Goal: Information Seeking & Learning: Learn about a topic

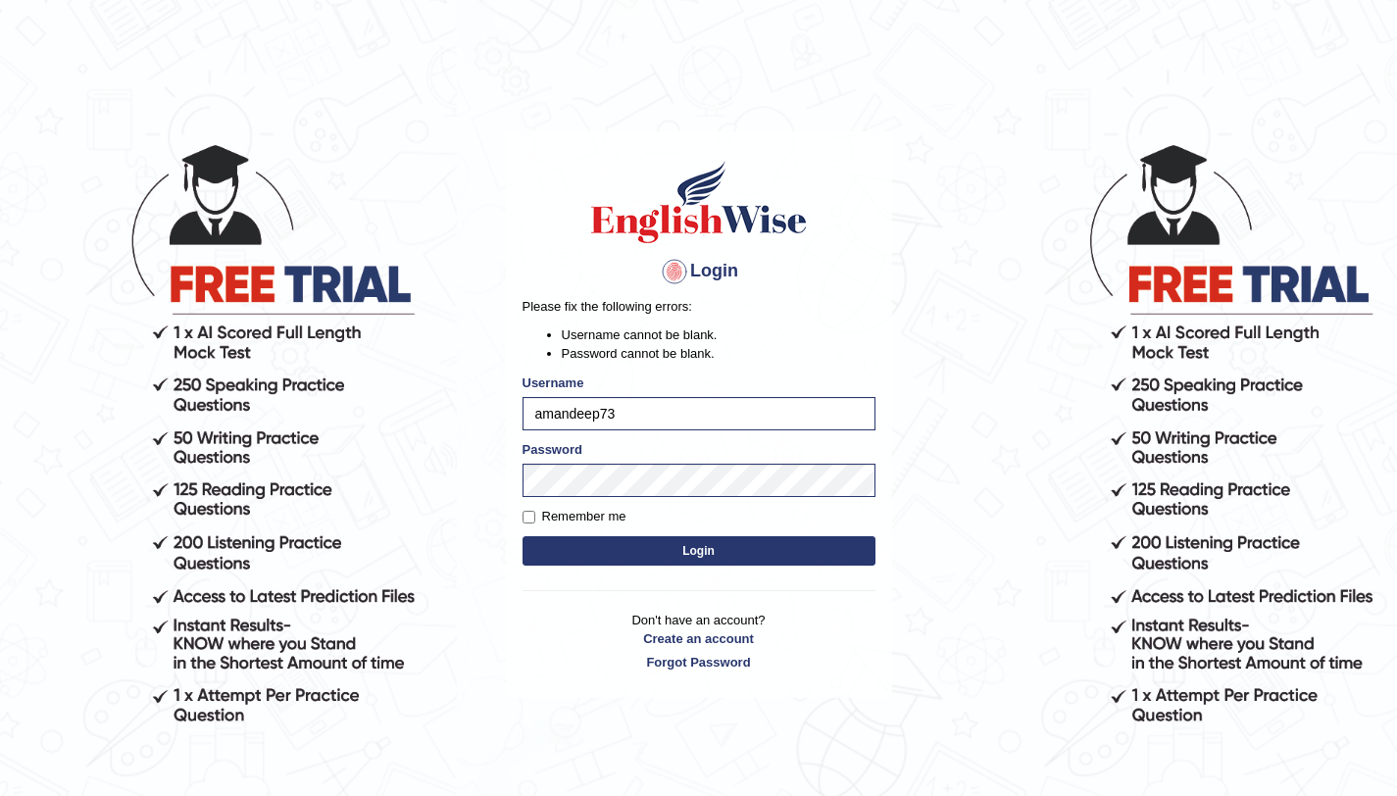
click at [708, 560] on button "Login" at bounding box center [699, 550] width 353 height 29
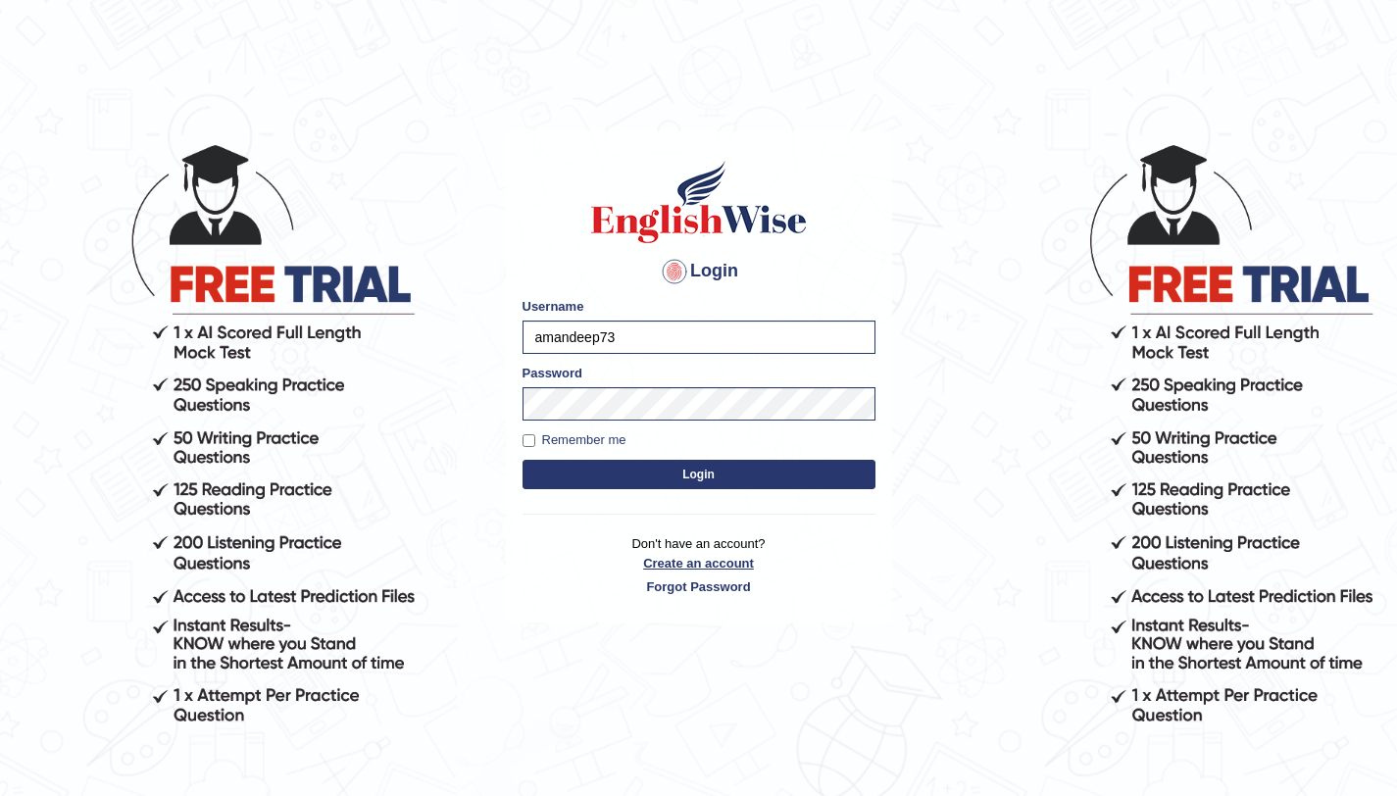
click at [708, 560] on link "Create an account" at bounding box center [699, 563] width 353 height 19
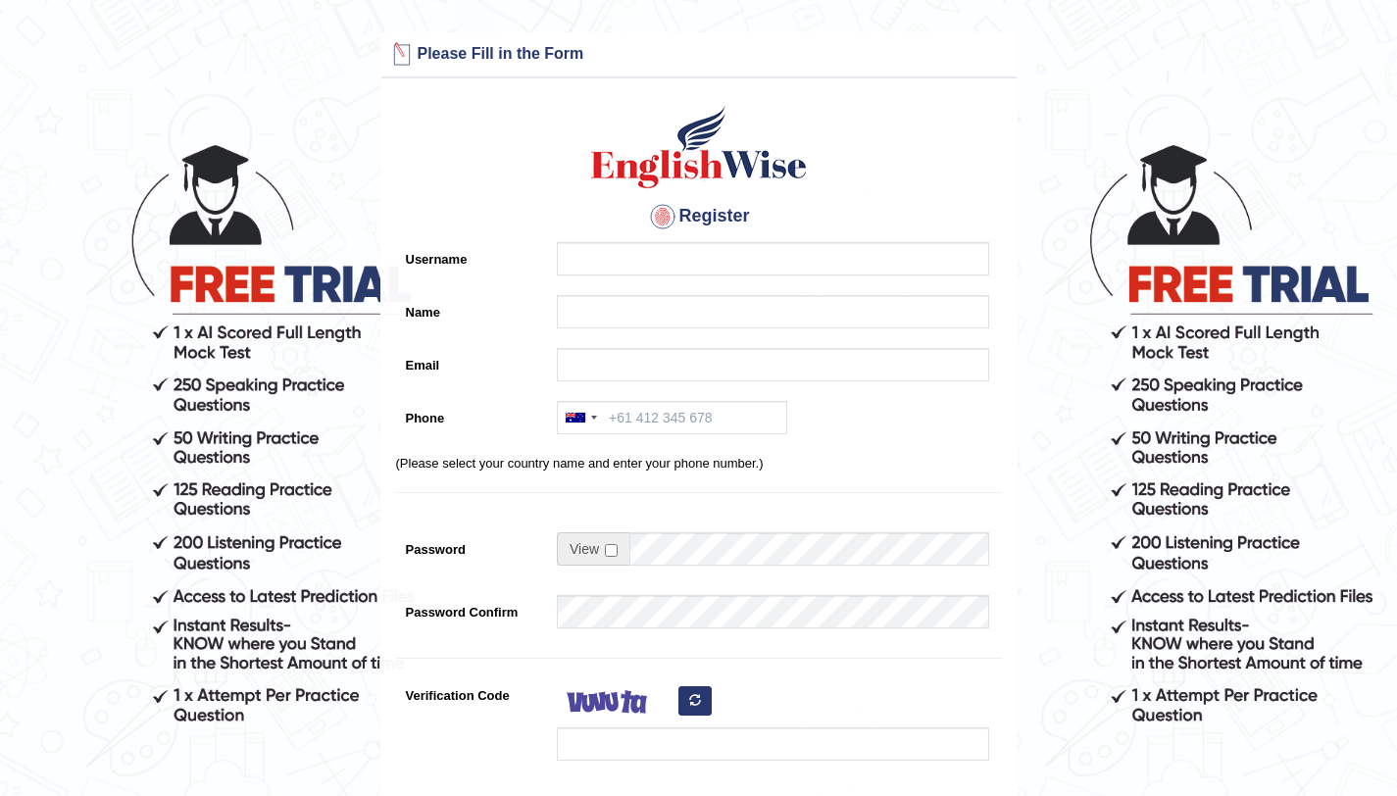
click at [167, 257] on form "Please fix the following errors: Please Fill in the Form Register Username Name…" at bounding box center [698, 550] width 1391 height 1037
click at [648, 278] on div at bounding box center [768, 263] width 442 height 43
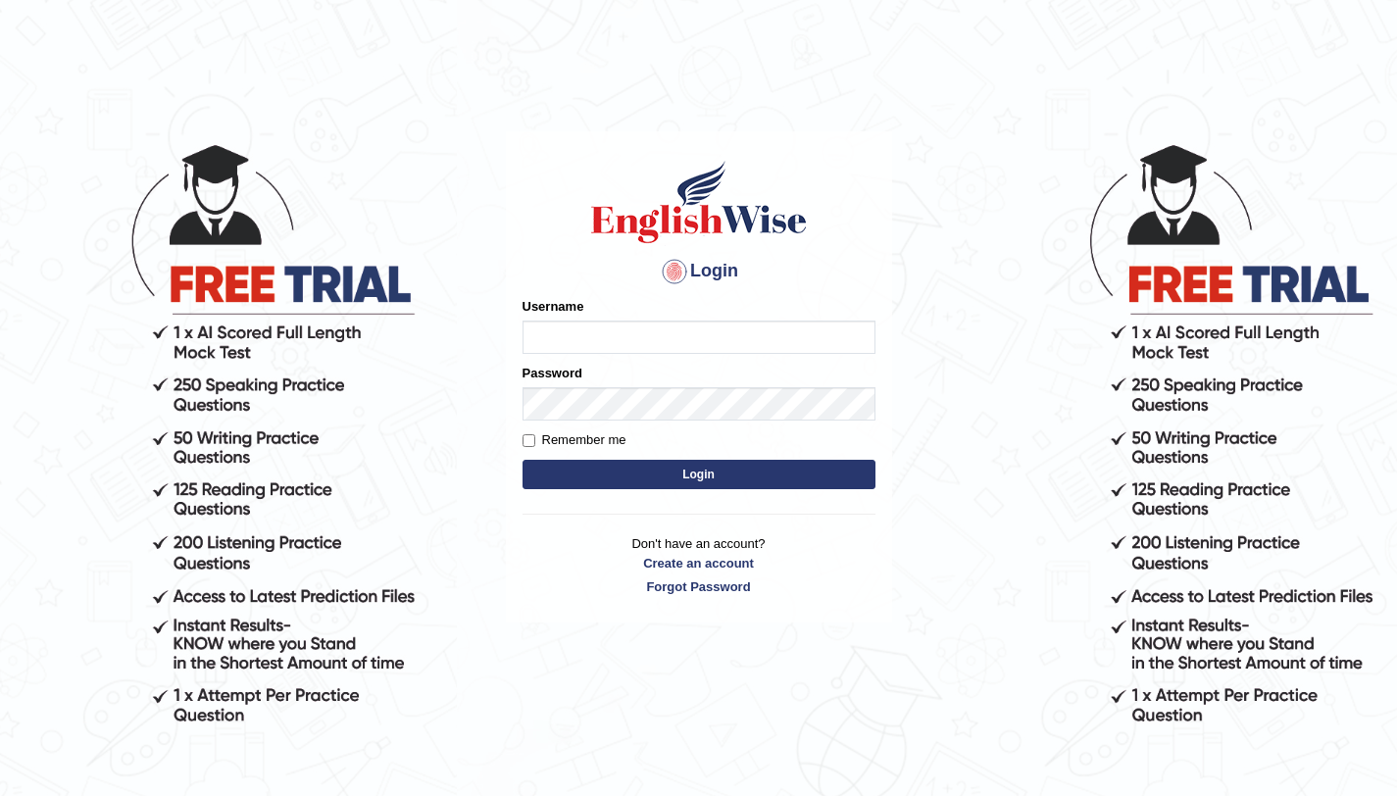
type input "amandeep73"
click at [816, 489] on button "Login" at bounding box center [699, 474] width 353 height 29
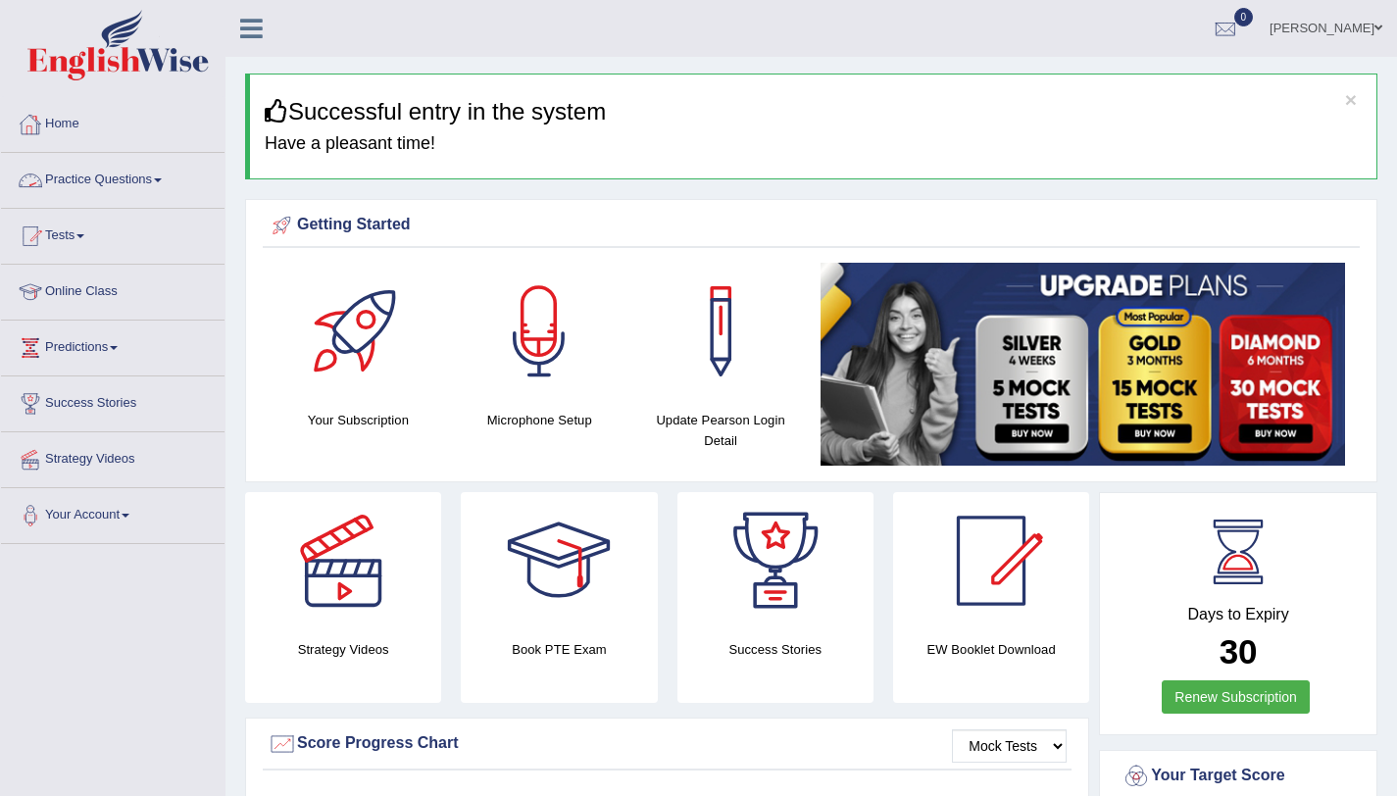
click at [50, 177] on link "Practice Questions" at bounding box center [113, 177] width 224 height 49
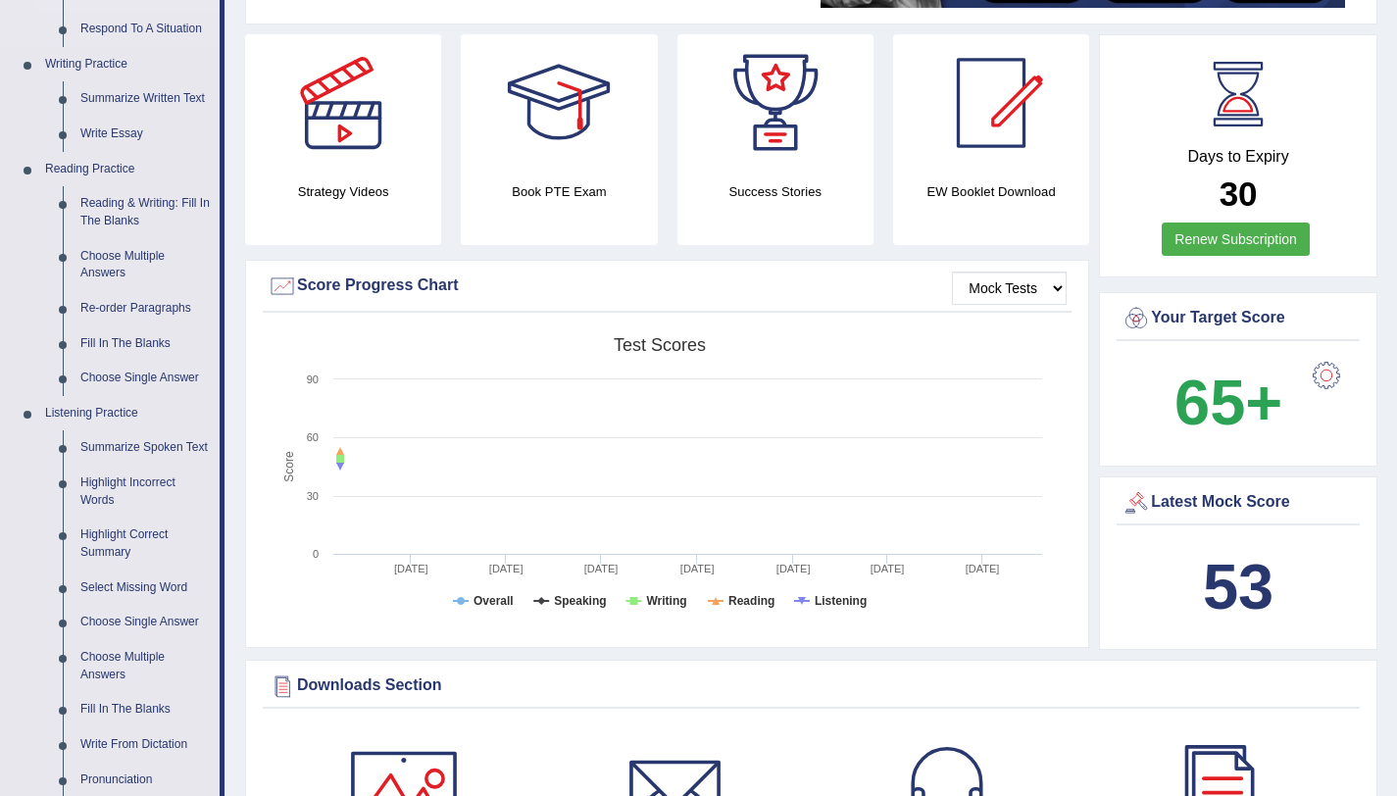
scroll to position [459, 0]
click at [108, 339] on link "Fill In The Blanks" at bounding box center [146, 343] width 148 height 35
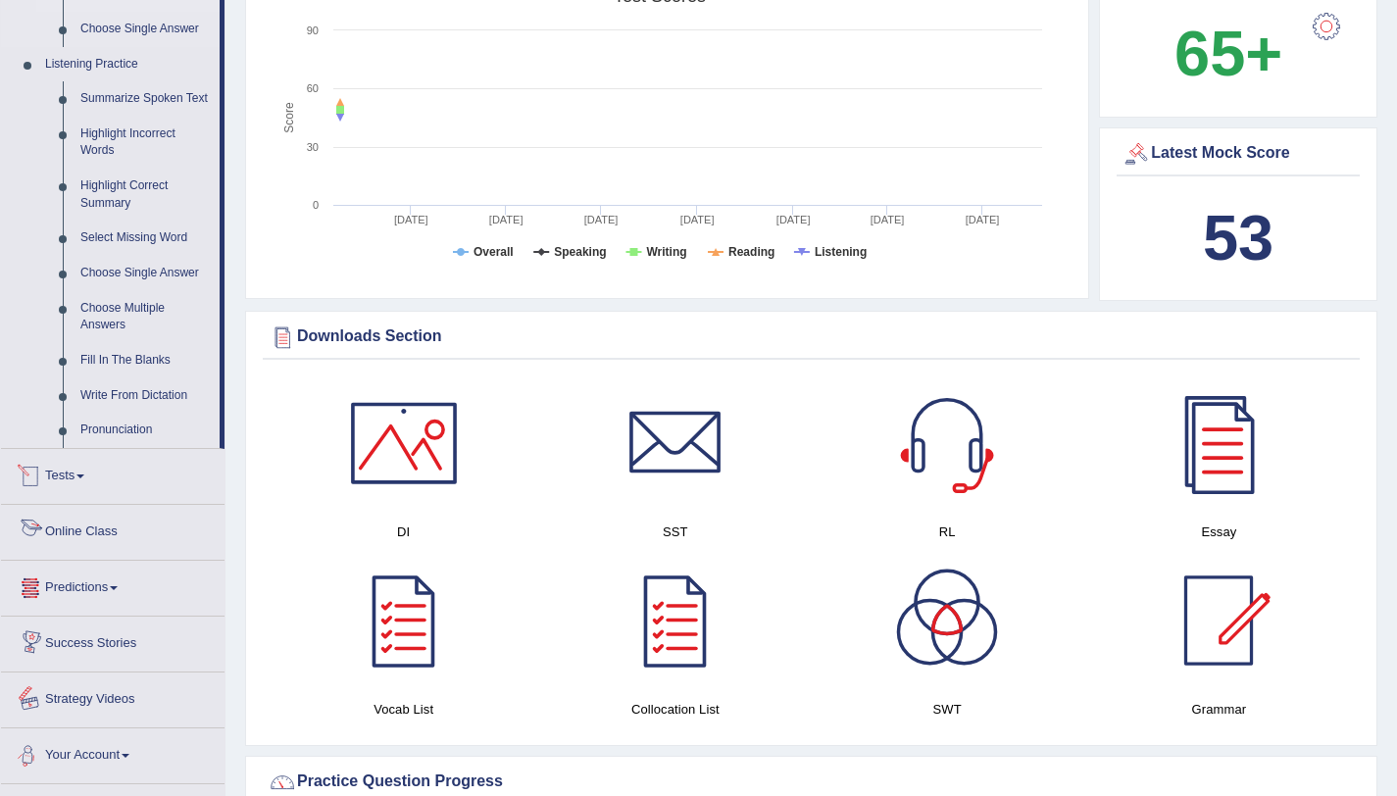
scroll to position [1486, 0]
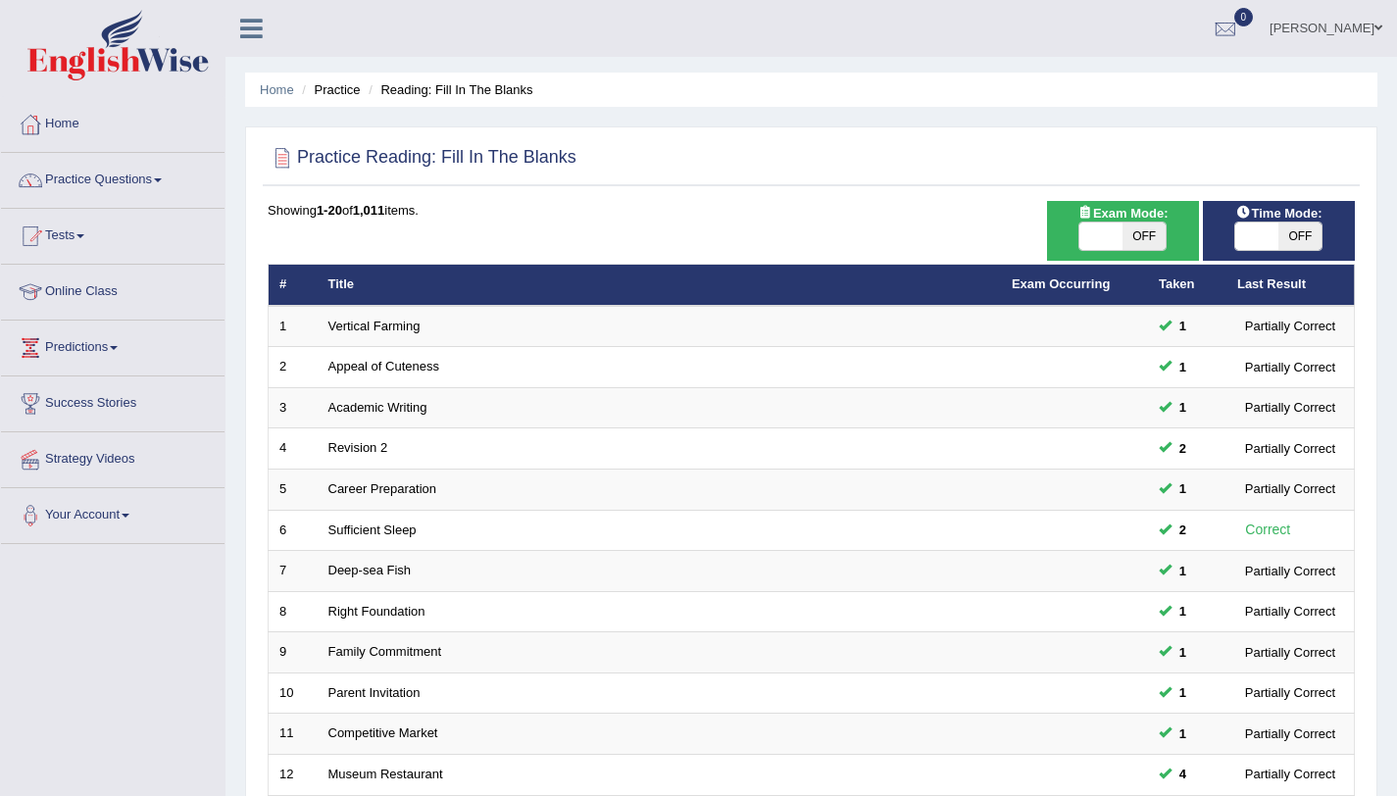
scroll to position [502, 0]
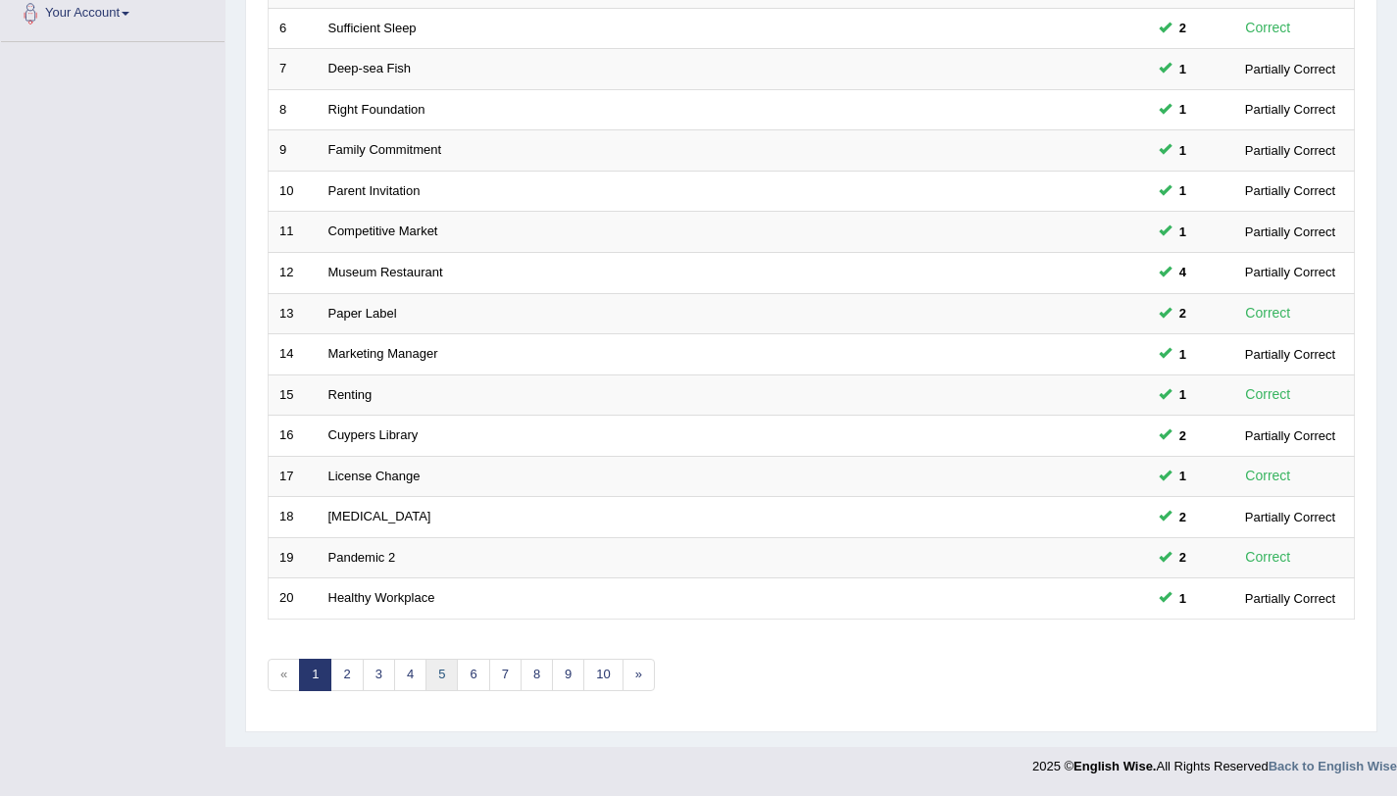
click at [451, 684] on link "5" at bounding box center [442, 675] width 32 height 32
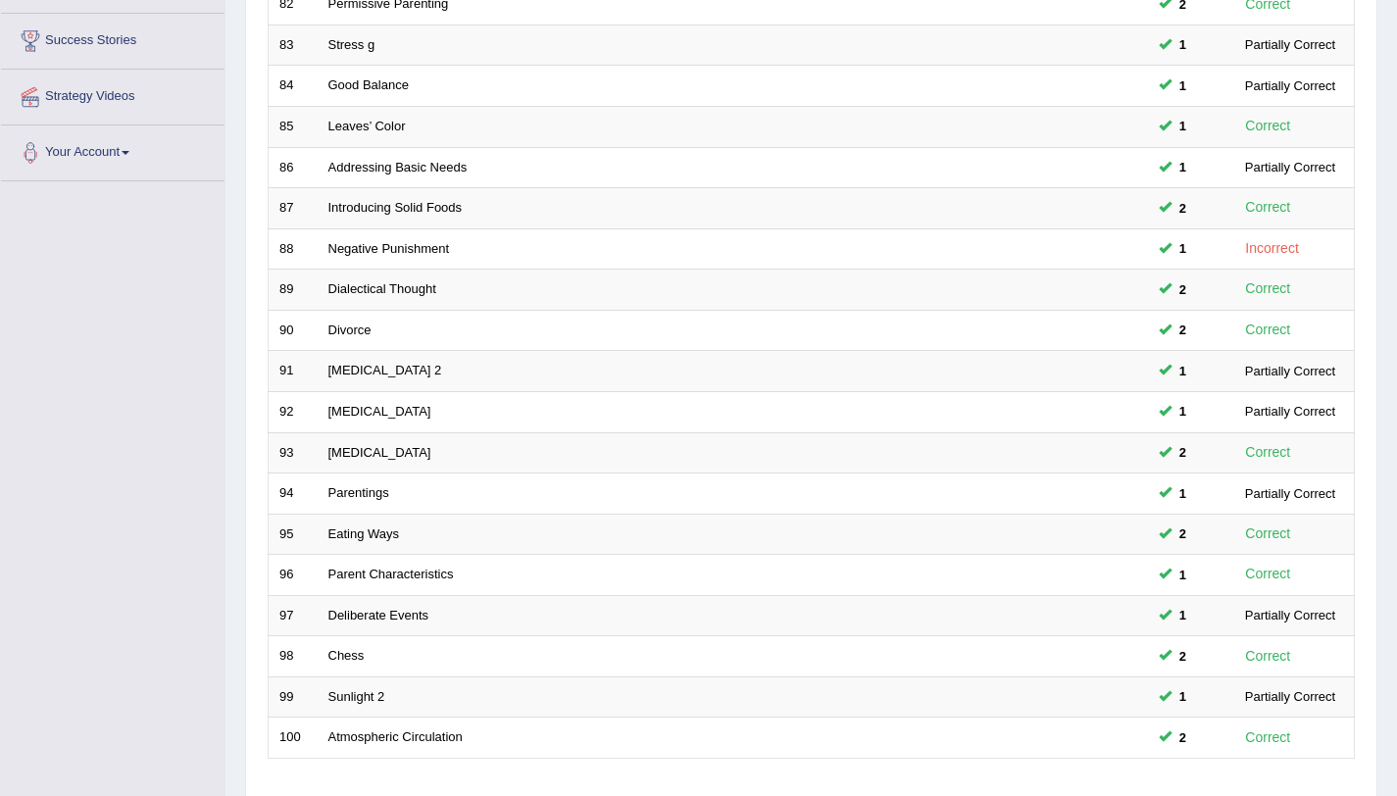
scroll to position [502, 0]
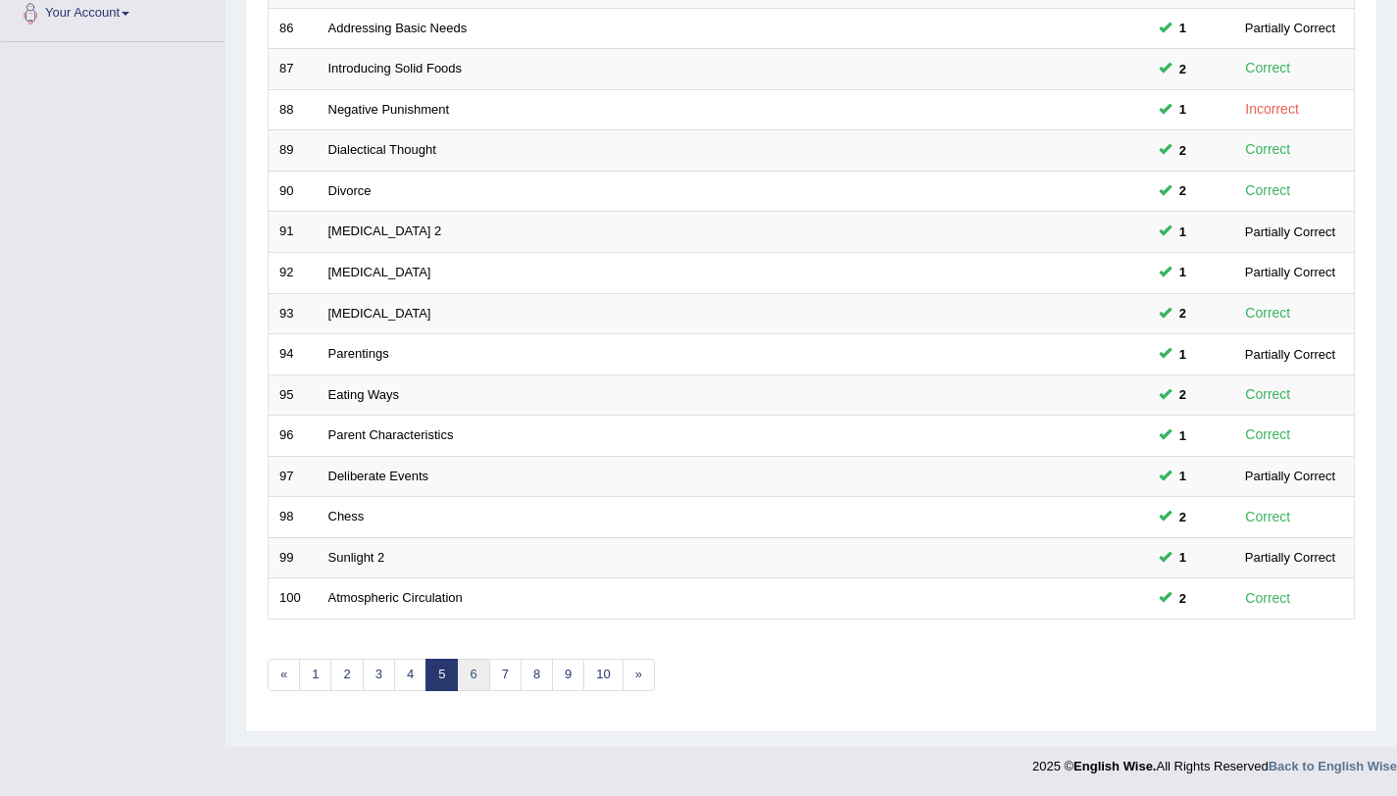
click at [473, 679] on link "6" at bounding box center [473, 675] width 32 height 32
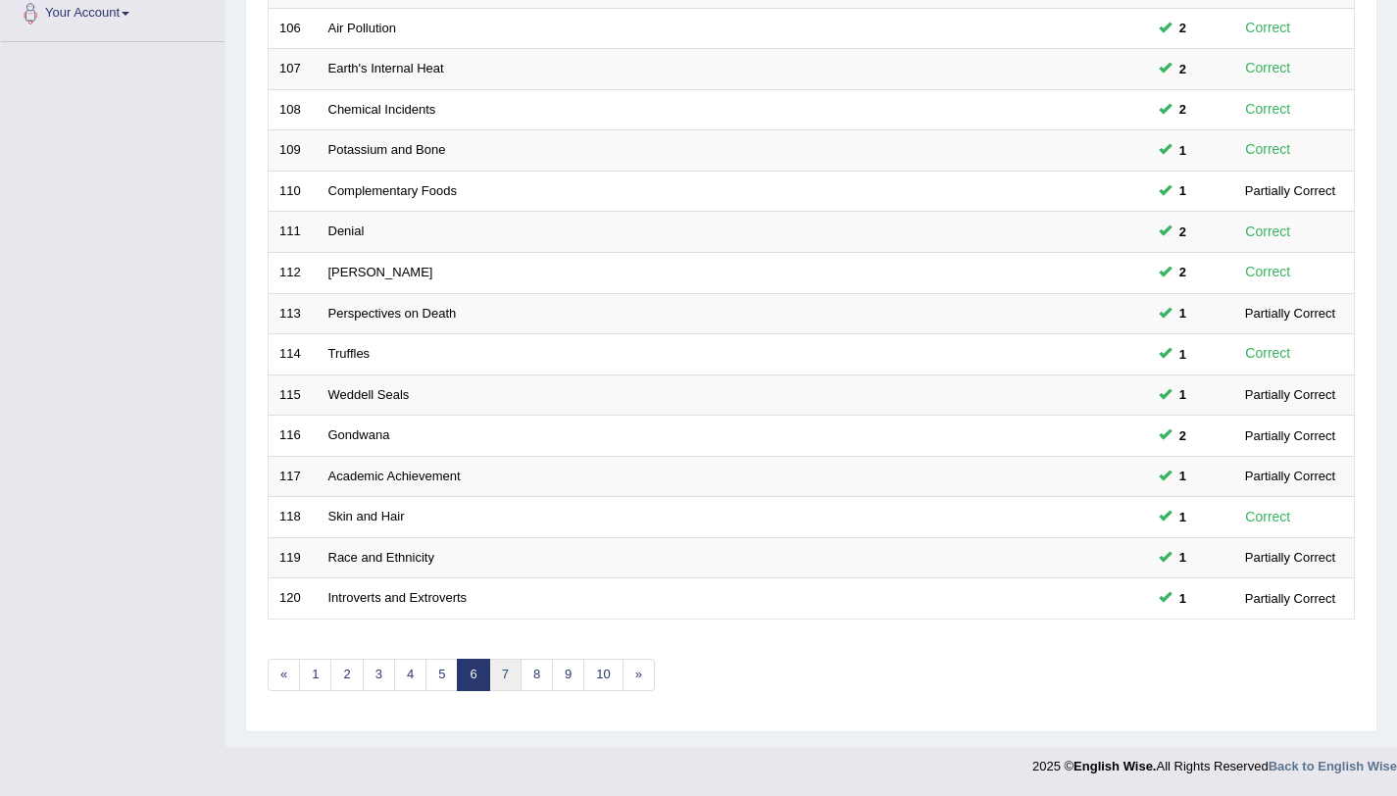
click at [501, 676] on link "7" at bounding box center [505, 675] width 32 height 32
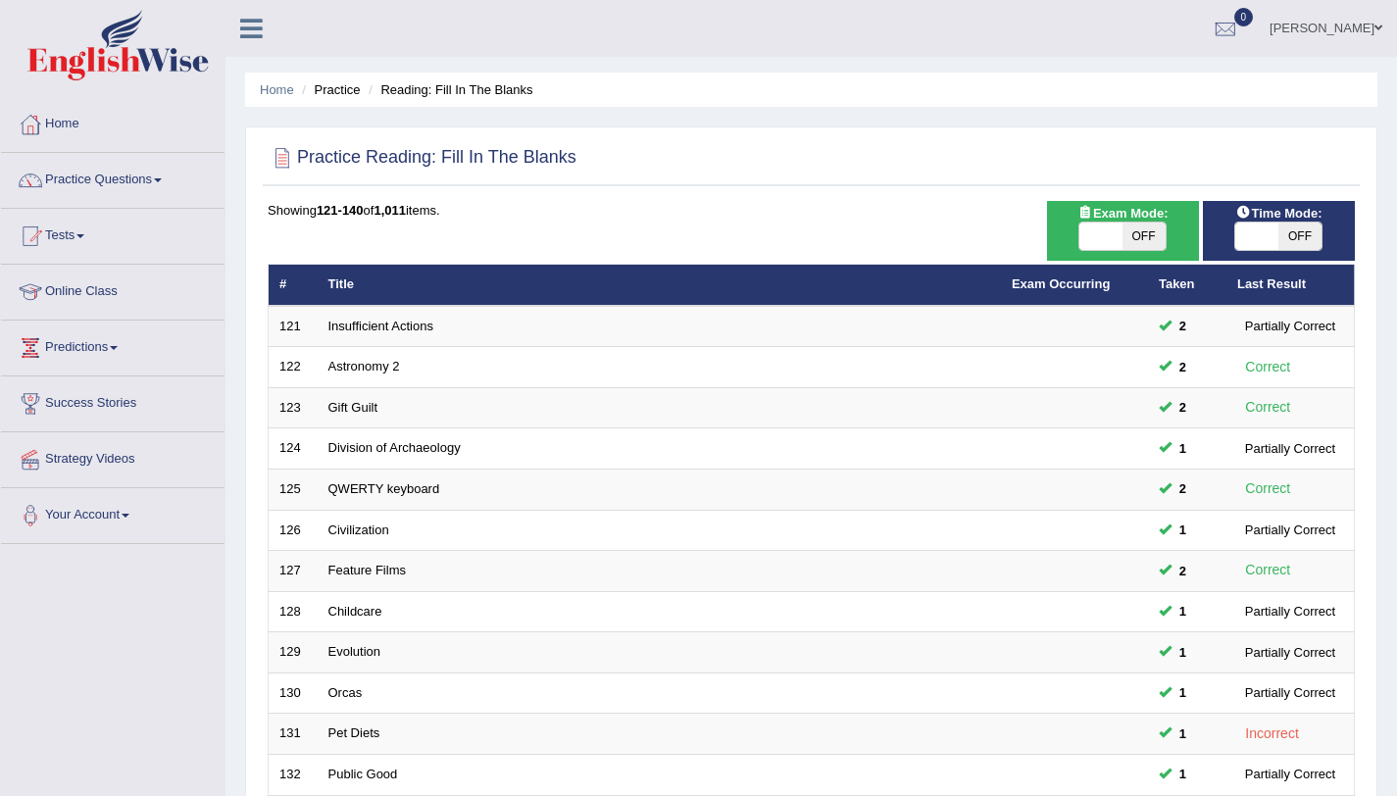
scroll to position [502, 0]
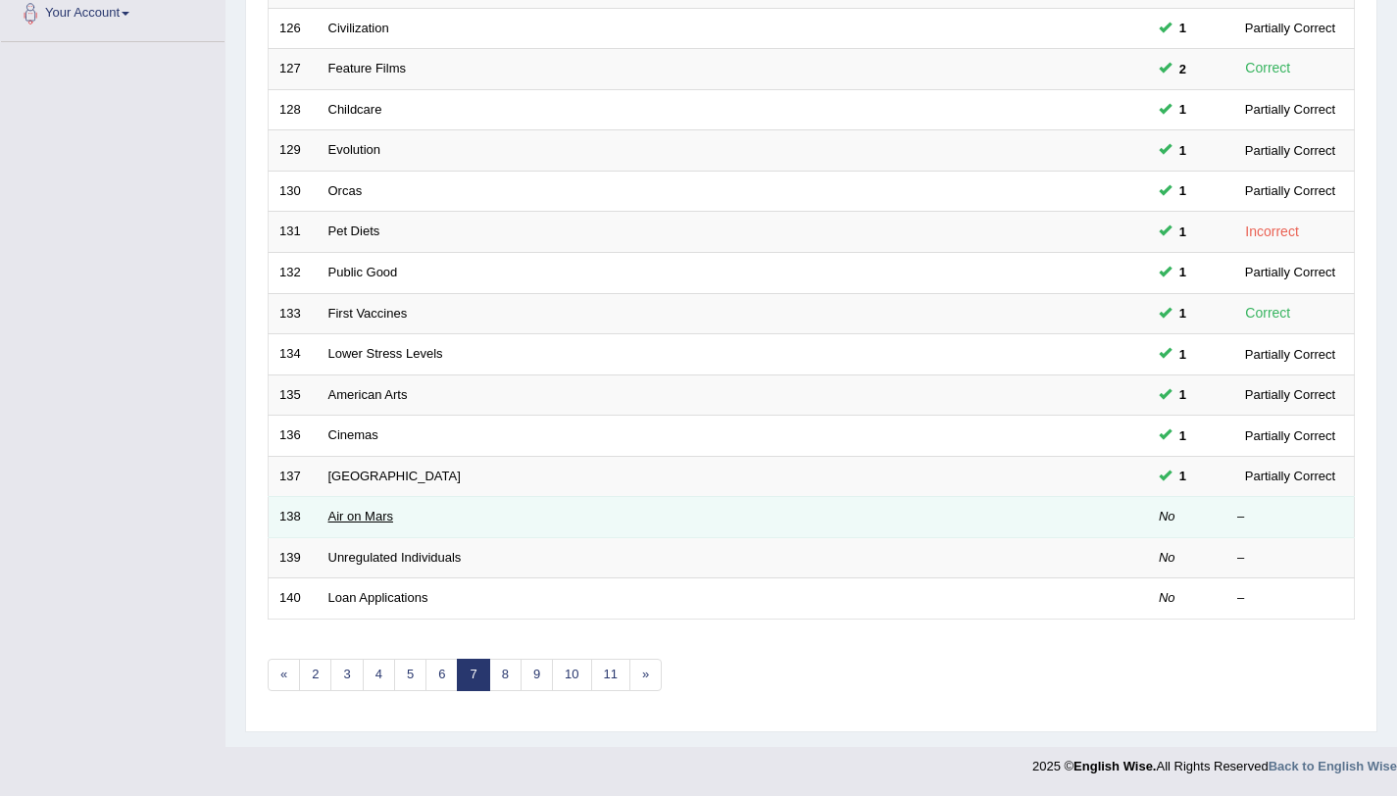
click at [376, 521] on link "Air on Mars" at bounding box center [360, 516] width 65 height 15
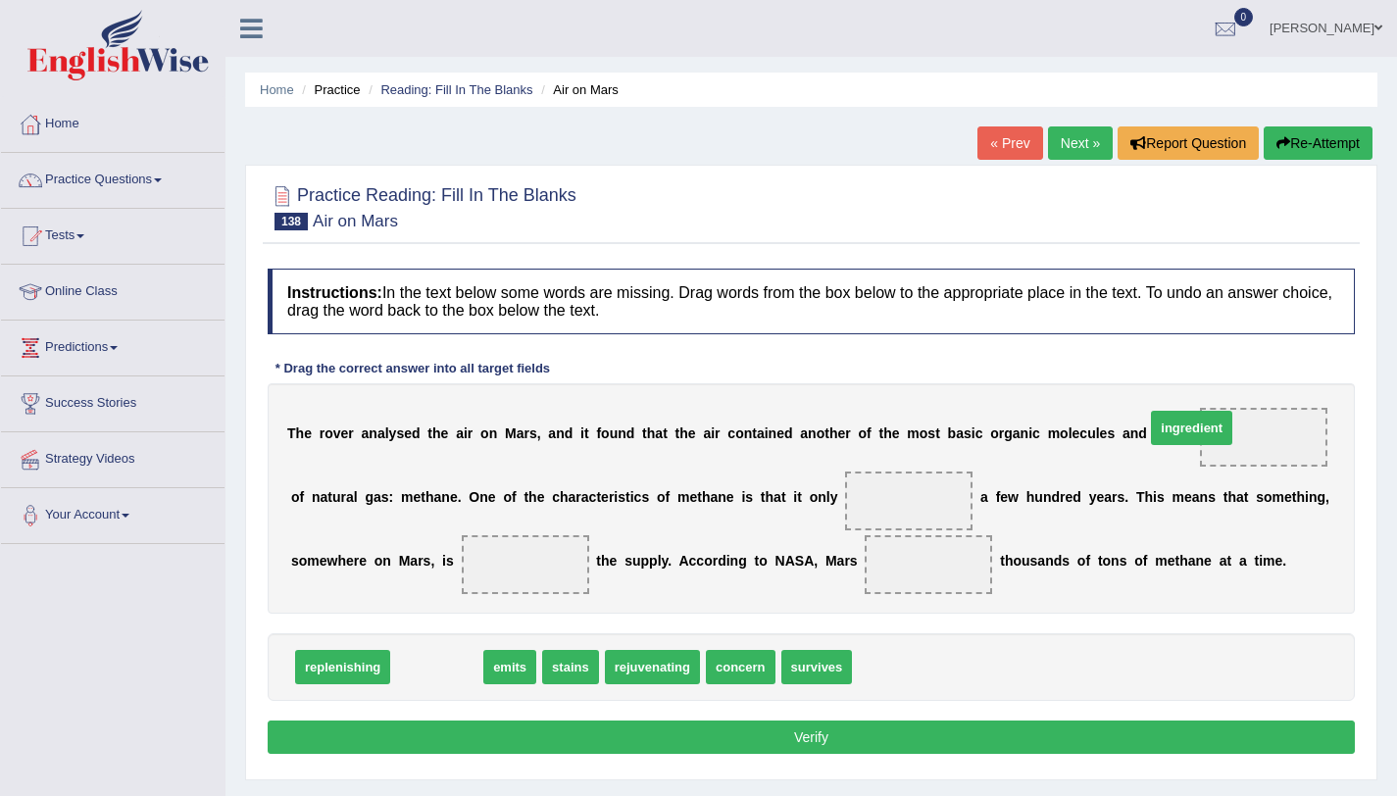
drag, startPoint x: 438, startPoint y: 668, endPoint x: 1237, endPoint y: 460, distance: 825.6
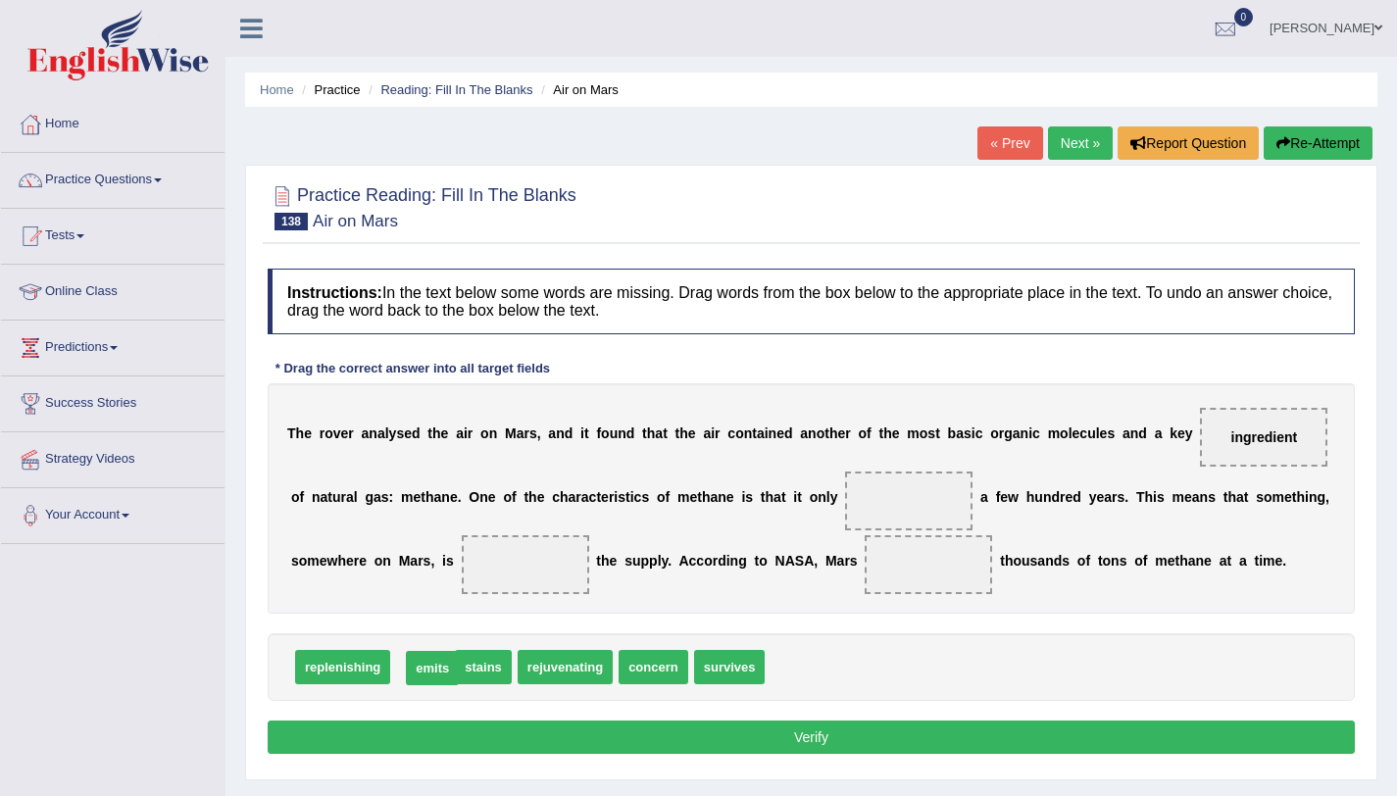
drag, startPoint x: 411, startPoint y: 670, endPoint x: 422, endPoint y: 669, distance: 10.8
drag, startPoint x: 720, startPoint y: 669, endPoint x: 899, endPoint y: 514, distance: 237.0
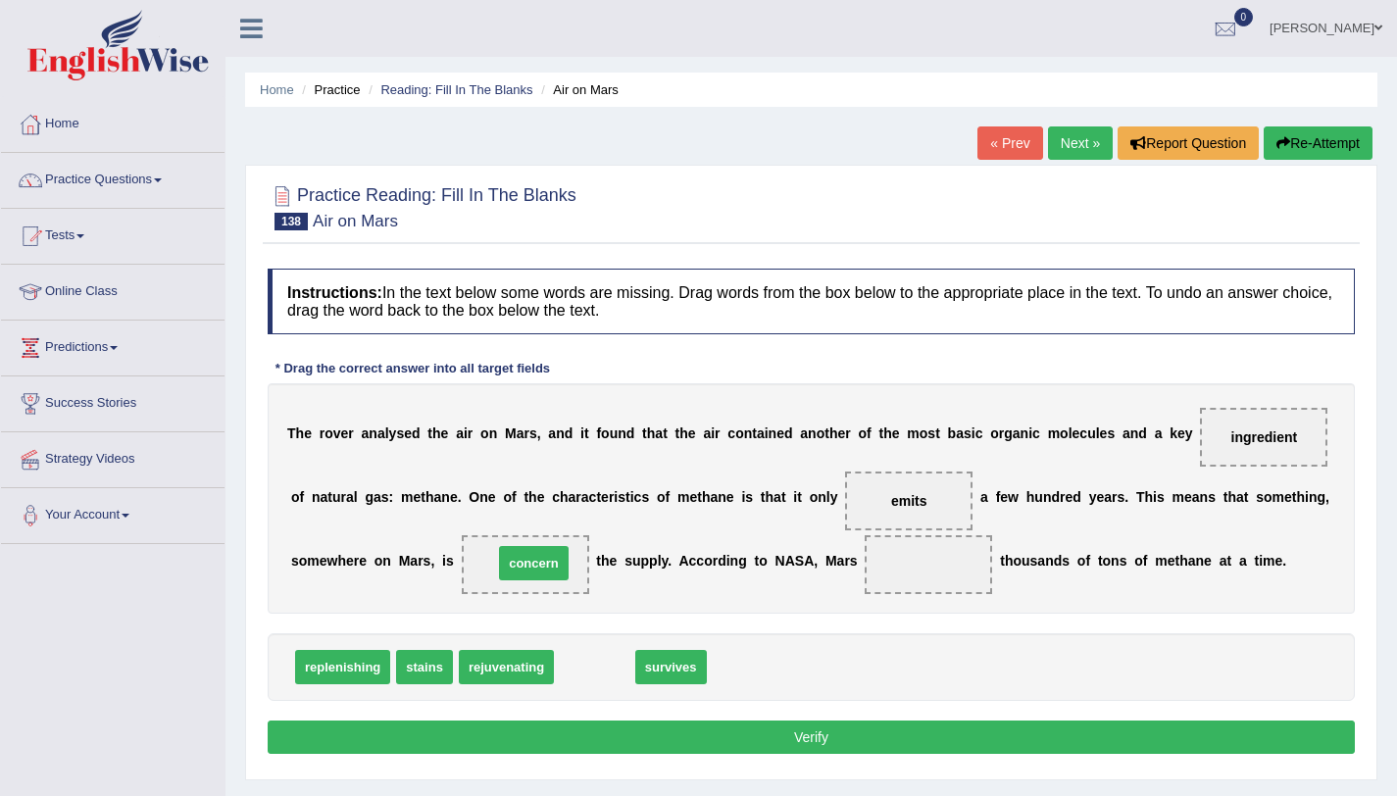
drag, startPoint x: 578, startPoint y: 664, endPoint x: 518, endPoint y: 560, distance: 120.4
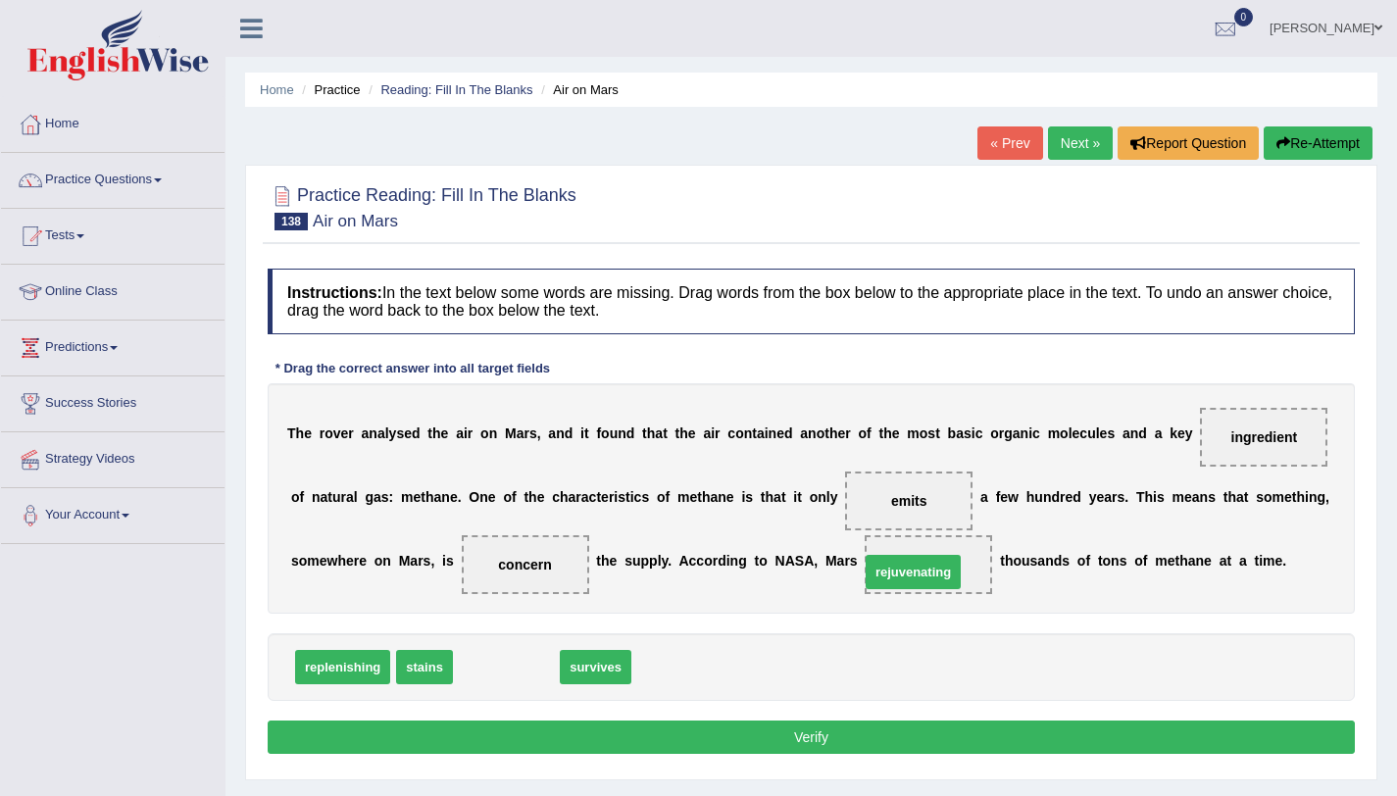
drag, startPoint x: 516, startPoint y: 673, endPoint x: 923, endPoint y: 577, distance: 417.8
click at [848, 732] on button "Verify" at bounding box center [811, 737] width 1087 height 33
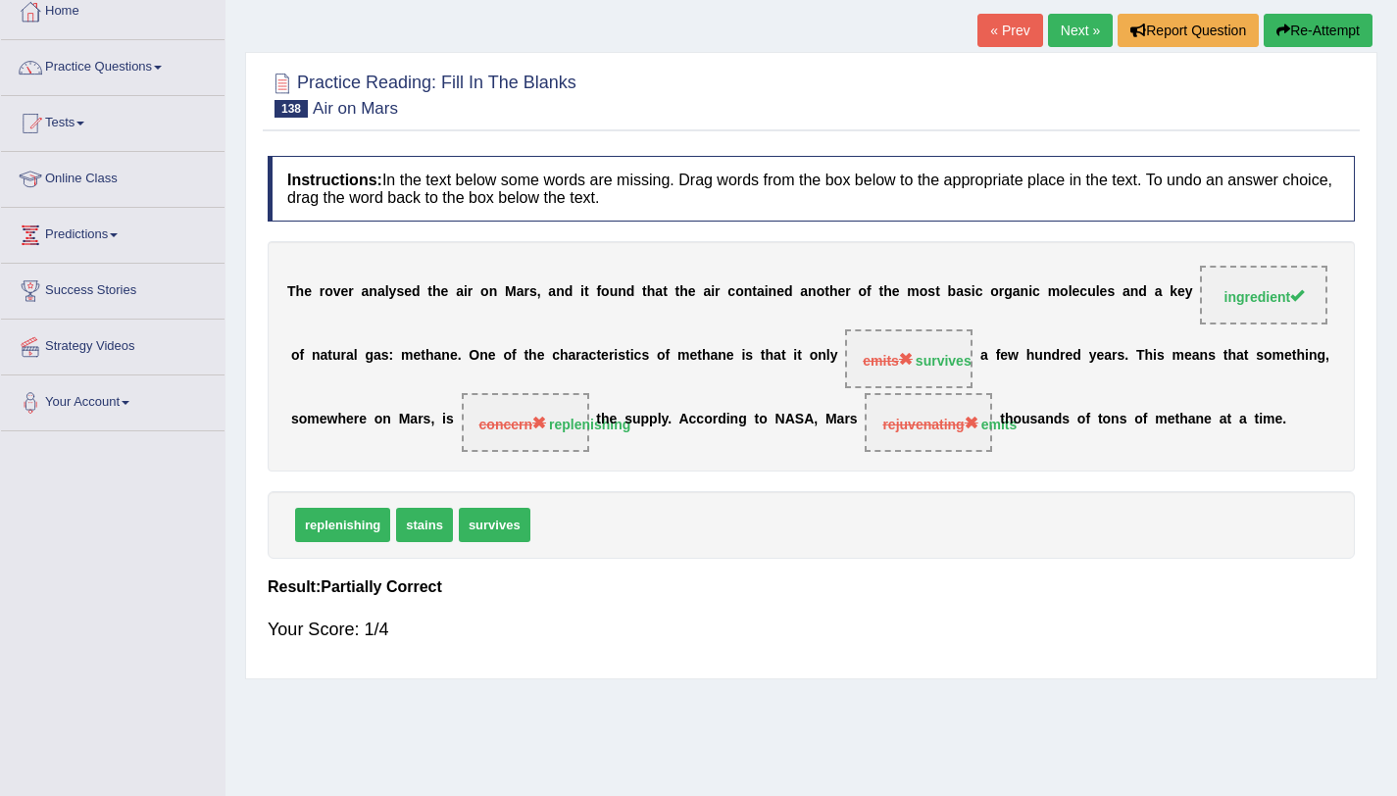
scroll to position [117, 0]
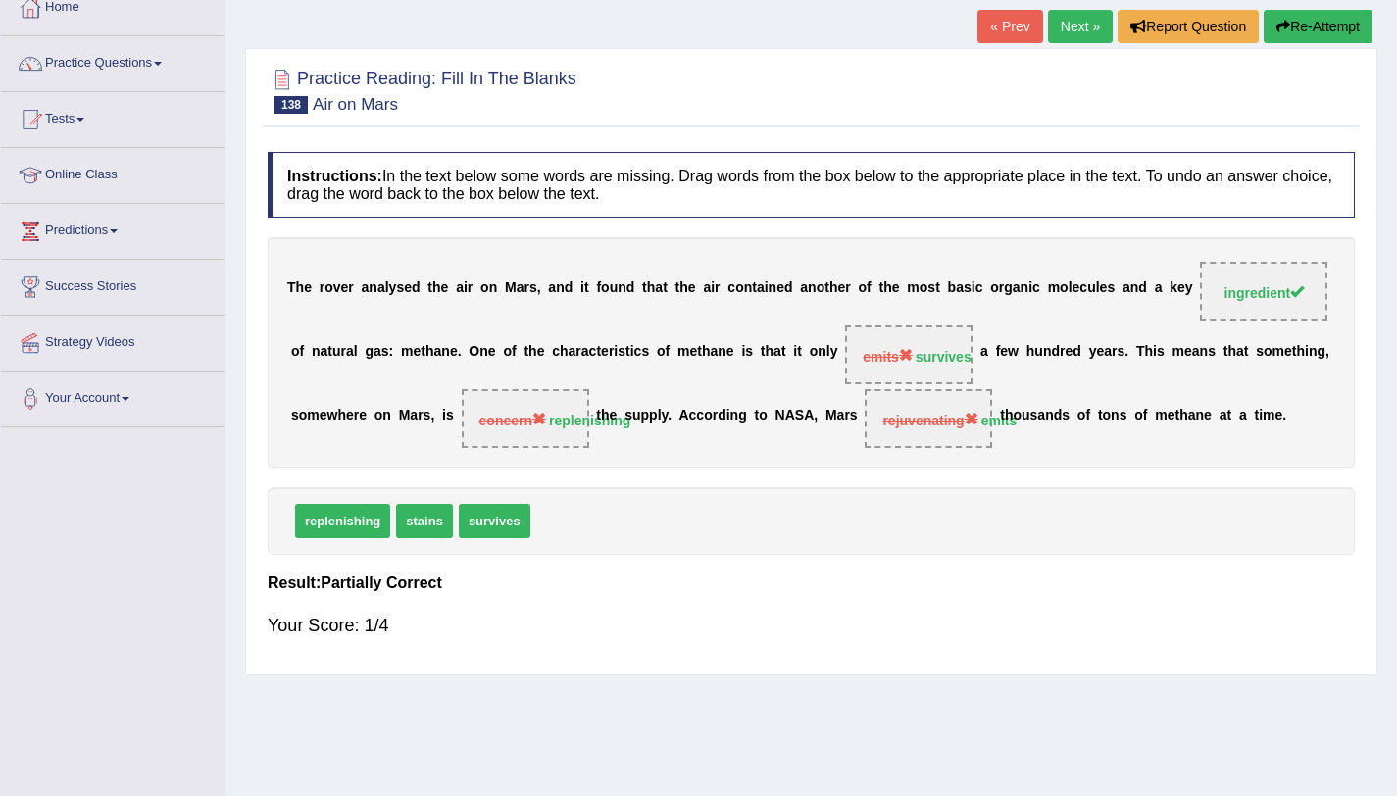
click at [1300, 15] on button "Re-Attempt" at bounding box center [1318, 26] width 109 height 33
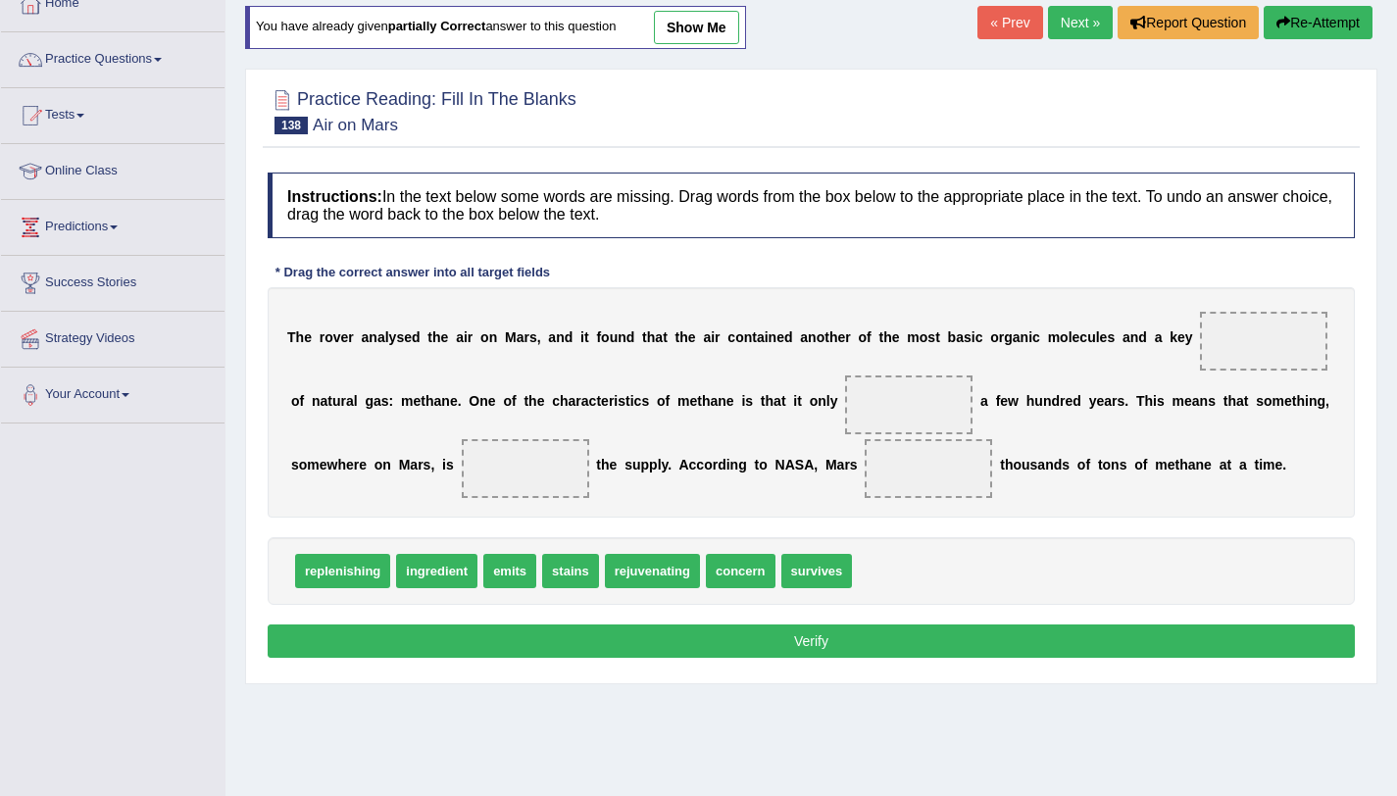
scroll to position [117, 0]
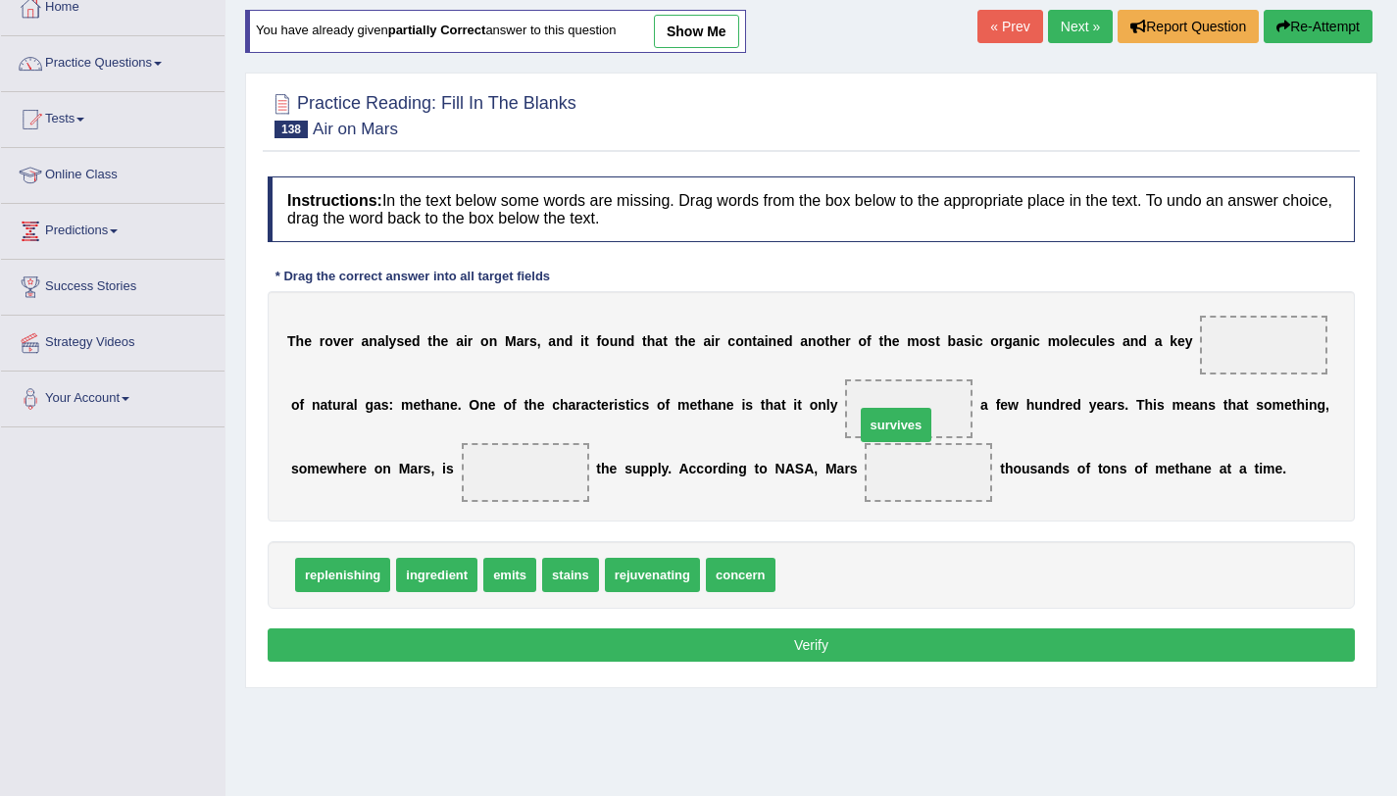
drag, startPoint x: 808, startPoint y: 585, endPoint x: 889, endPoint y: 426, distance: 179.3
drag, startPoint x: 644, startPoint y: 579, endPoint x: 510, endPoint y: 485, distance: 164.0
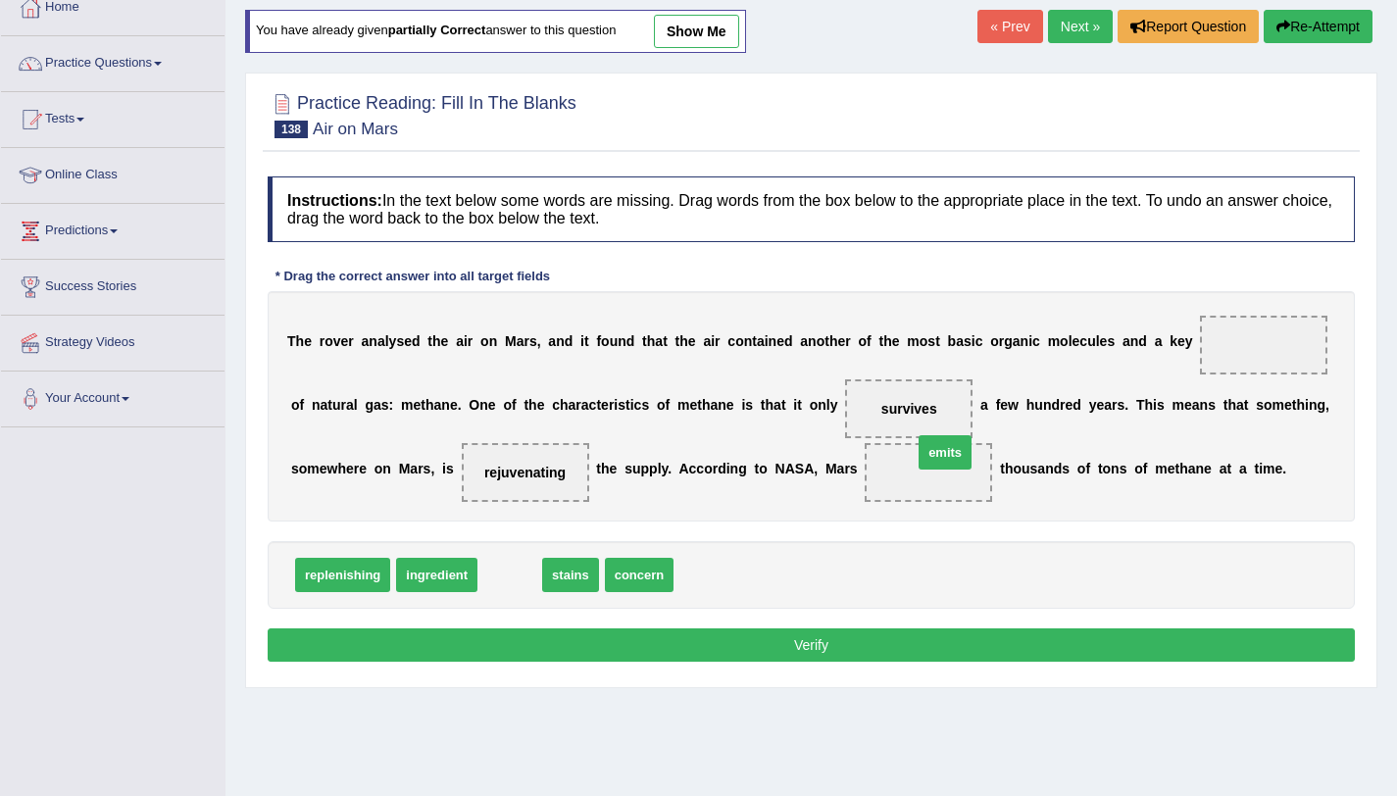
drag, startPoint x: 509, startPoint y: 564, endPoint x: 944, endPoint y: 441, distance: 452.2
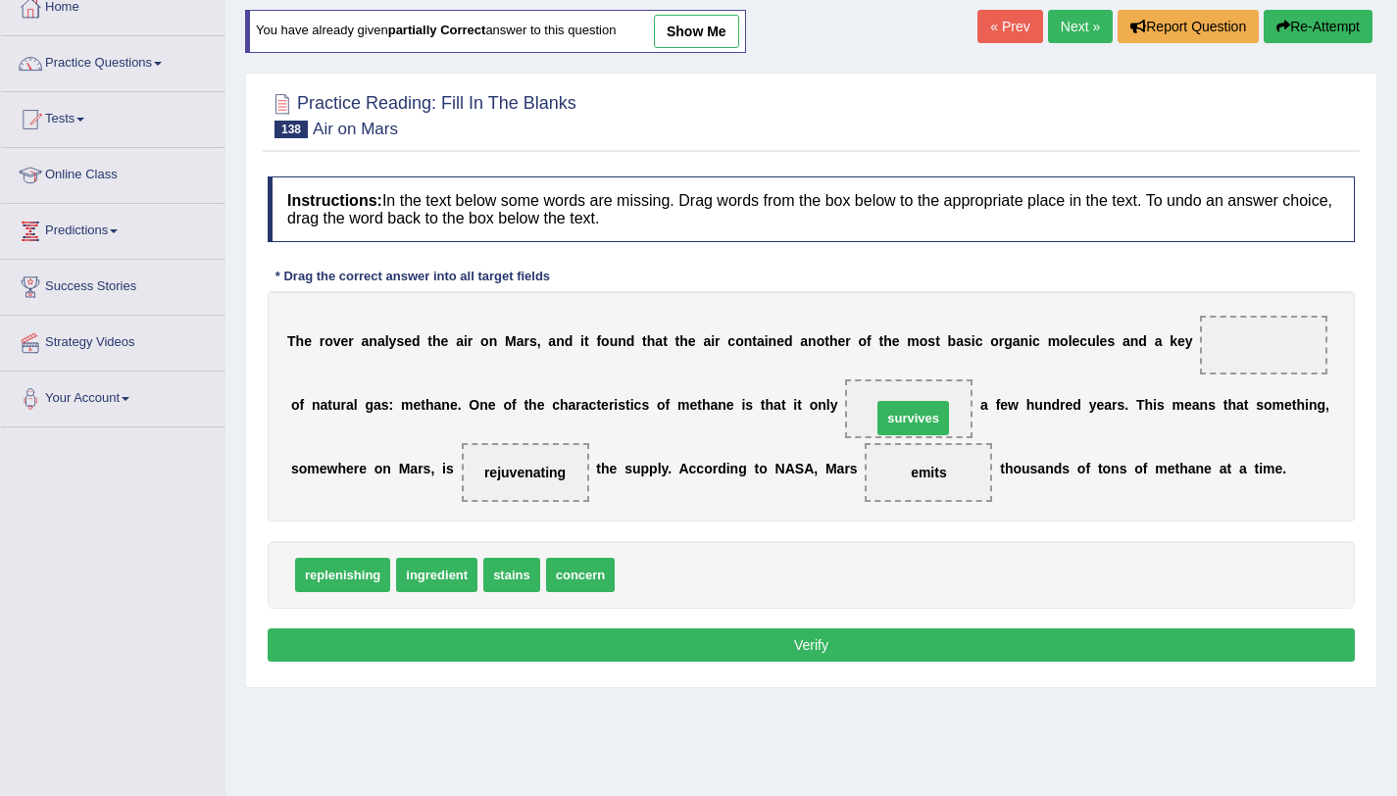
drag, startPoint x: 666, startPoint y: 580, endPoint x: 923, endPoint y: 424, distance: 301.0
drag, startPoint x: 424, startPoint y: 581, endPoint x: 1242, endPoint y: 370, distance: 845.6
click at [860, 641] on button "Verify" at bounding box center [811, 644] width 1087 height 33
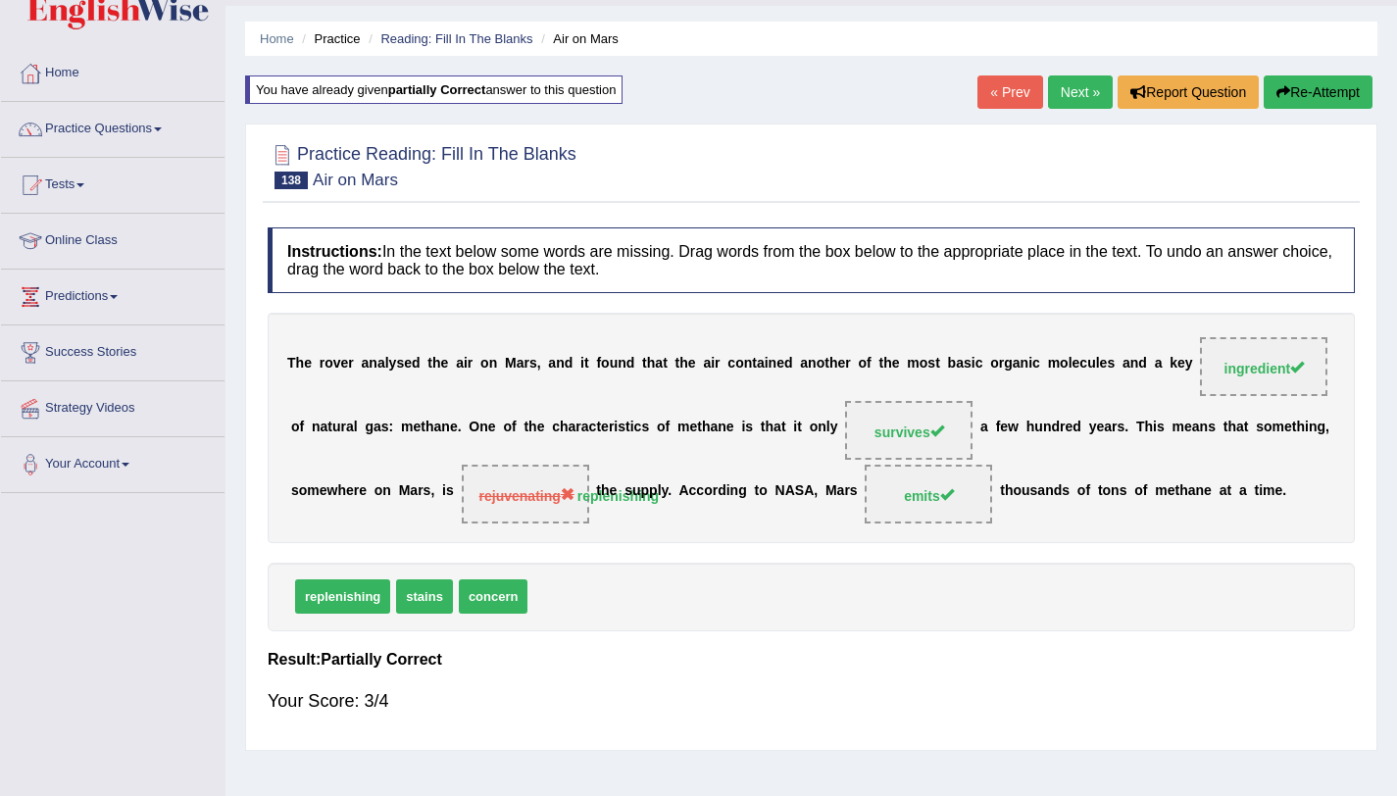
scroll to position [0, 0]
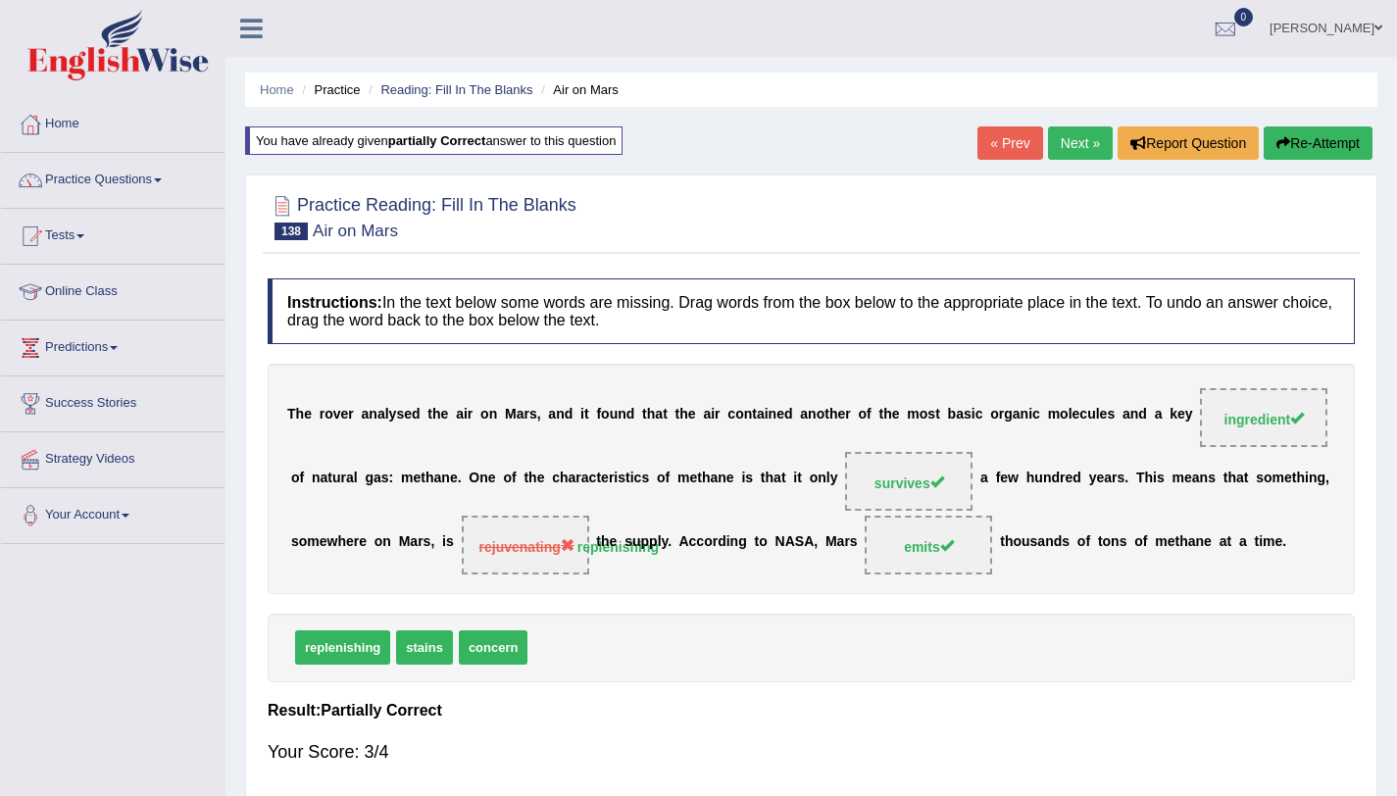
click at [1091, 145] on link "Next »" at bounding box center [1080, 142] width 65 height 33
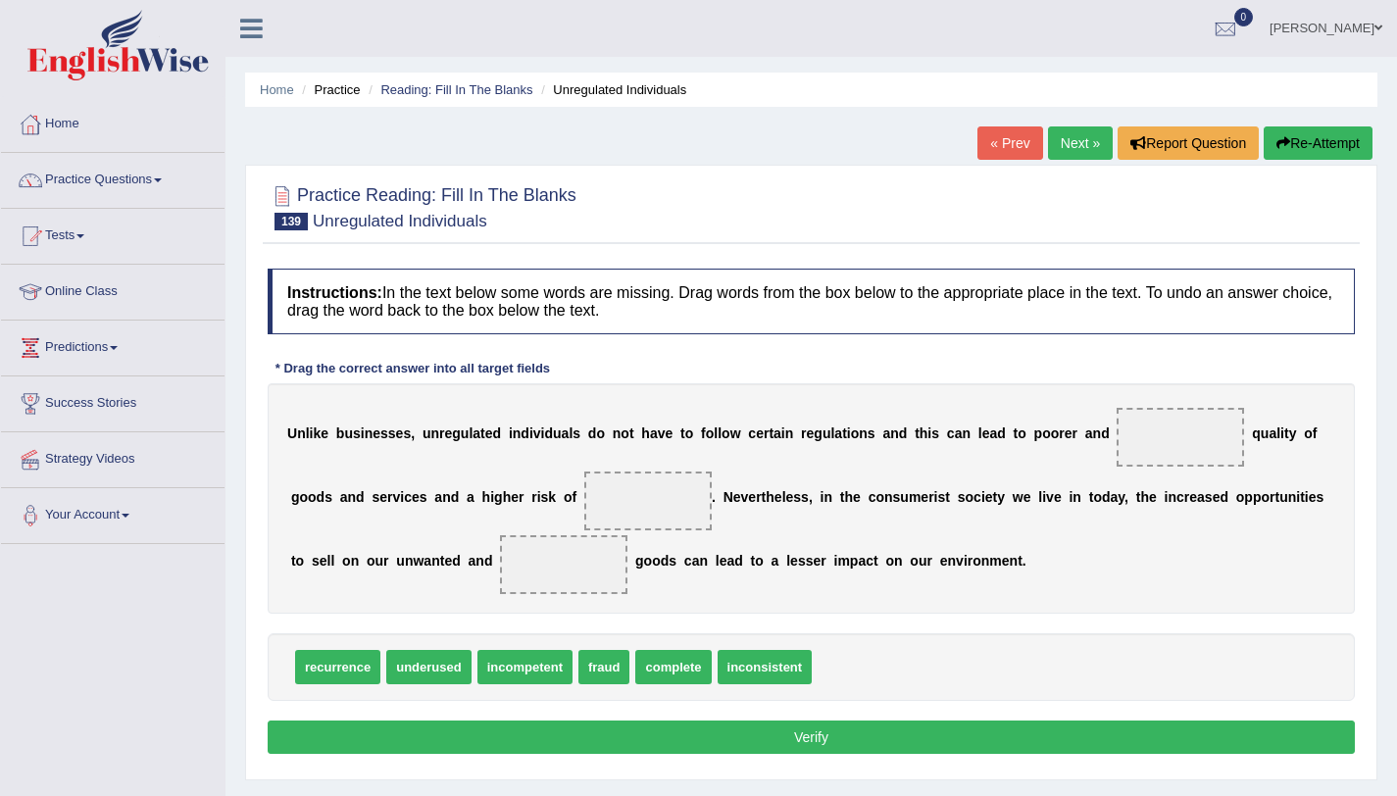
click at [667, 675] on span "complete" at bounding box center [672, 667] width 75 height 34
drag, startPoint x: 488, startPoint y: 678, endPoint x: 1150, endPoint y: 465, distance: 695.4
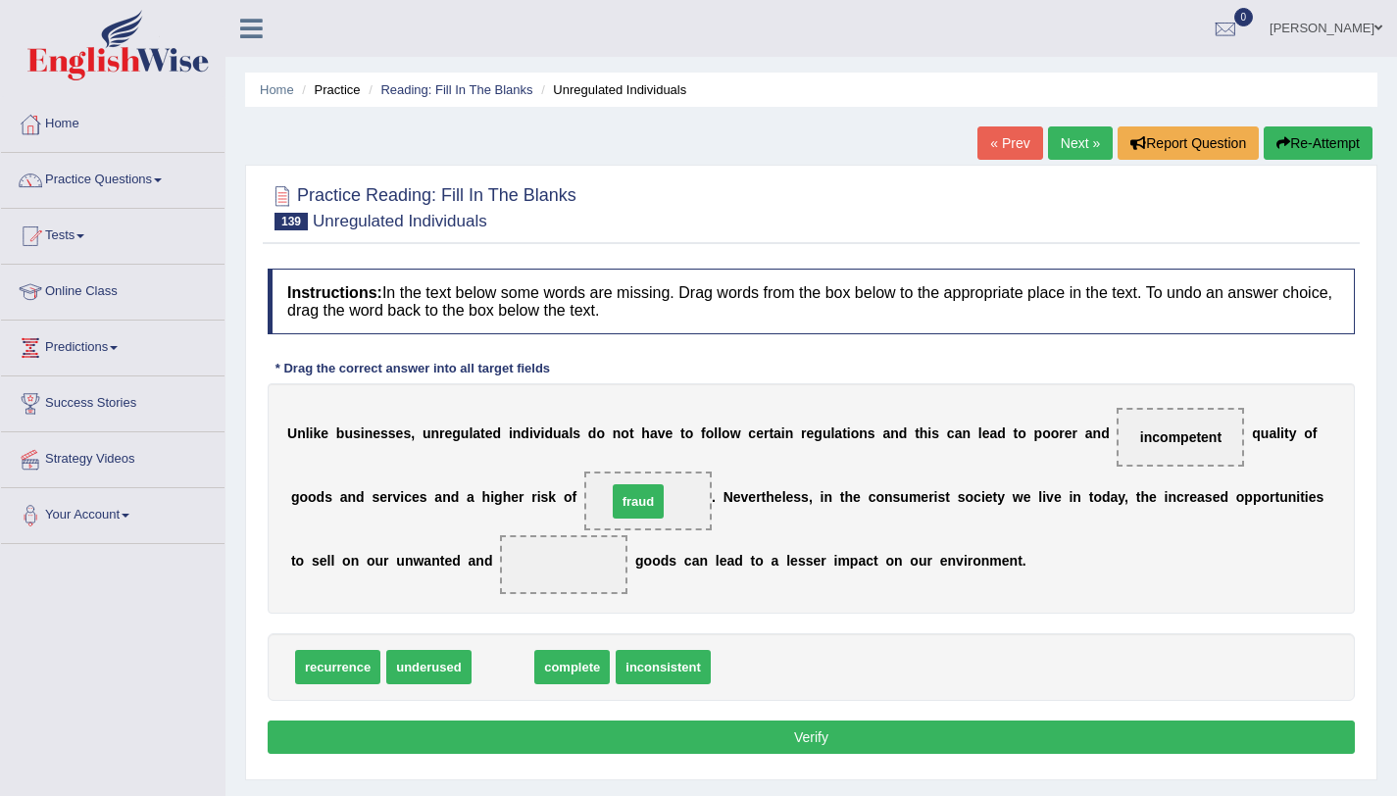
drag, startPoint x: 496, startPoint y: 677, endPoint x: 631, endPoint y: 512, distance: 213.9
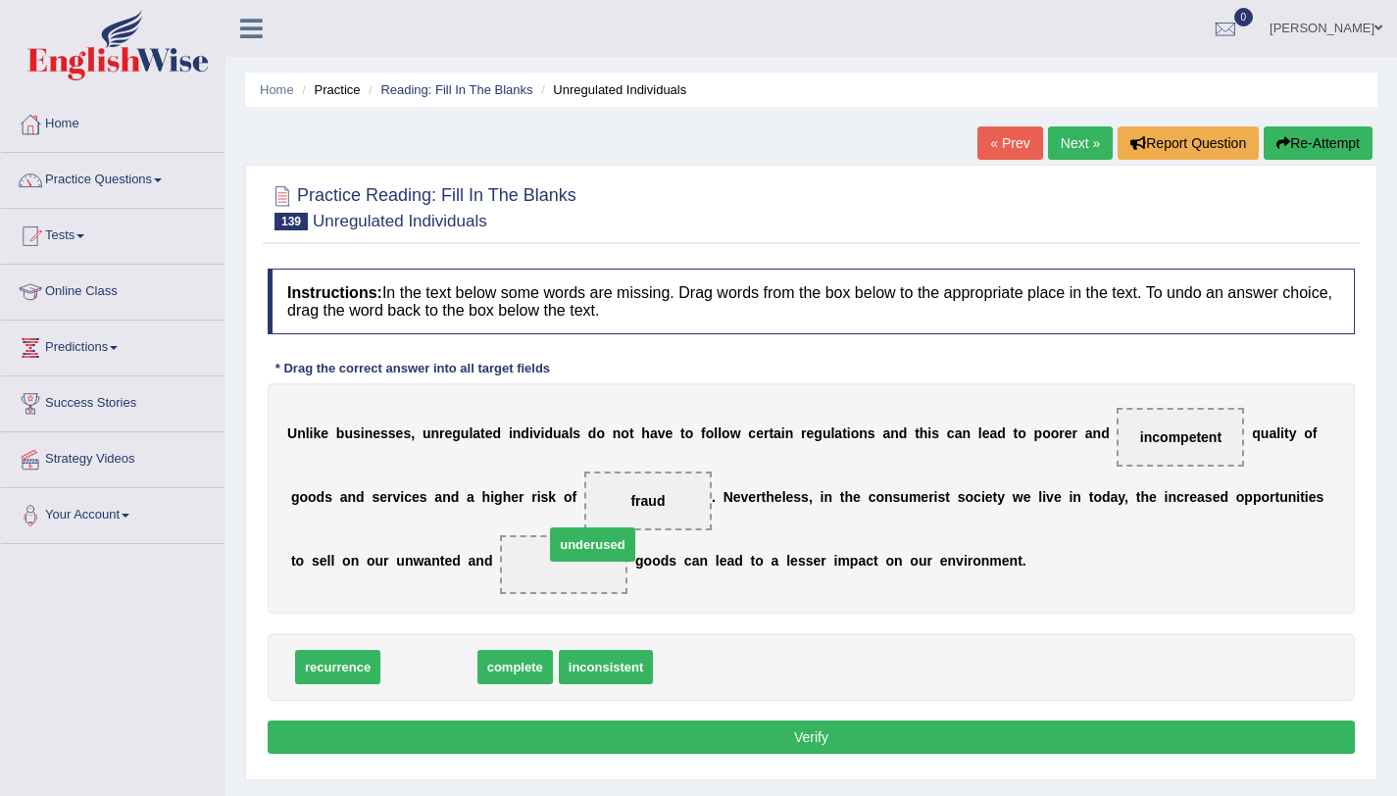
drag, startPoint x: 402, startPoint y: 678, endPoint x: 561, endPoint y: 565, distance: 195.3
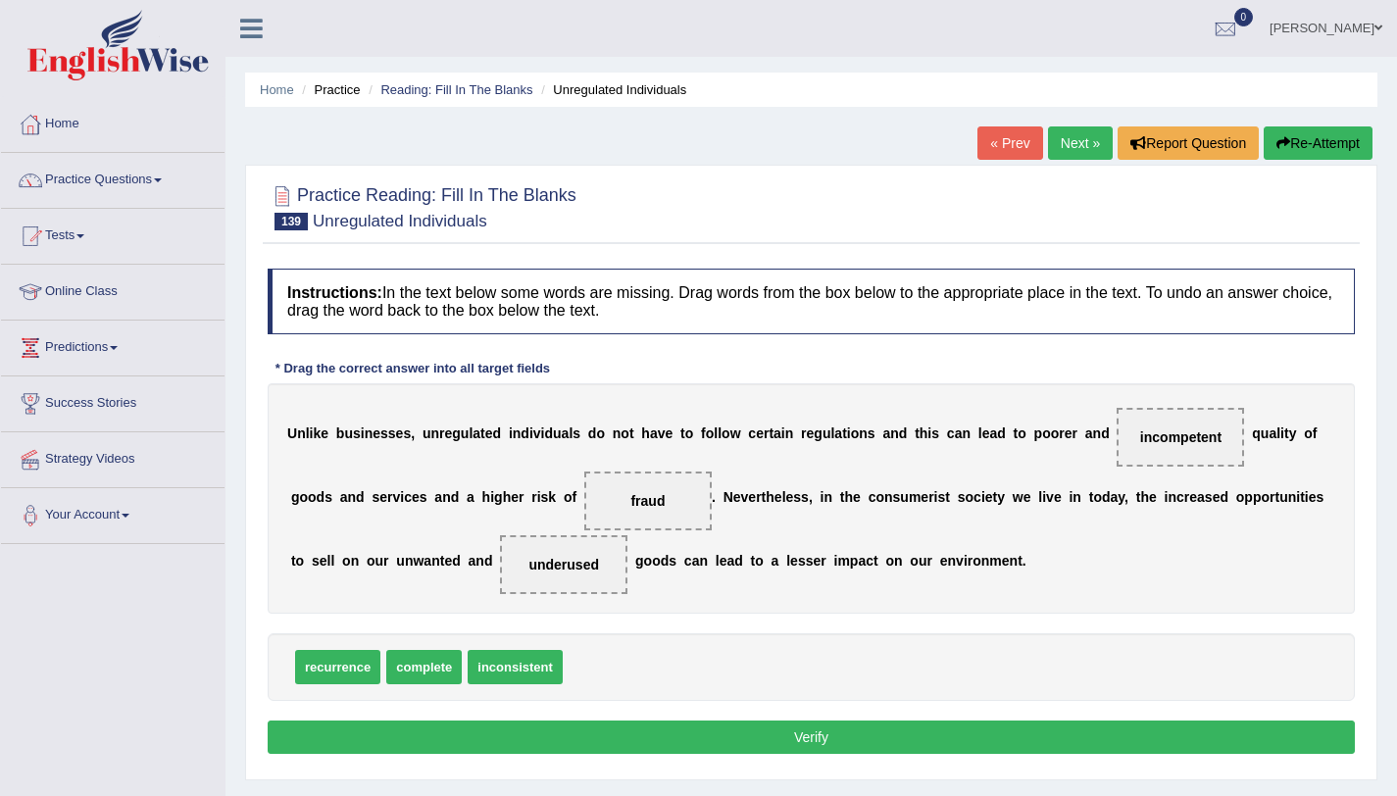
click at [689, 739] on button "Verify" at bounding box center [811, 737] width 1087 height 33
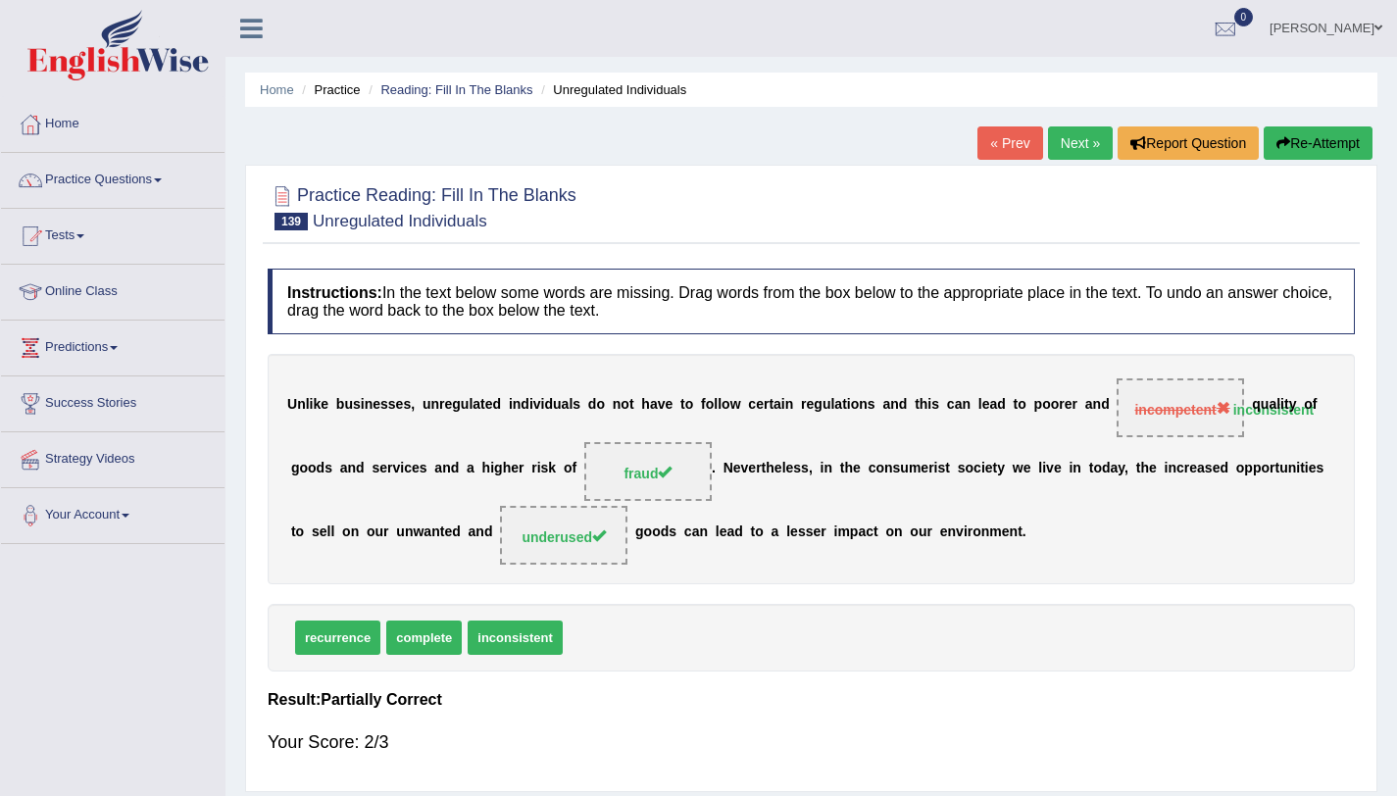
click at [1066, 146] on link "Next »" at bounding box center [1080, 142] width 65 height 33
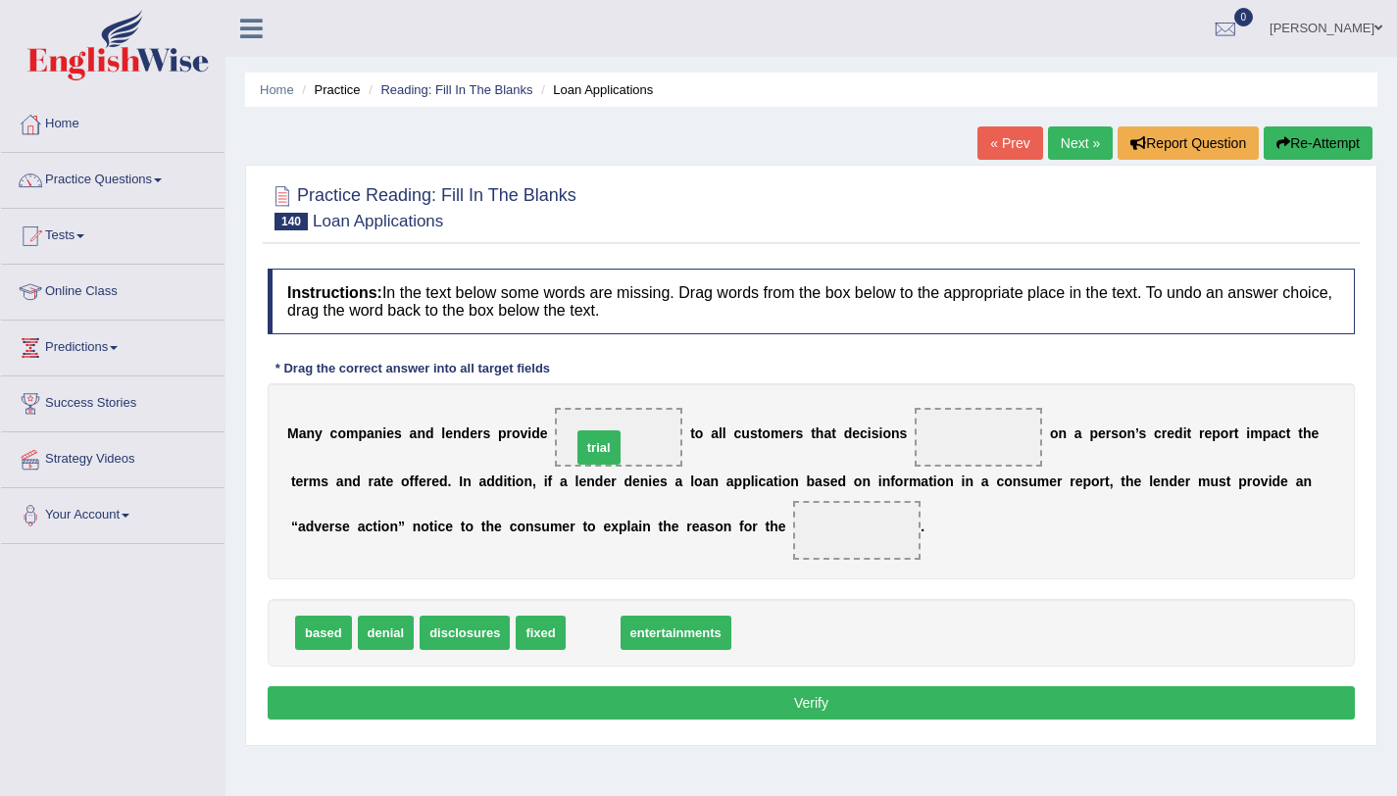
drag, startPoint x: 589, startPoint y: 642, endPoint x: 595, endPoint y: 457, distance: 185.4
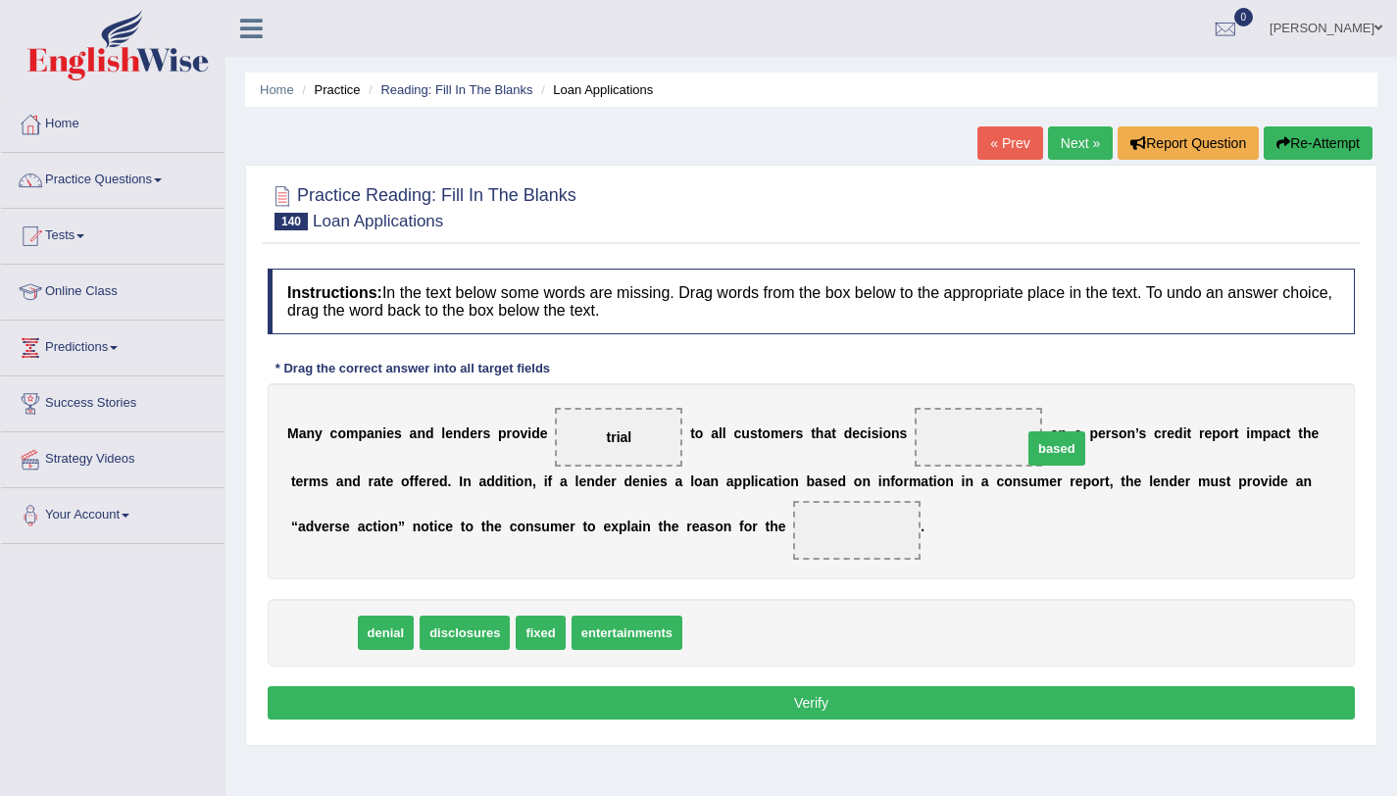
drag, startPoint x: 313, startPoint y: 627, endPoint x: 1046, endPoint y: 443, distance: 756.2
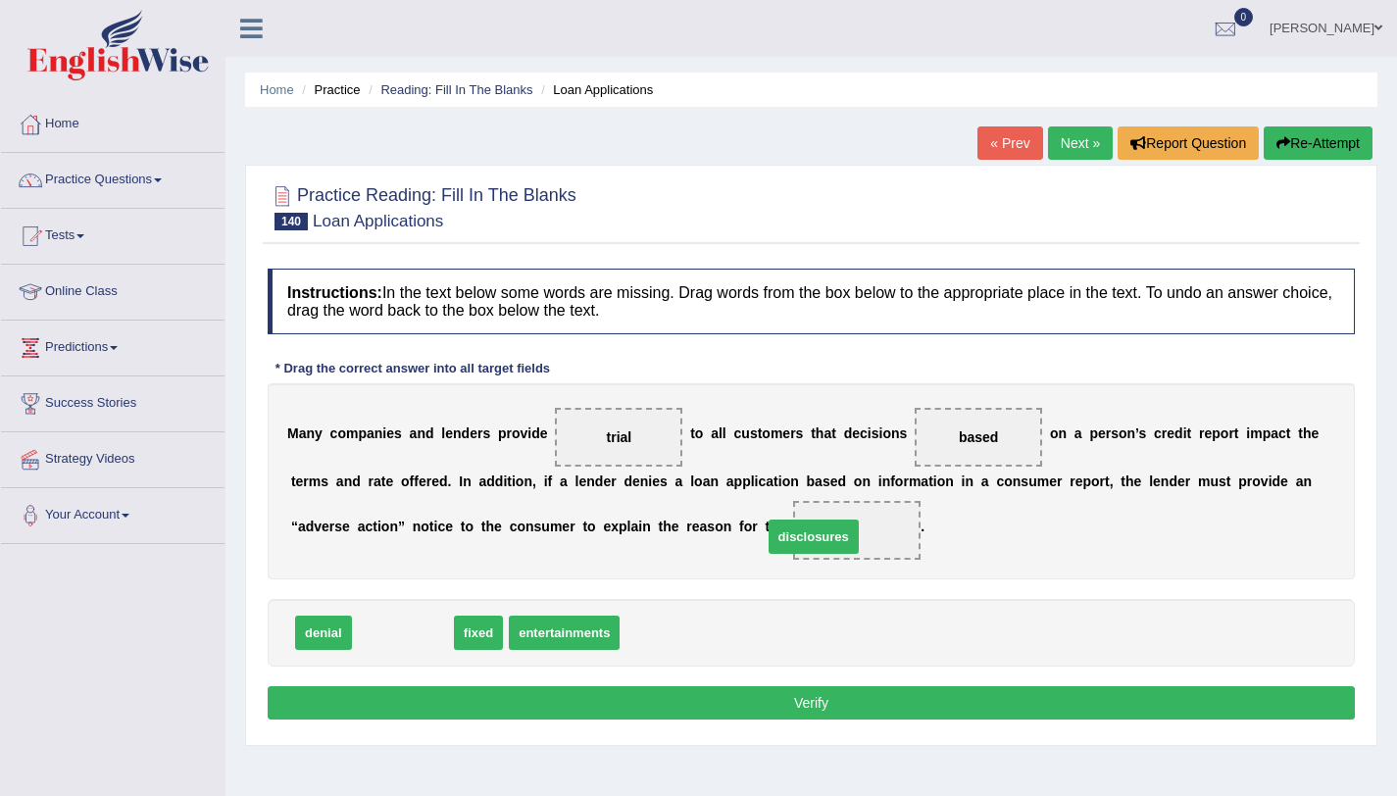
drag, startPoint x: 438, startPoint y: 641, endPoint x: 853, endPoint y: 544, distance: 425.9
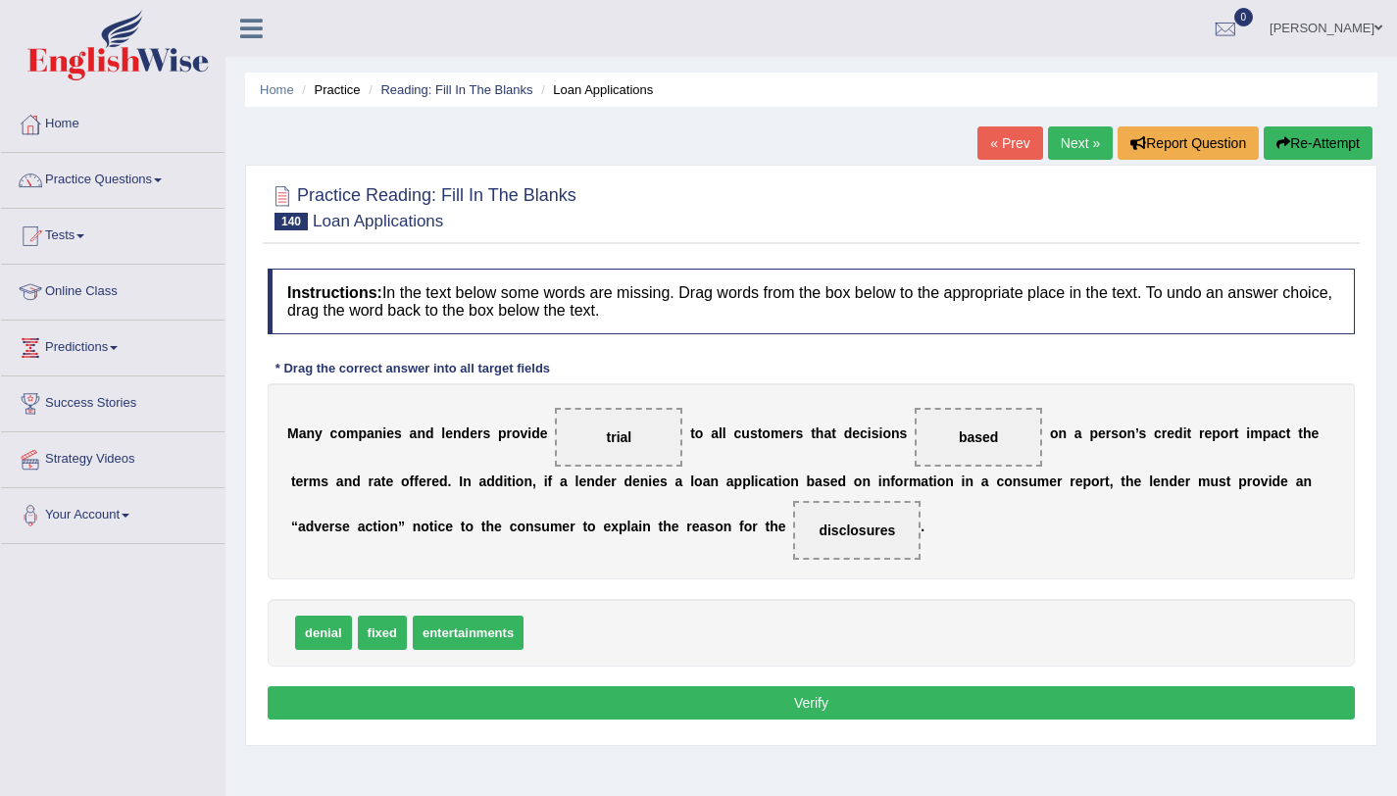
click at [807, 713] on button "Verify" at bounding box center [811, 702] width 1087 height 33
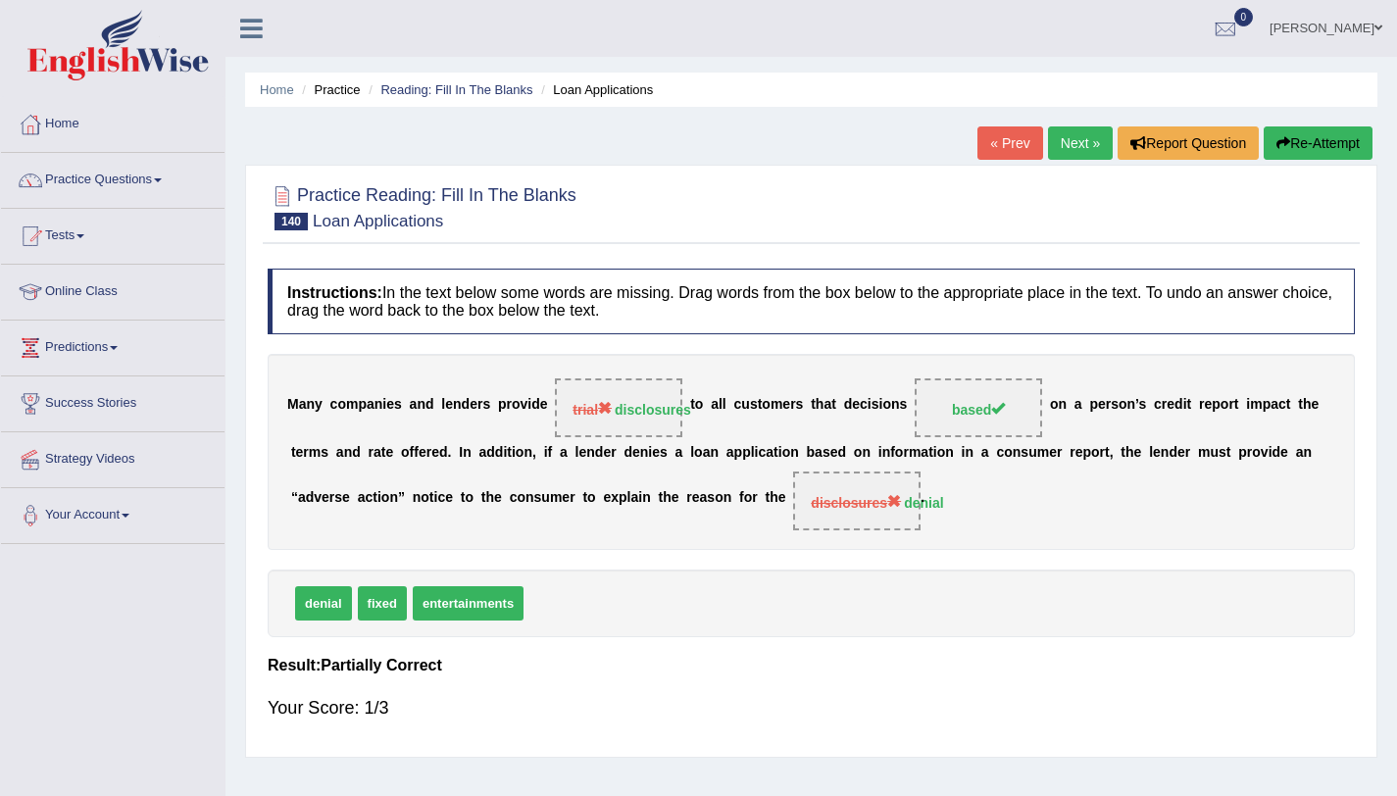
click at [1305, 130] on button "Re-Attempt" at bounding box center [1318, 142] width 109 height 33
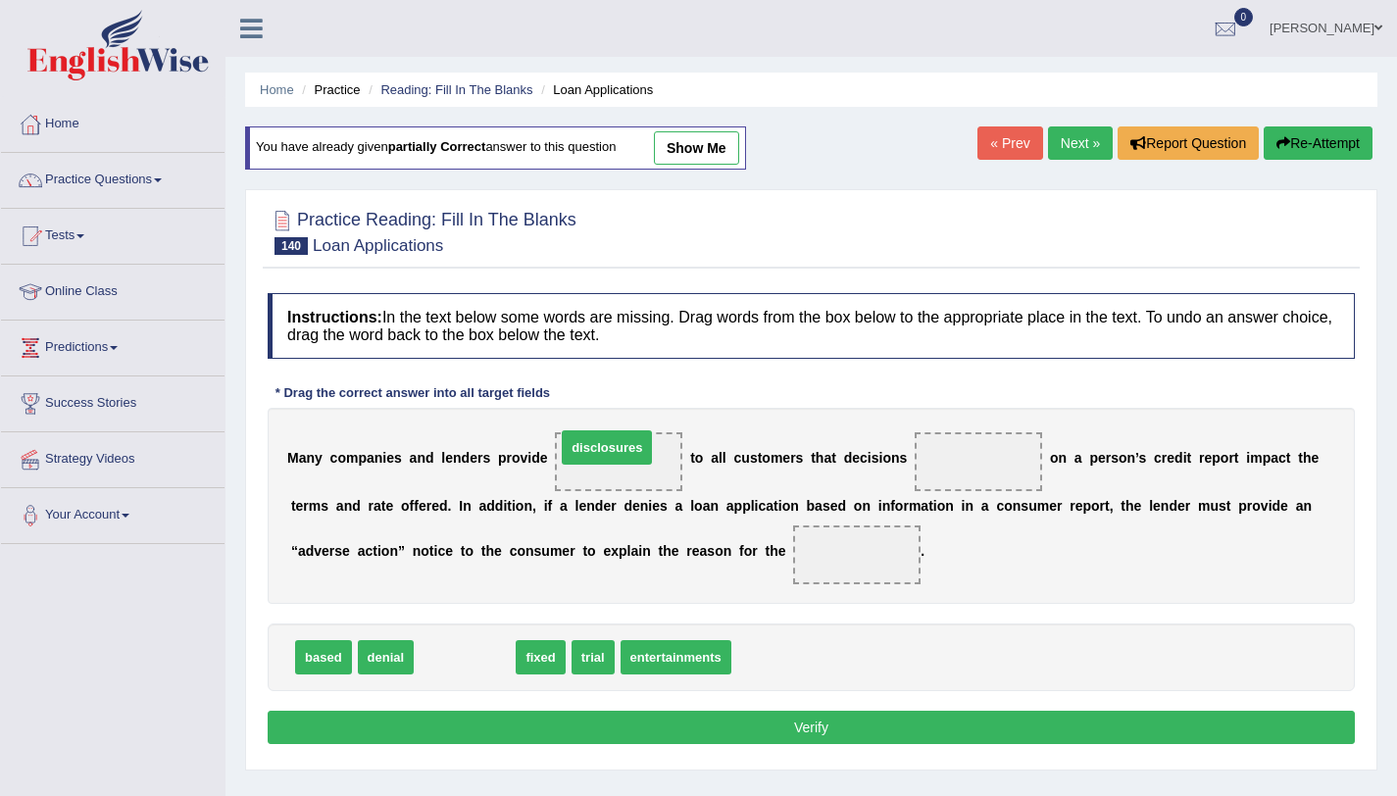
drag, startPoint x: 497, startPoint y: 670, endPoint x: 639, endPoint y: 460, distance: 253.4
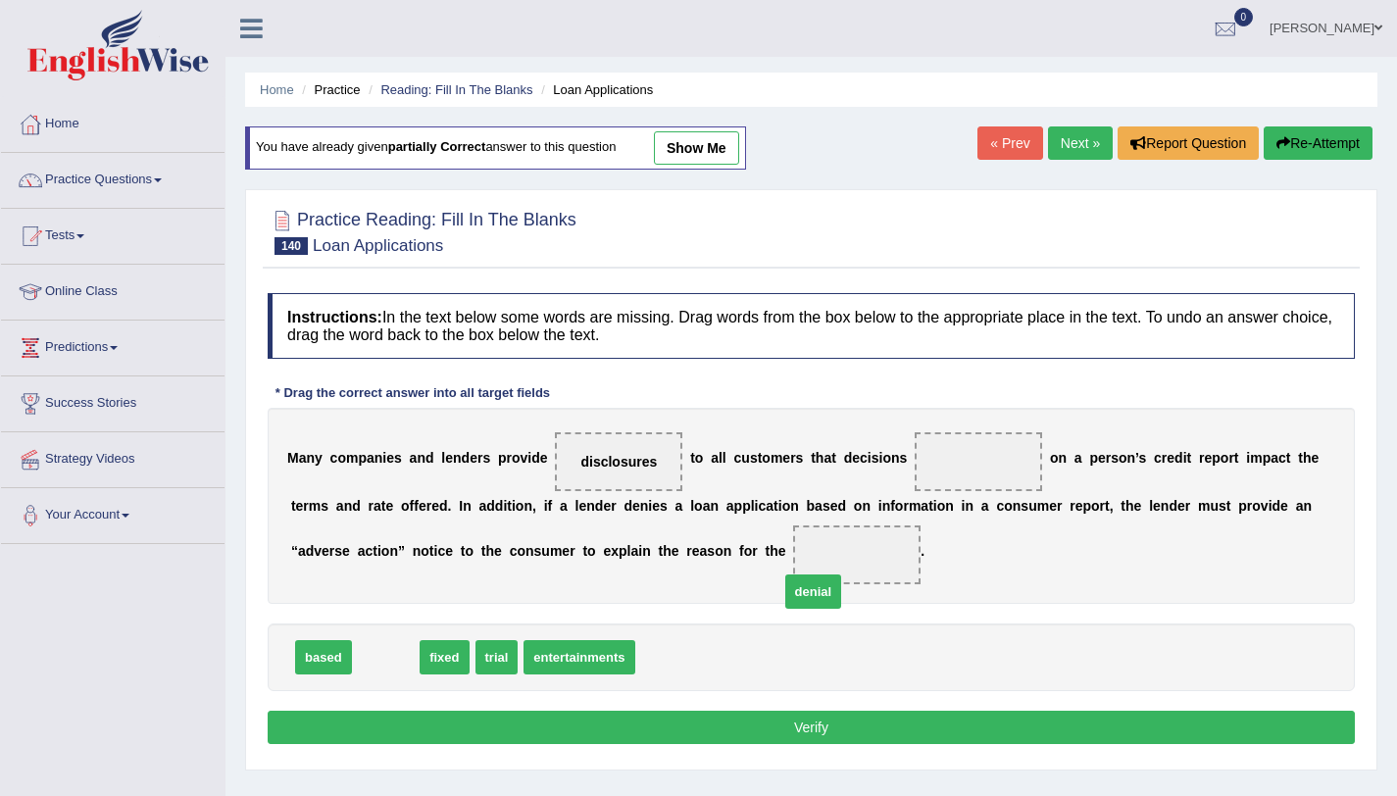
drag, startPoint x: 374, startPoint y: 672, endPoint x: 811, endPoint y: 598, distance: 443.4
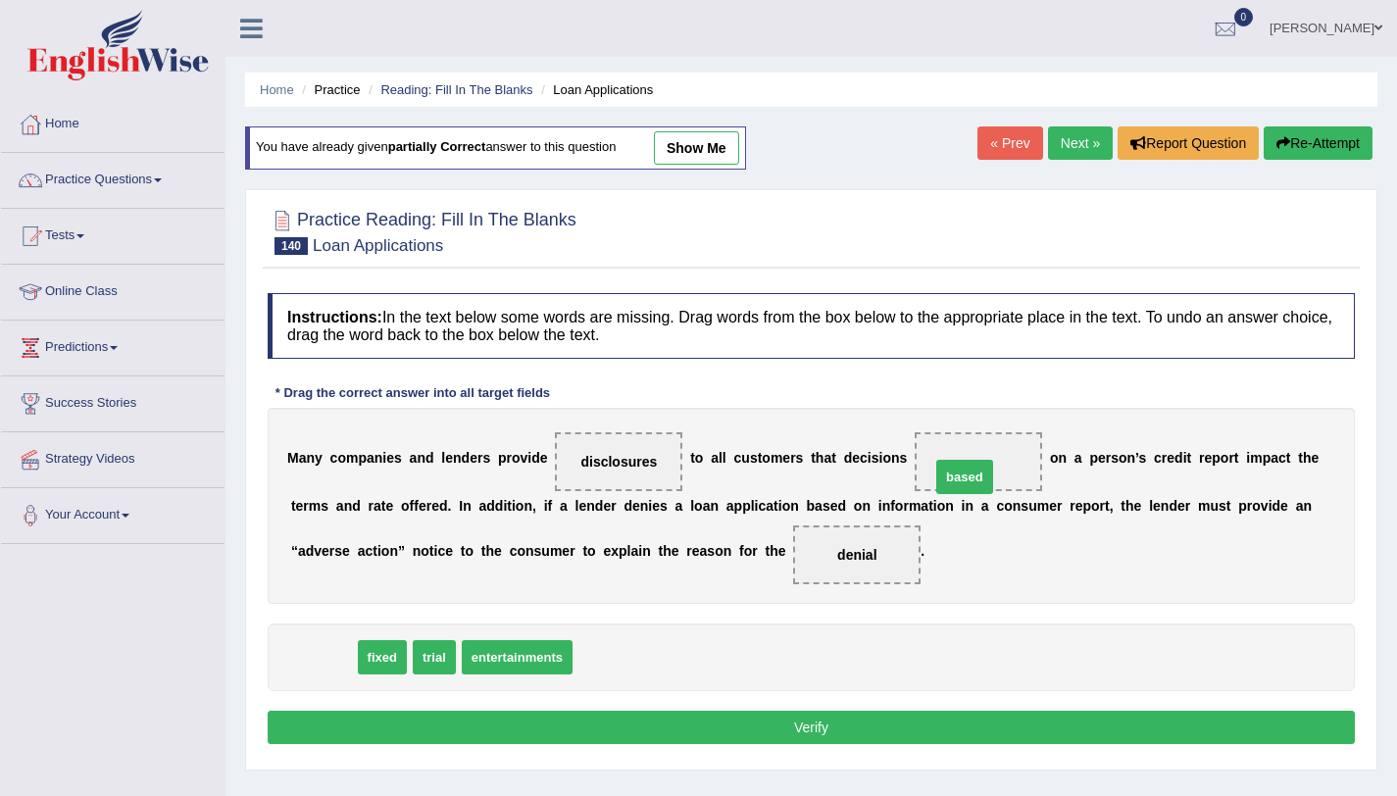
drag, startPoint x: 323, startPoint y: 671, endPoint x: 964, endPoint y: 490, distance: 666.1
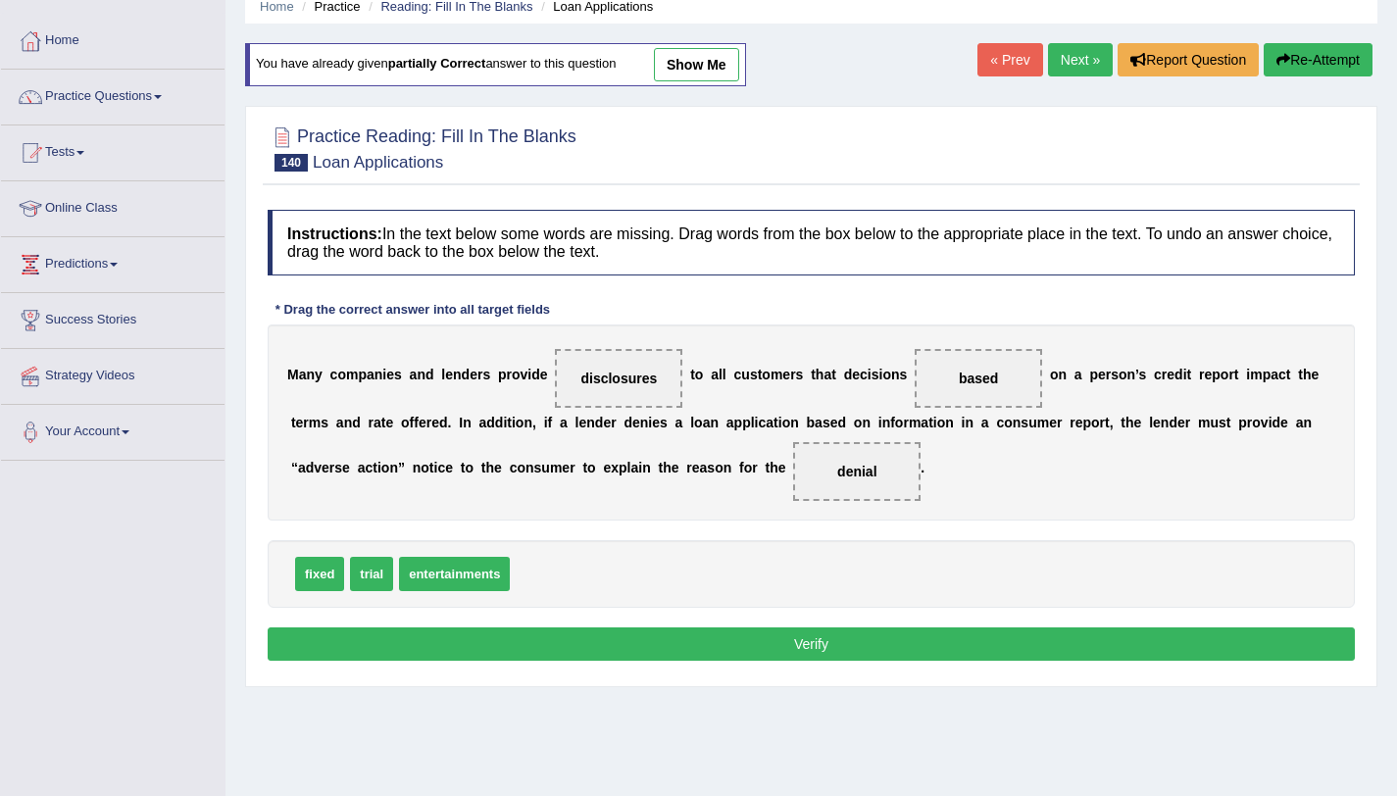
scroll to position [90, 0]
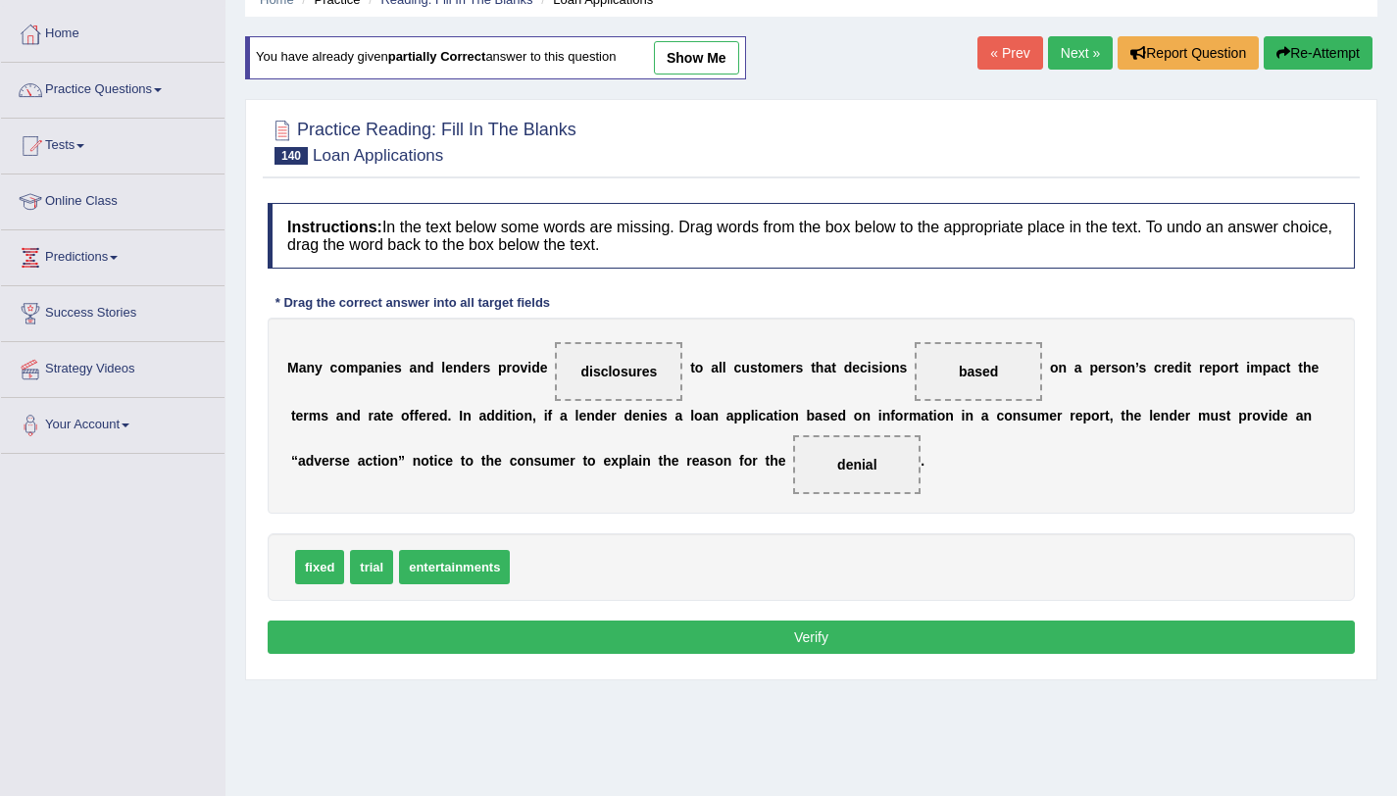
click at [760, 640] on button "Verify" at bounding box center [811, 637] width 1087 height 33
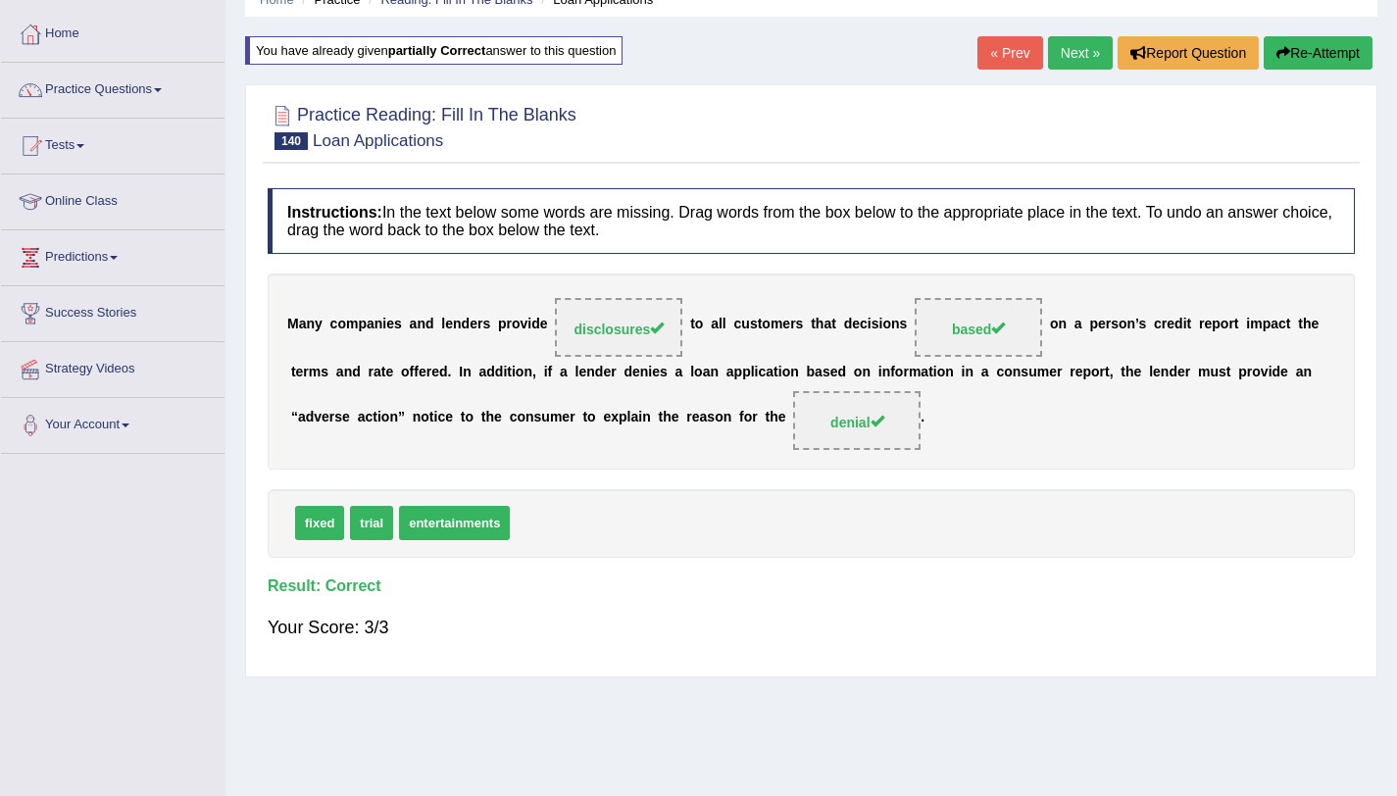
click at [1077, 69] on link "Next »" at bounding box center [1080, 52] width 65 height 33
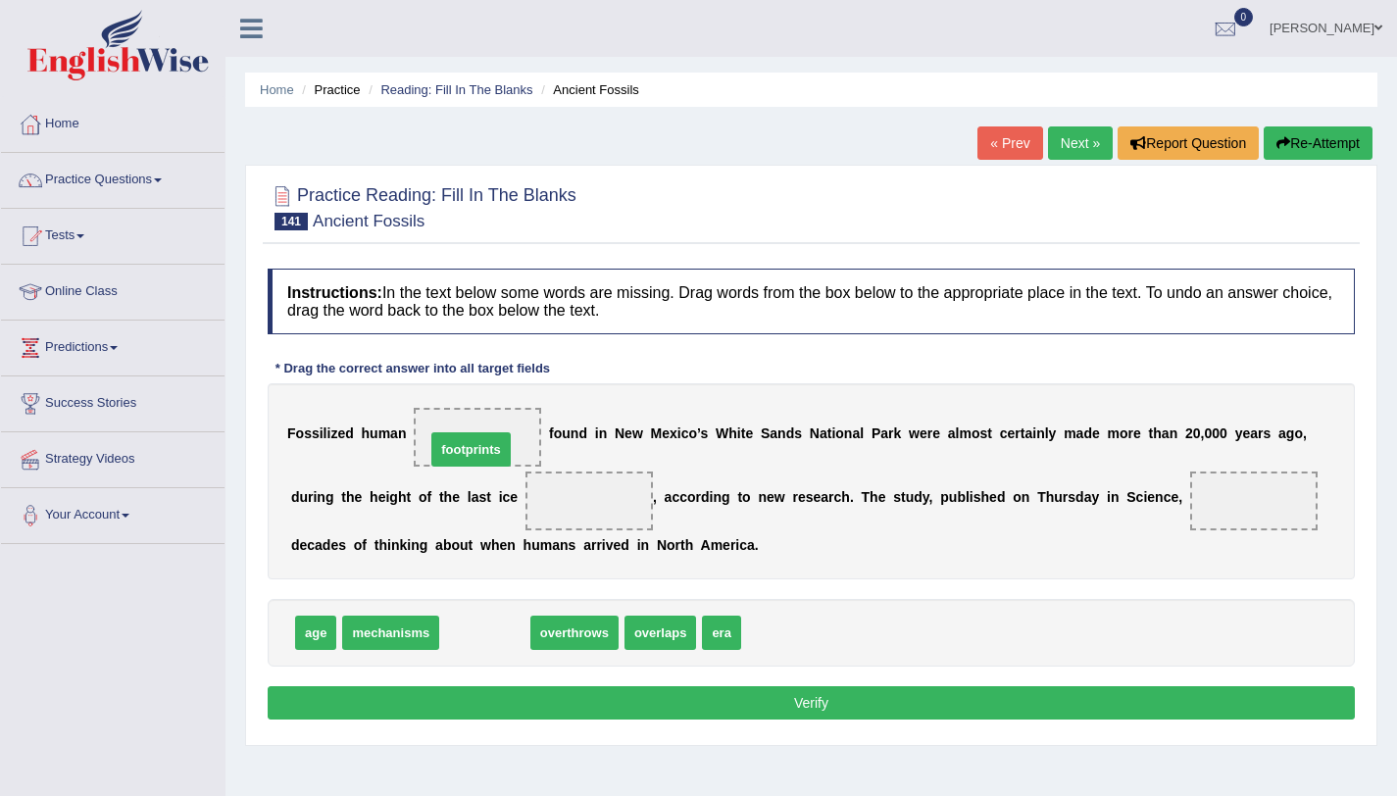
drag, startPoint x: 479, startPoint y: 635, endPoint x: 472, endPoint y: 444, distance: 191.3
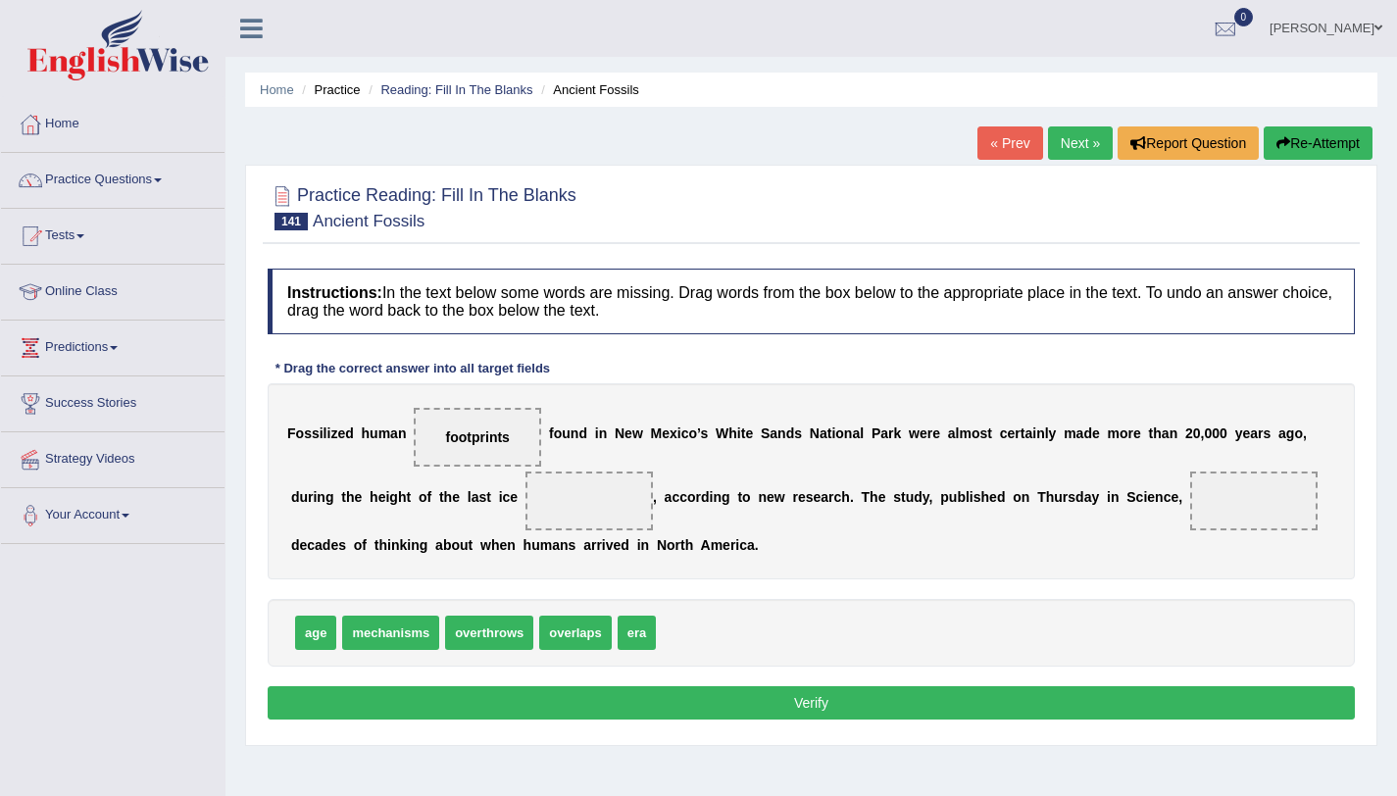
click at [629, 645] on span "era" at bounding box center [637, 633] width 39 height 34
drag, startPoint x: 312, startPoint y: 629, endPoint x: 596, endPoint y: 503, distance: 311.2
click at [342, 638] on span "mechanisms" at bounding box center [343, 633] width 97 height 34
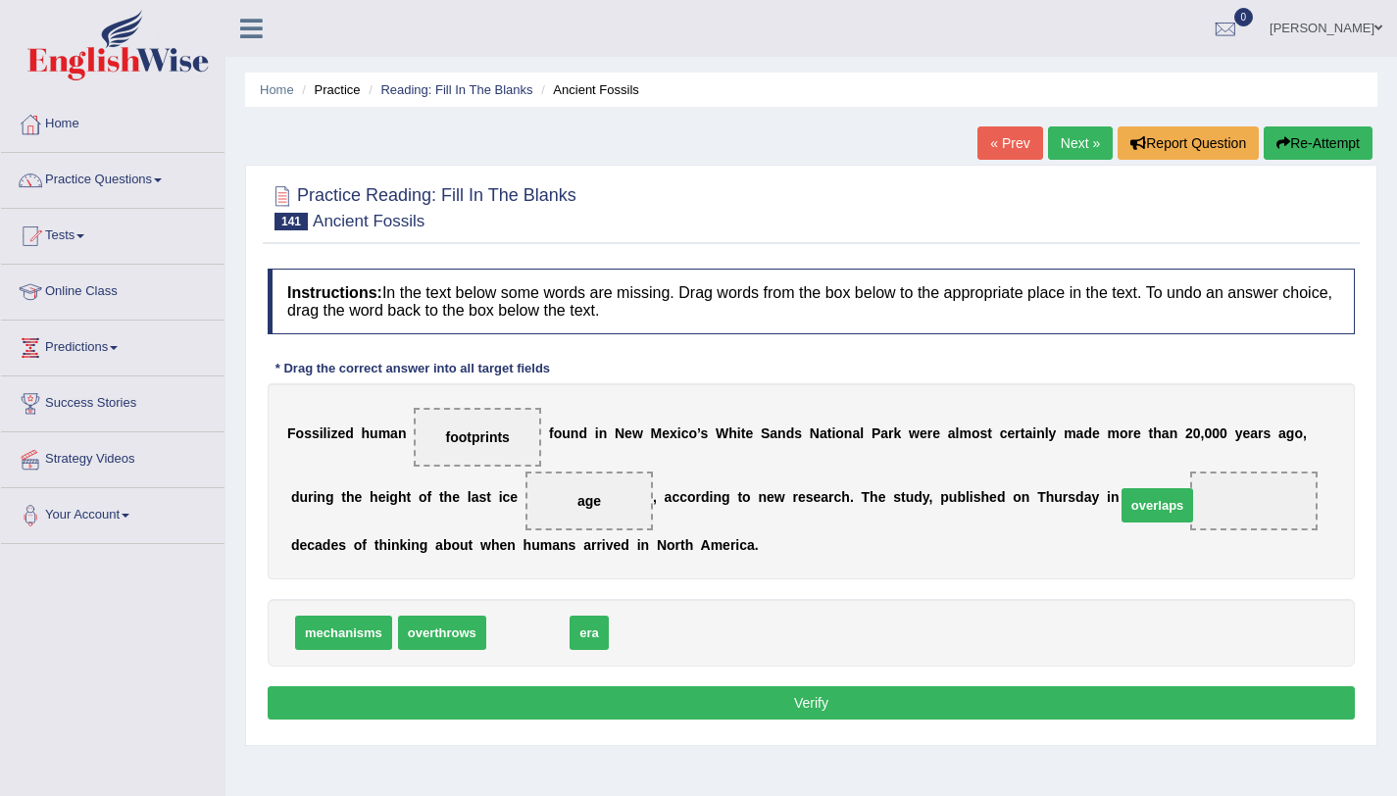
drag, startPoint x: 500, startPoint y: 646, endPoint x: 1138, endPoint y: 517, distance: 651.2
click at [814, 702] on button "Verify" at bounding box center [811, 702] width 1087 height 33
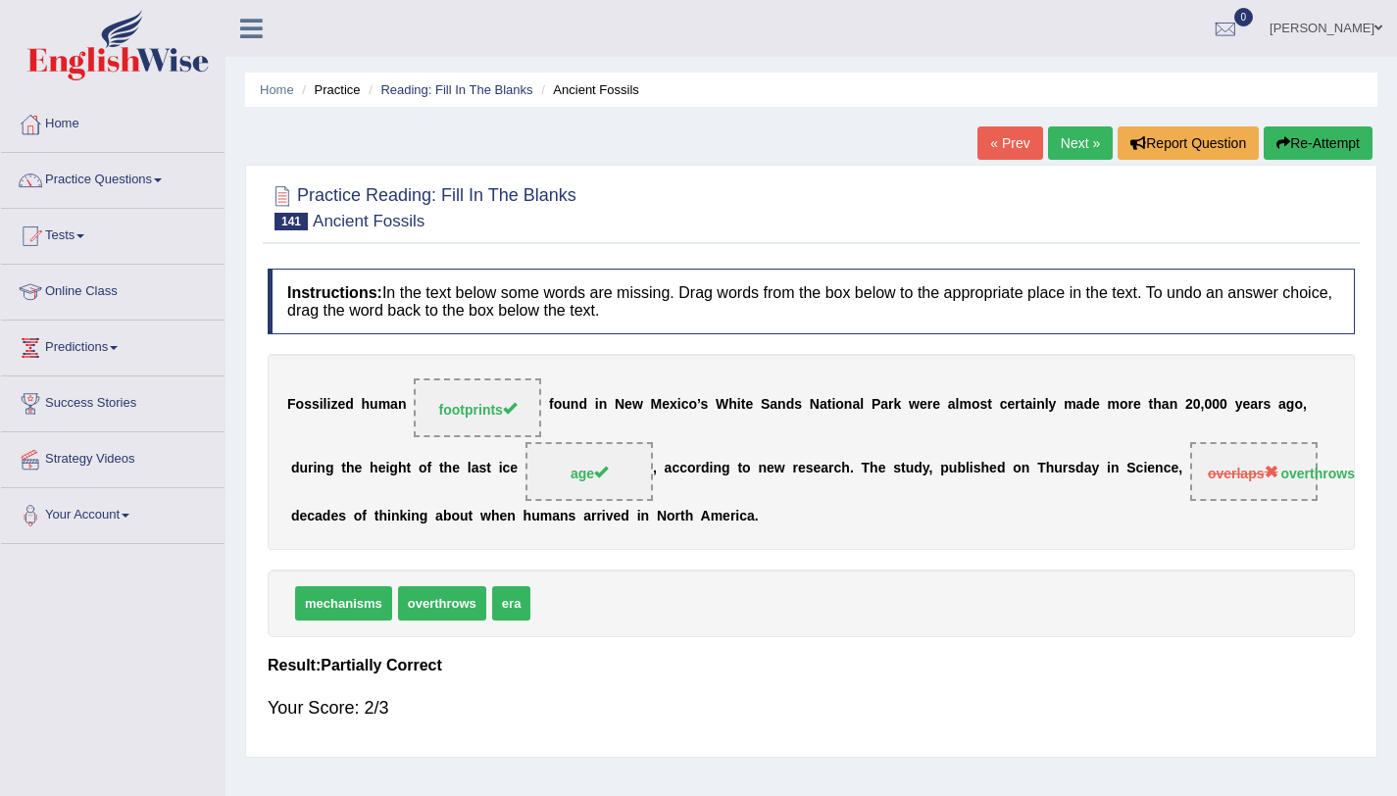
click at [1072, 126] on link "Next »" at bounding box center [1080, 142] width 65 height 33
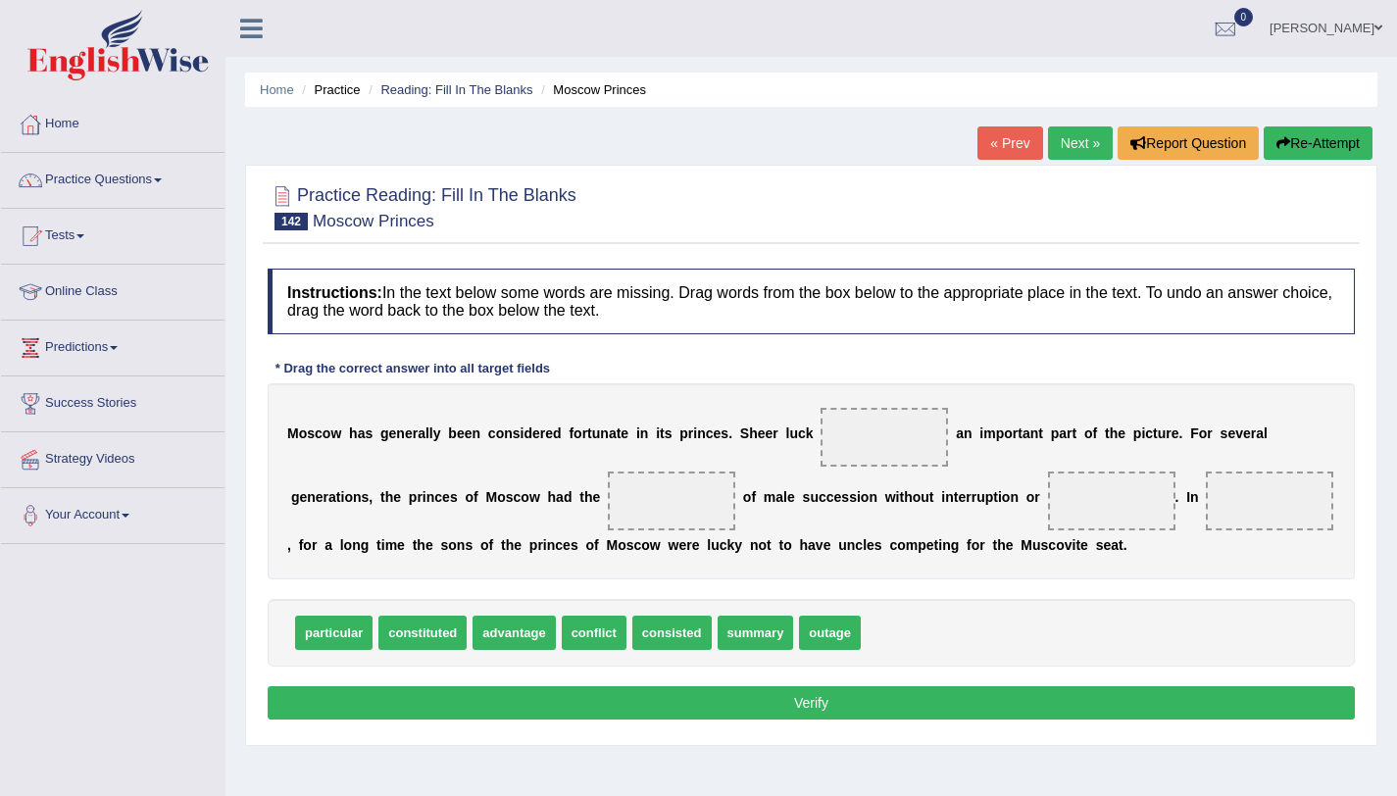
click at [343, 639] on span "particular" at bounding box center [333, 633] width 77 height 34
drag, startPoint x: 758, startPoint y: 640, endPoint x: 888, endPoint y: 426, distance: 251.2
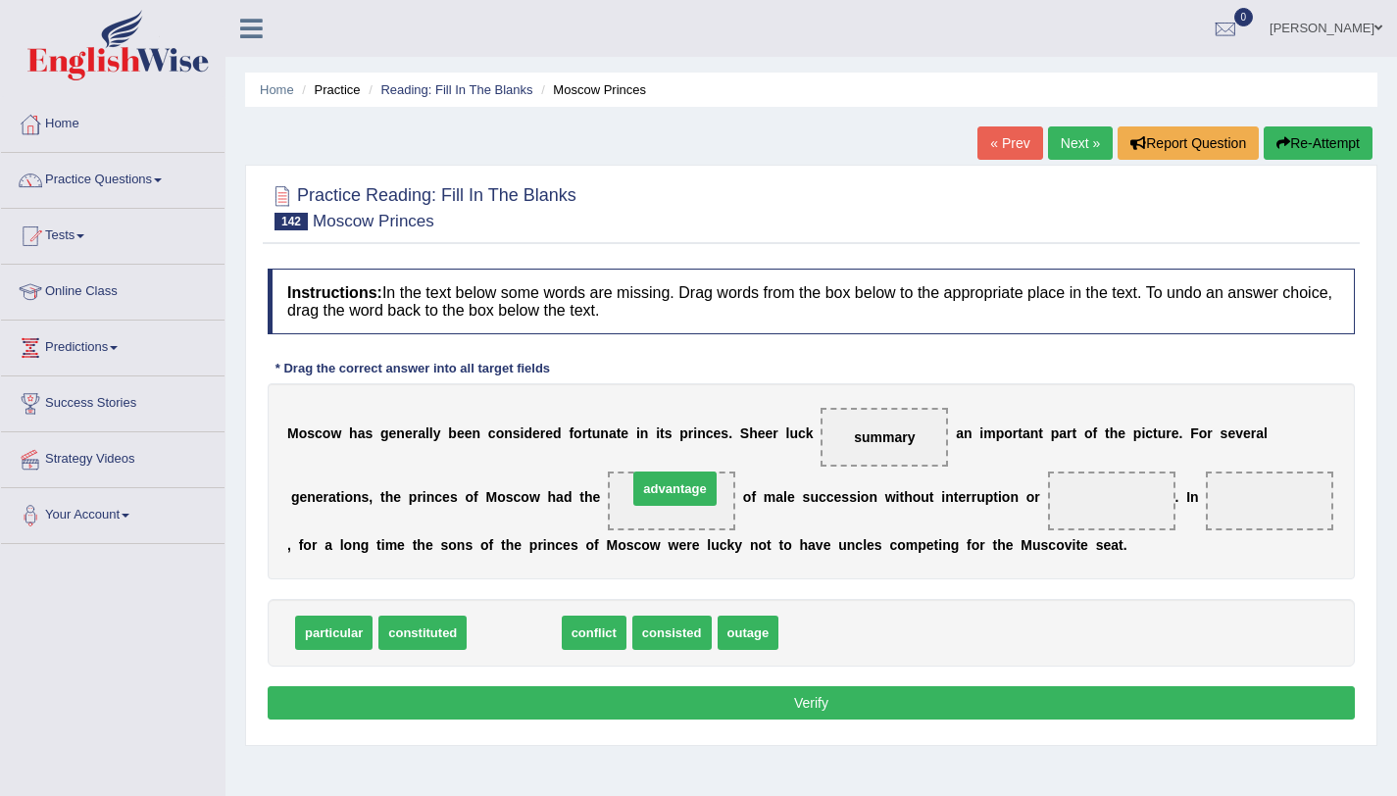
drag, startPoint x: 515, startPoint y: 638, endPoint x: 676, endPoint y: 494, distance: 215.9
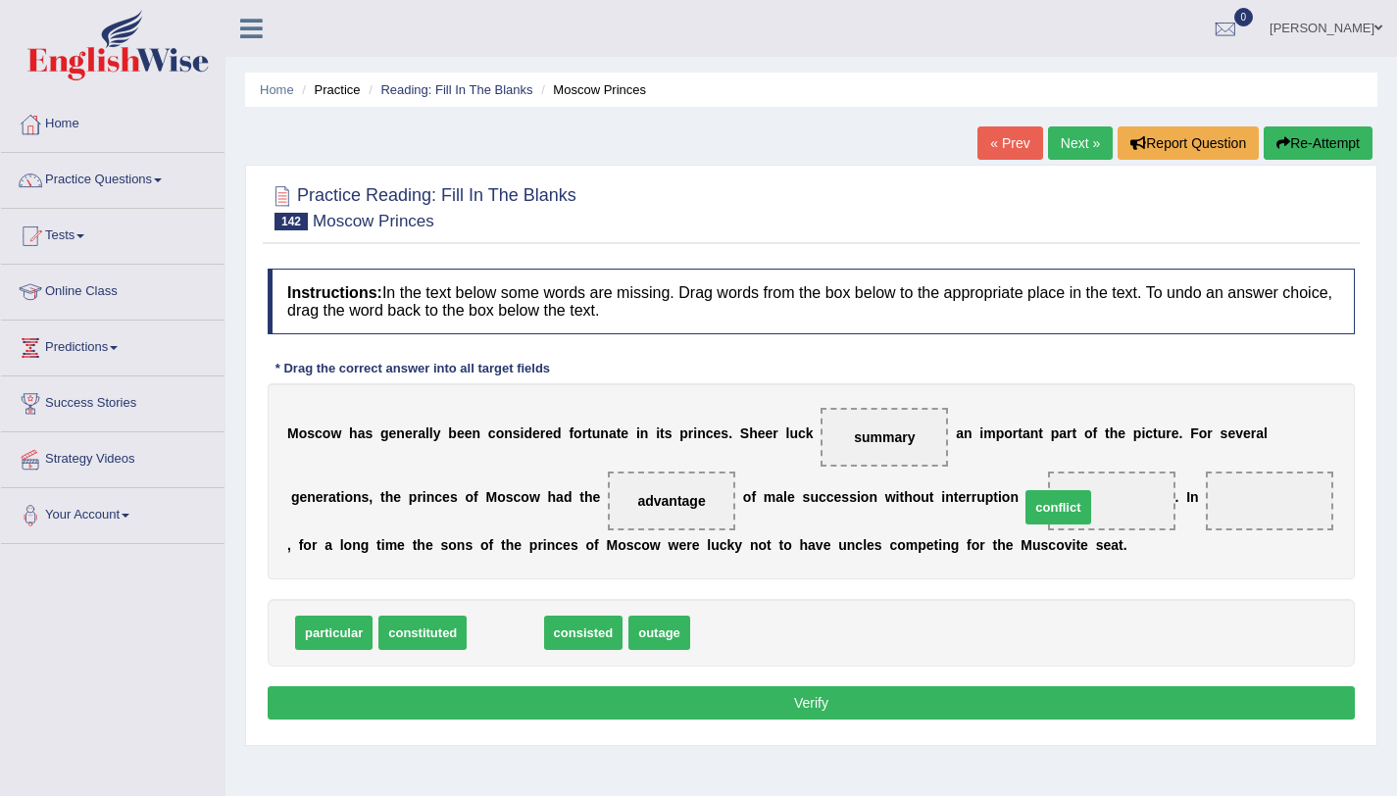
drag, startPoint x: 502, startPoint y: 637, endPoint x: 1073, endPoint y: 506, distance: 585.5
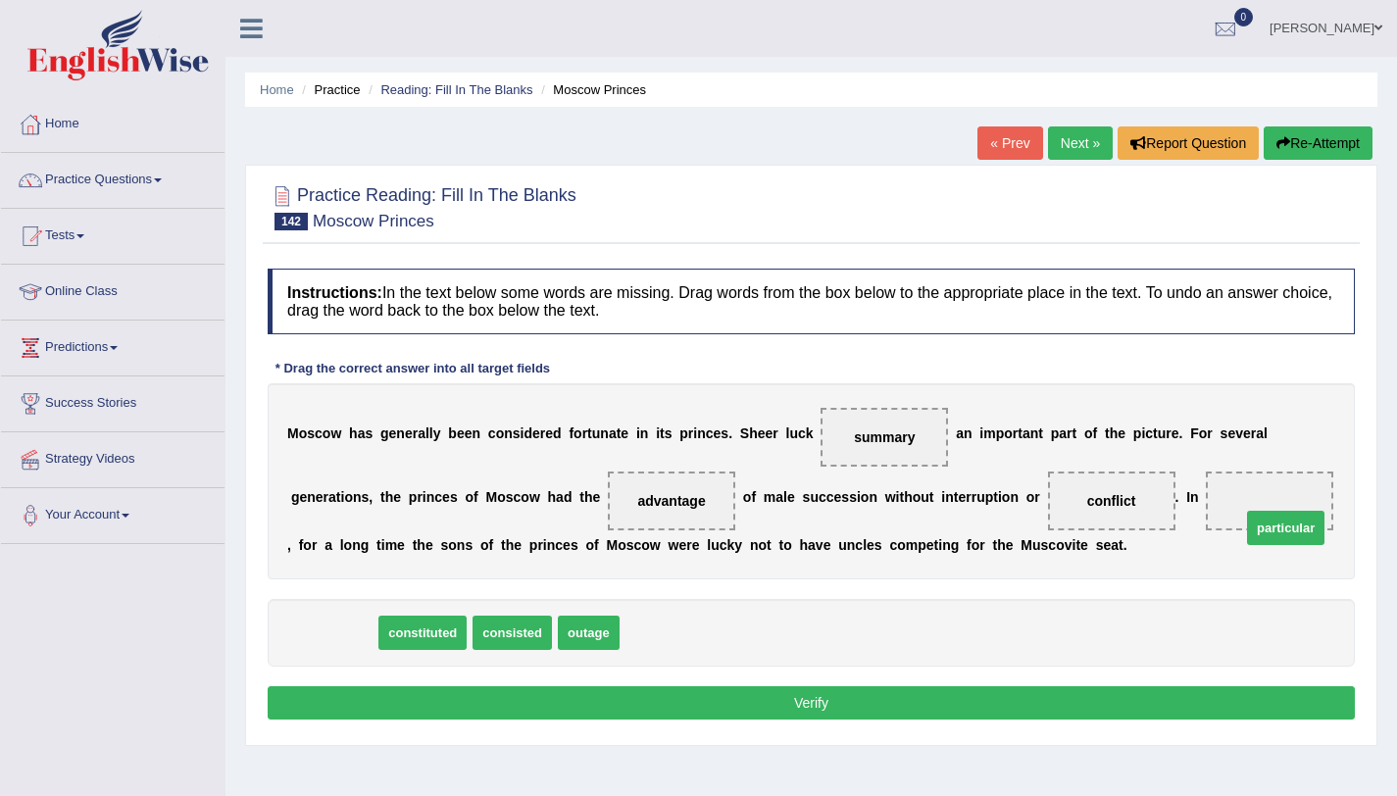
drag, startPoint x: 339, startPoint y: 640, endPoint x: 1285, endPoint y: 531, distance: 952.4
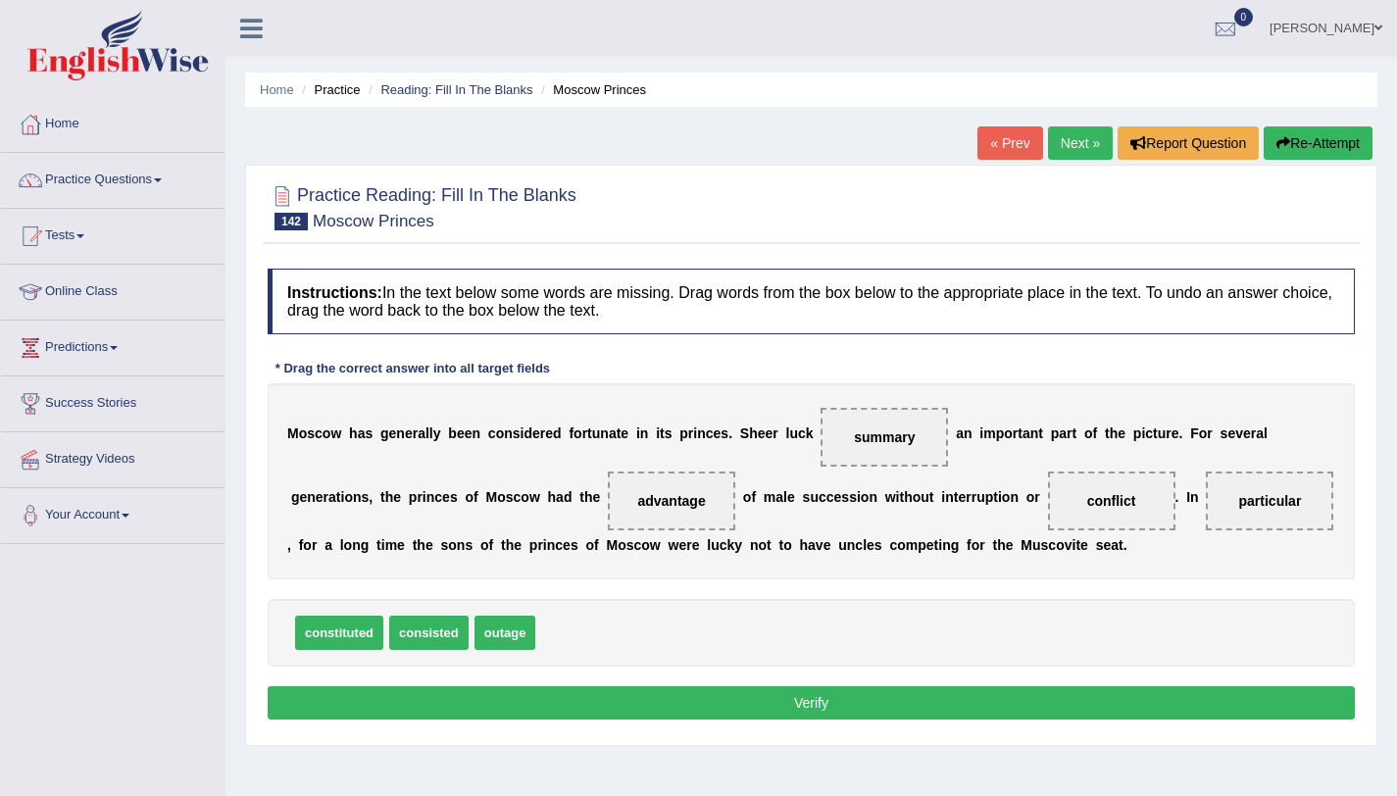
click at [704, 712] on button "Verify" at bounding box center [811, 702] width 1087 height 33
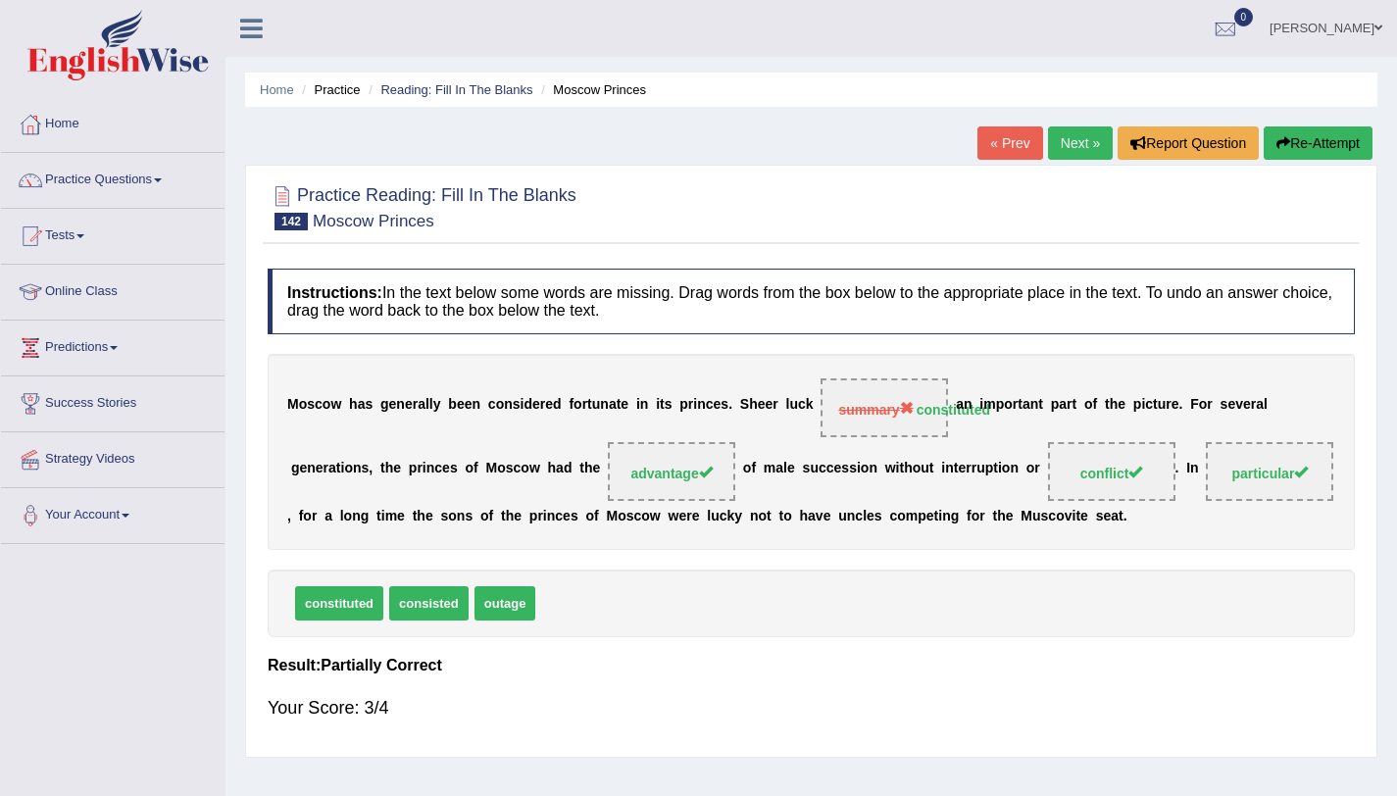
click at [1051, 150] on link "Next »" at bounding box center [1080, 142] width 65 height 33
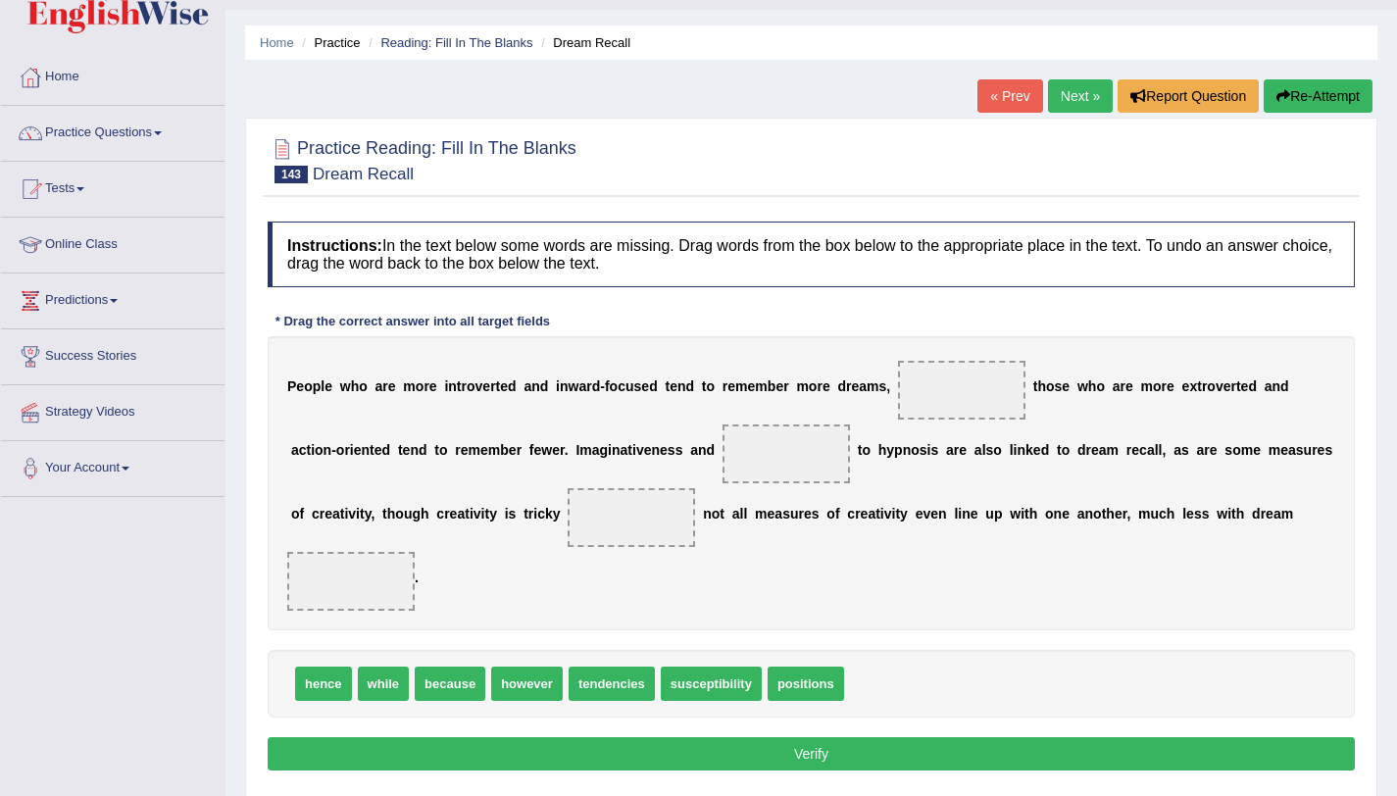
scroll to position [48, 0]
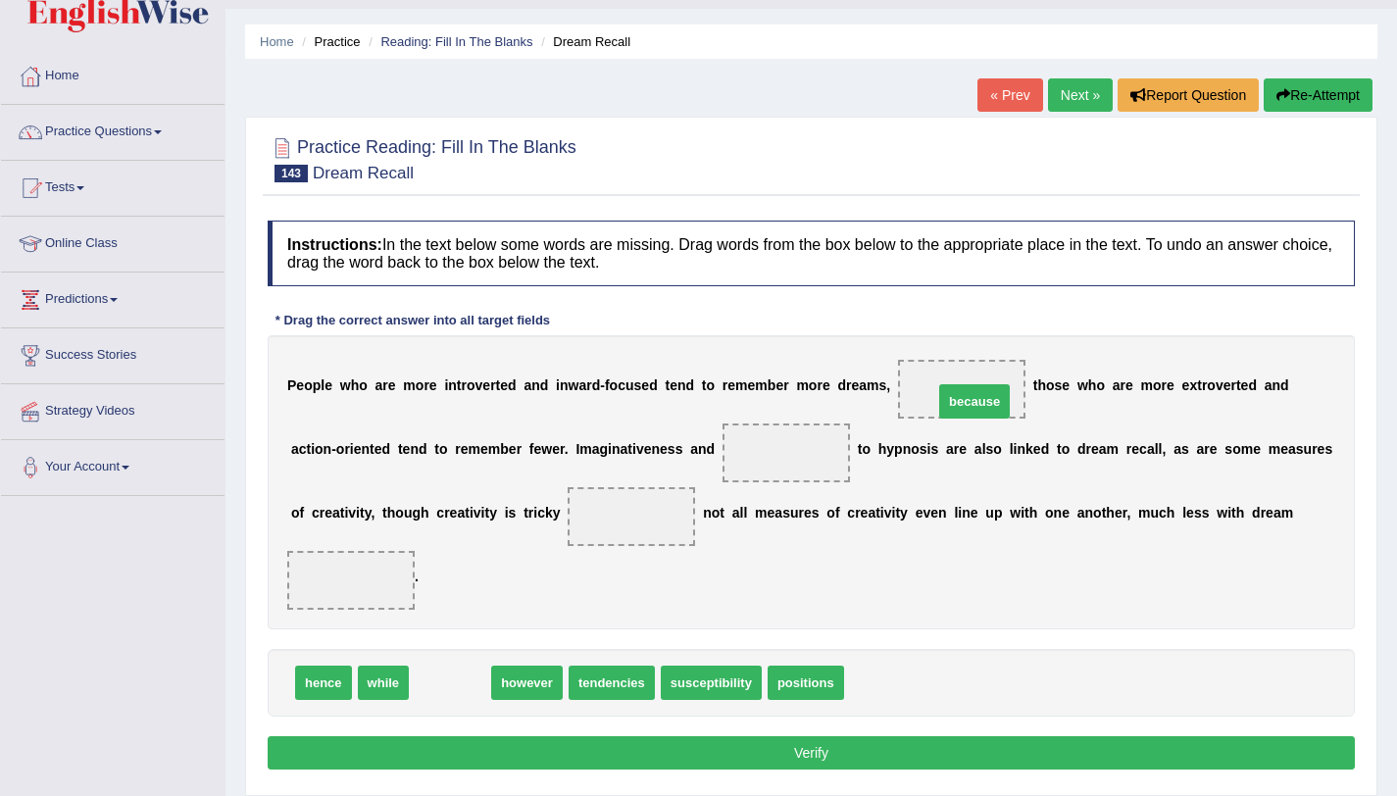
drag, startPoint x: 471, startPoint y: 689, endPoint x: 995, endPoint y: 408, distance: 595.2
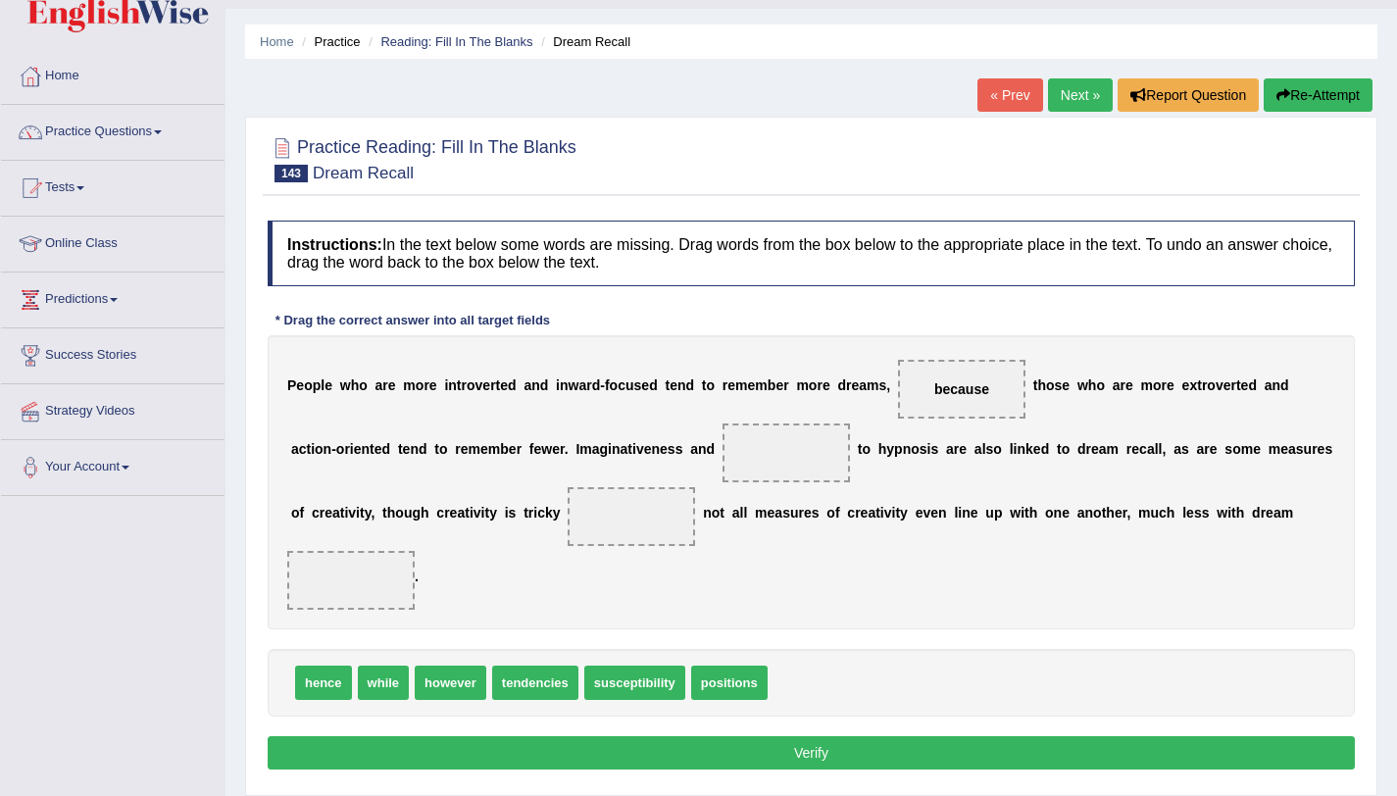
click at [931, 389] on span "because" at bounding box center [961, 389] width 127 height 59
drag, startPoint x: 931, startPoint y: 389, endPoint x: 563, endPoint y: 600, distance: 424.7
click at [563, 600] on div "P e o p l e w h o a r e m o r e i n t r o v e r t e d a n d i n w a r d - f o c…" at bounding box center [811, 482] width 1087 height 294
drag, startPoint x: 455, startPoint y: 685, endPoint x: 967, endPoint y: 388, distance: 591.8
click at [437, 690] on span "tendencies" at bounding box center [458, 683] width 86 height 34
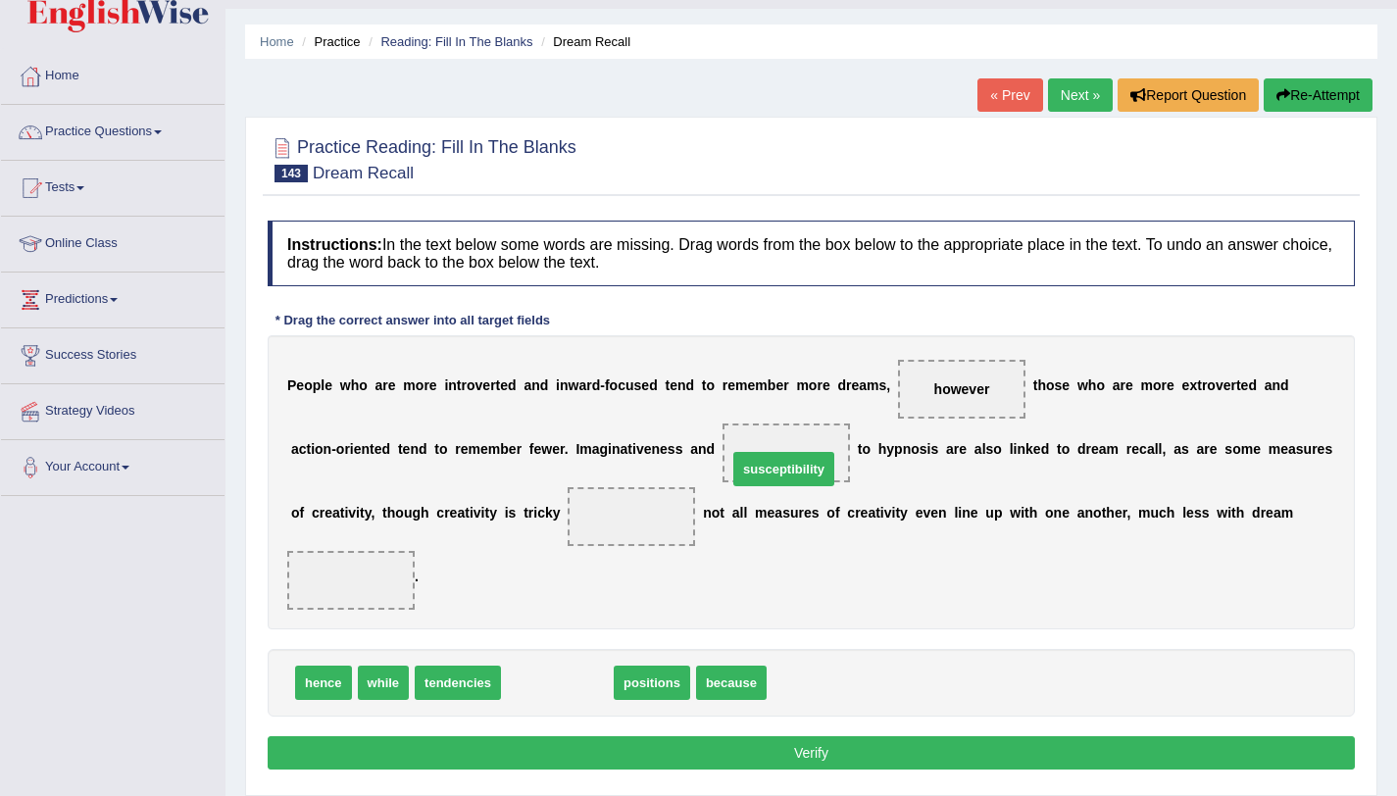
drag, startPoint x: 545, startPoint y: 687, endPoint x: 770, endPoint y: 463, distance: 317.5
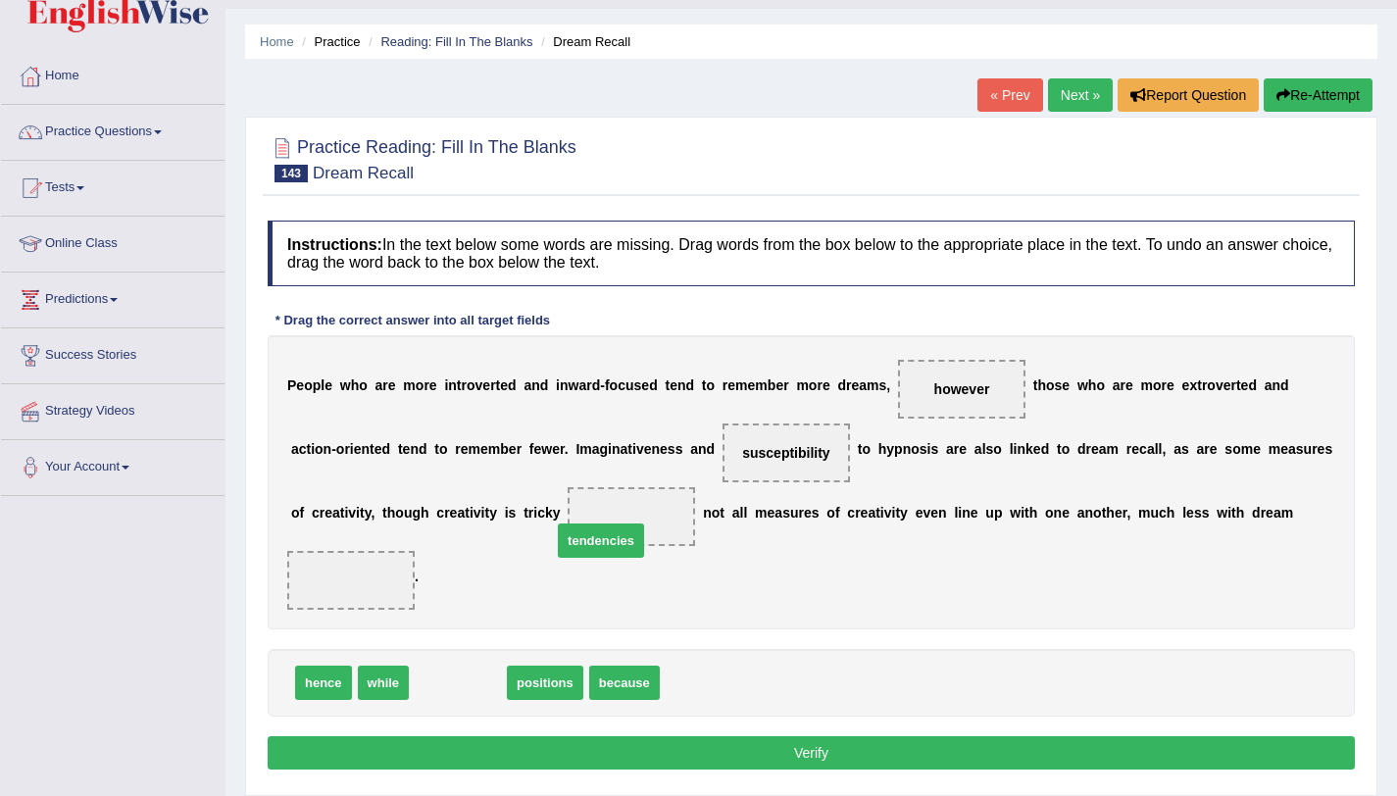
drag, startPoint x: 465, startPoint y: 691, endPoint x: 620, endPoint y: 532, distance: 221.9
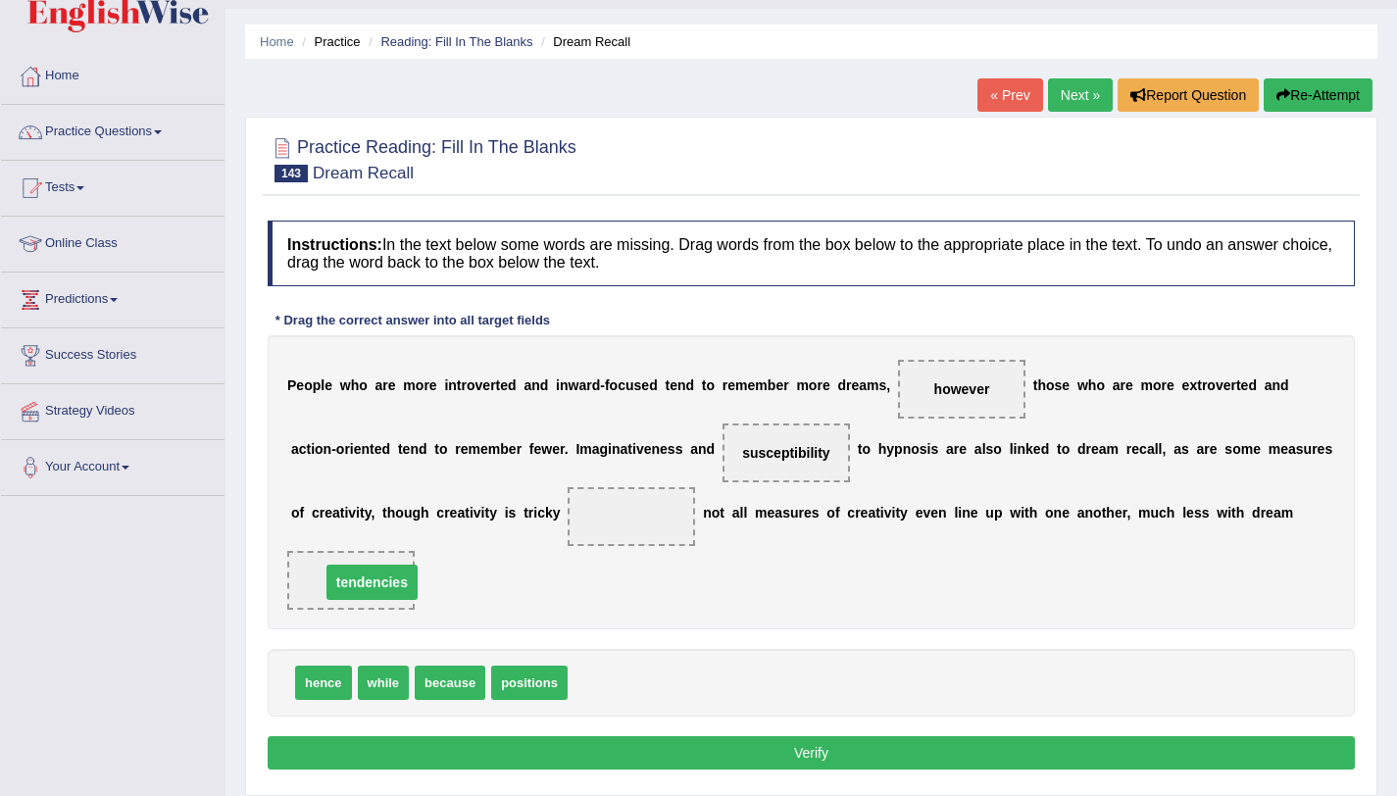
drag, startPoint x: 636, startPoint y: 521, endPoint x: 370, endPoint y: 588, distance: 275.1
drag, startPoint x: 391, startPoint y: 683, endPoint x: 643, endPoint y: 522, distance: 299.4
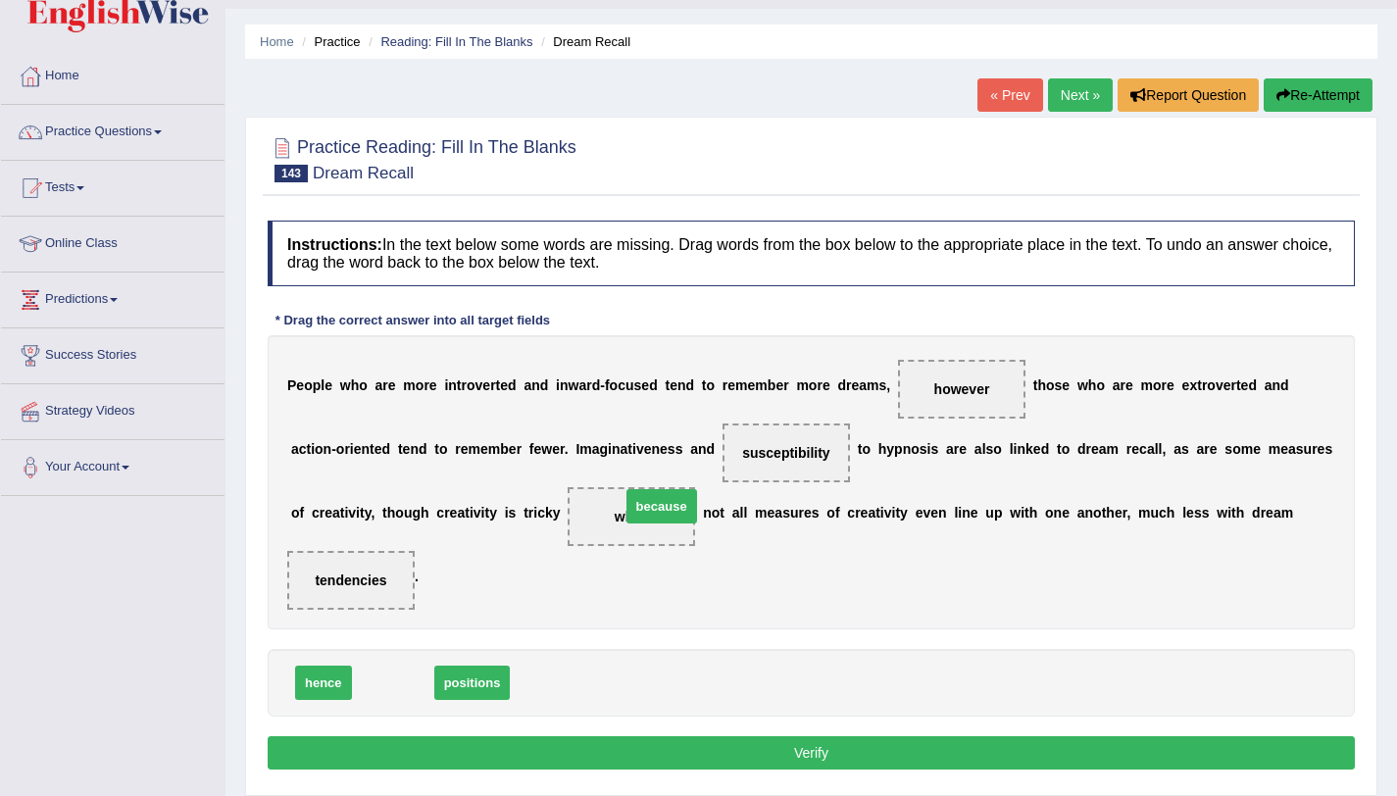
drag, startPoint x: 393, startPoint y: 682, endPoint x: 662, endPoint y: 506, distance: 321.4
click at [636, 754] on button "Verify" at bounding box center [811, 752] width 1087 height 33
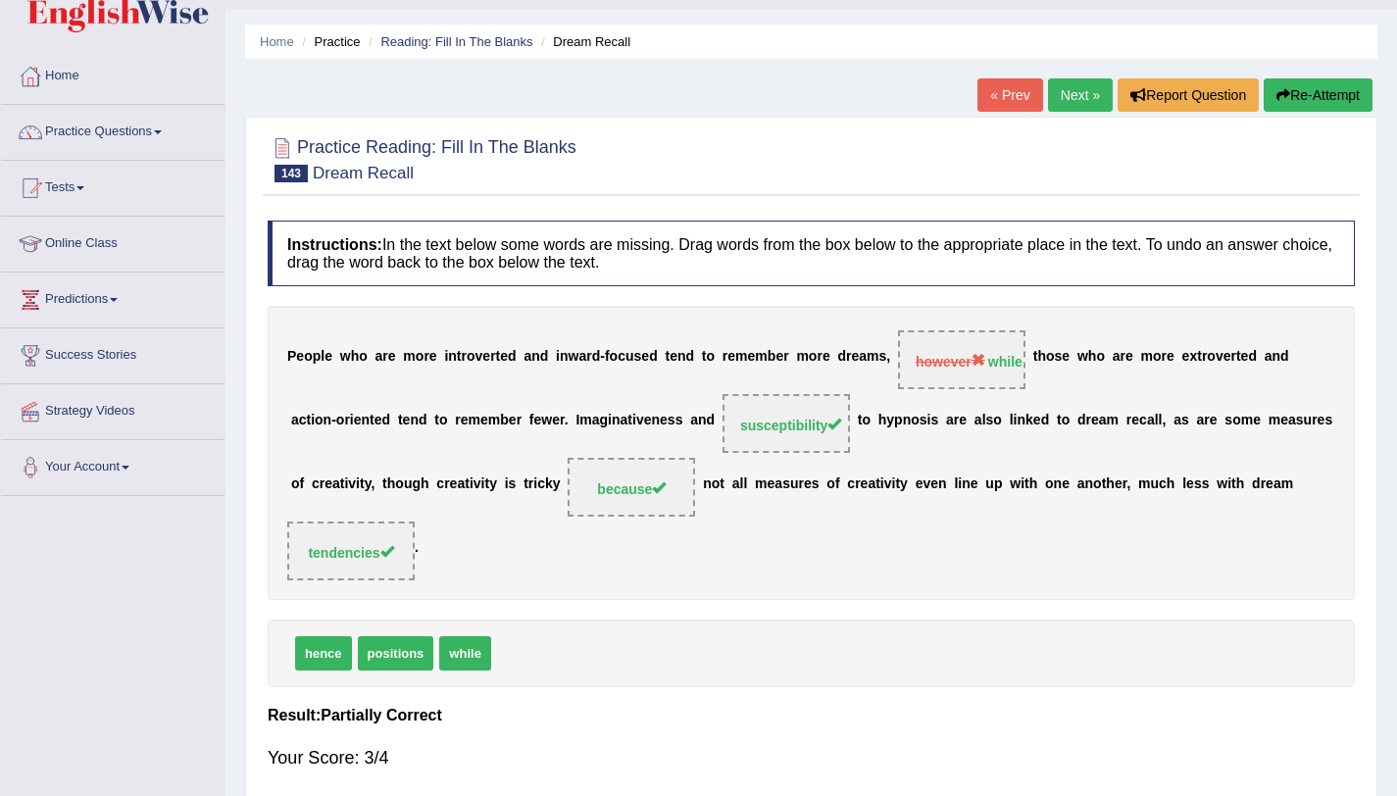
click at [1067, 90] on link "Next »" at bounding box center [1080, 94] width 65 height 33
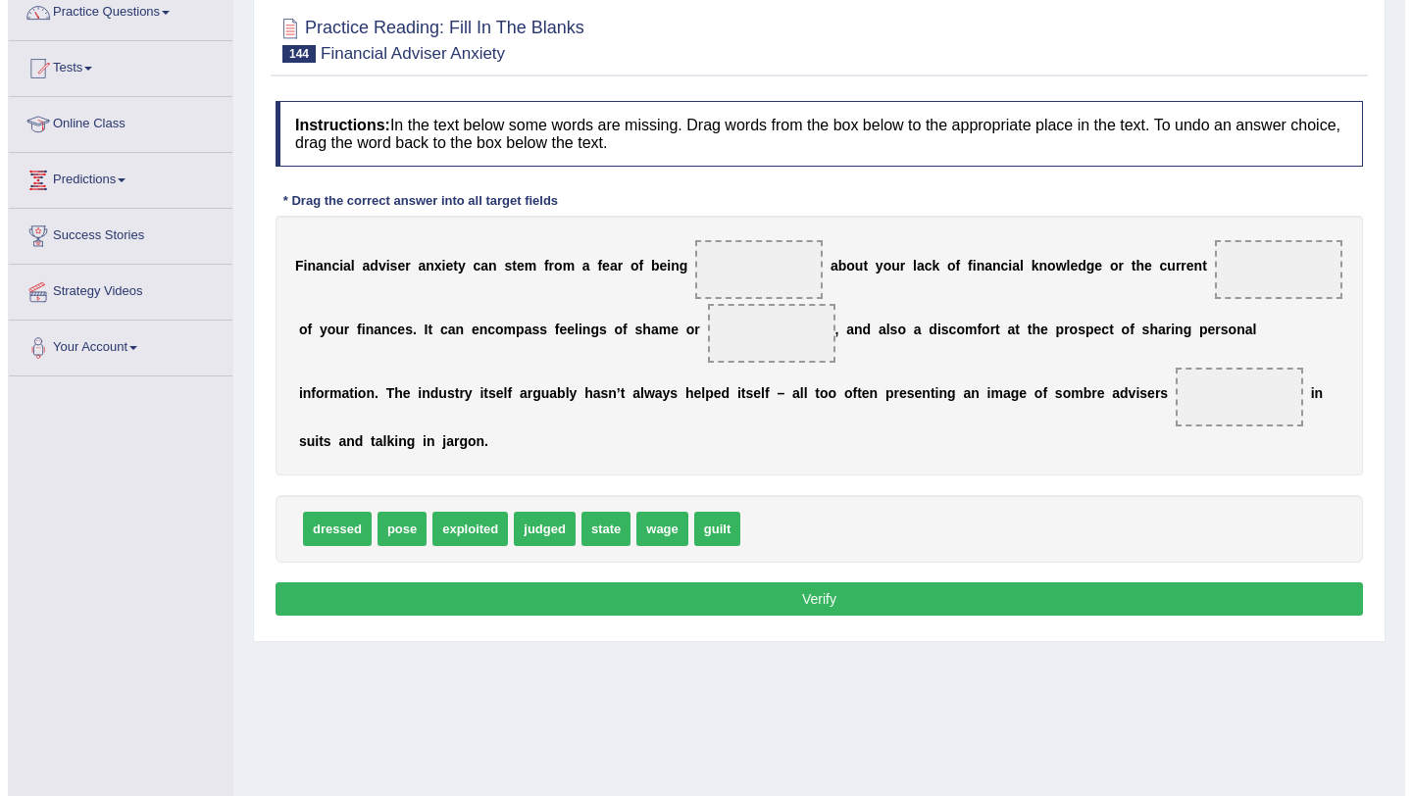
scroll to position [170, 0]
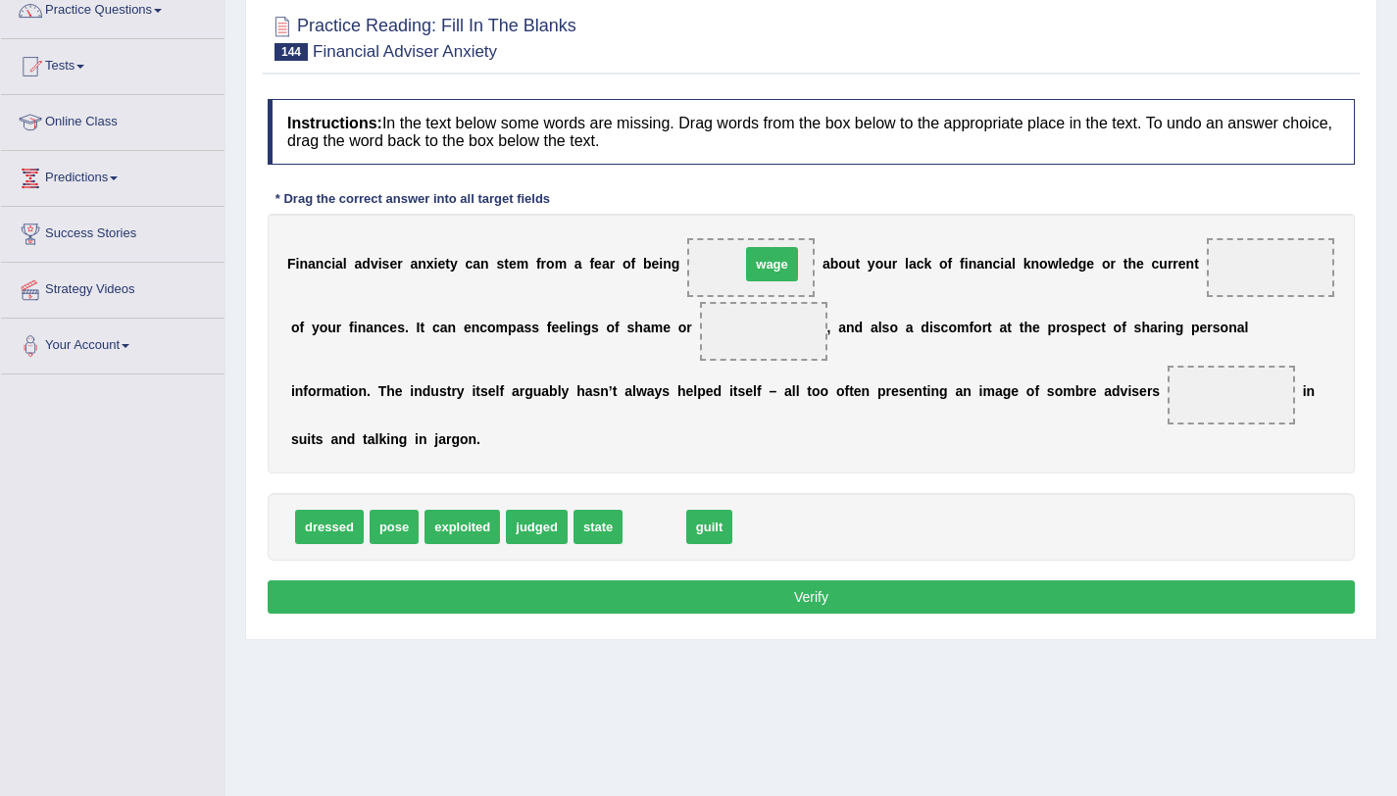
drag, startPoint x: 654, startPoint y: 536, endPoint x: 772, endPoint y: 274, distance: 287.9
drag, startPoint x: 594, startPoint y: 533, endPoint x: 1259, endPoint y: 278, distance: 711.9
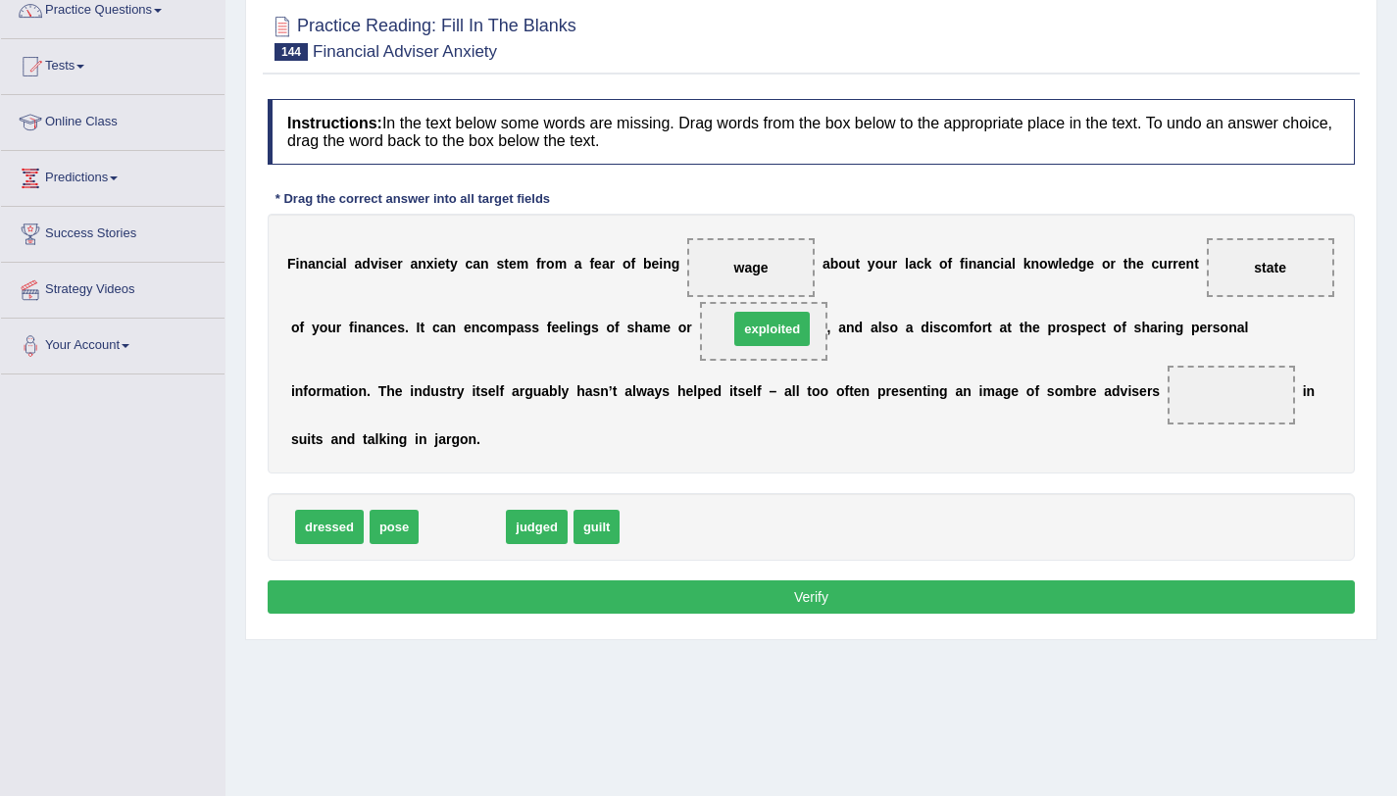
drag, startPoint x: 464, startPoint y: 534, endPoint x: 776, endPoint y: 334, distance: 371.2
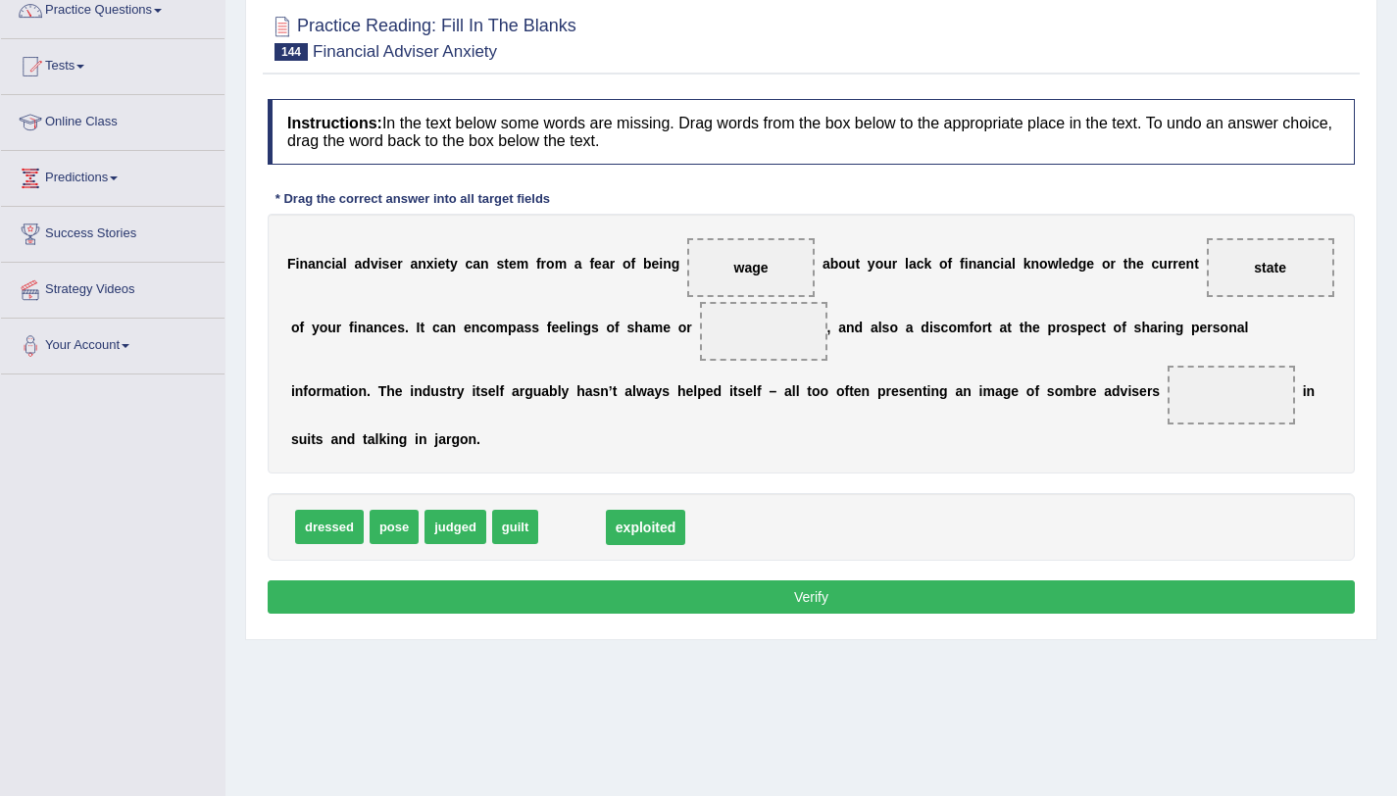
drag, startPoint x: 764, startPoint y: 333, endPoint x: 636, endPoint y: 554, distance: 254.8
drag, startPoint x: 514, startPoint y: 534, endPoint x: 758, endPoint y: 351, distance: 305.3
click at [457, 537] on span "judged" at bounding box center [456, 527] width 62 height 34
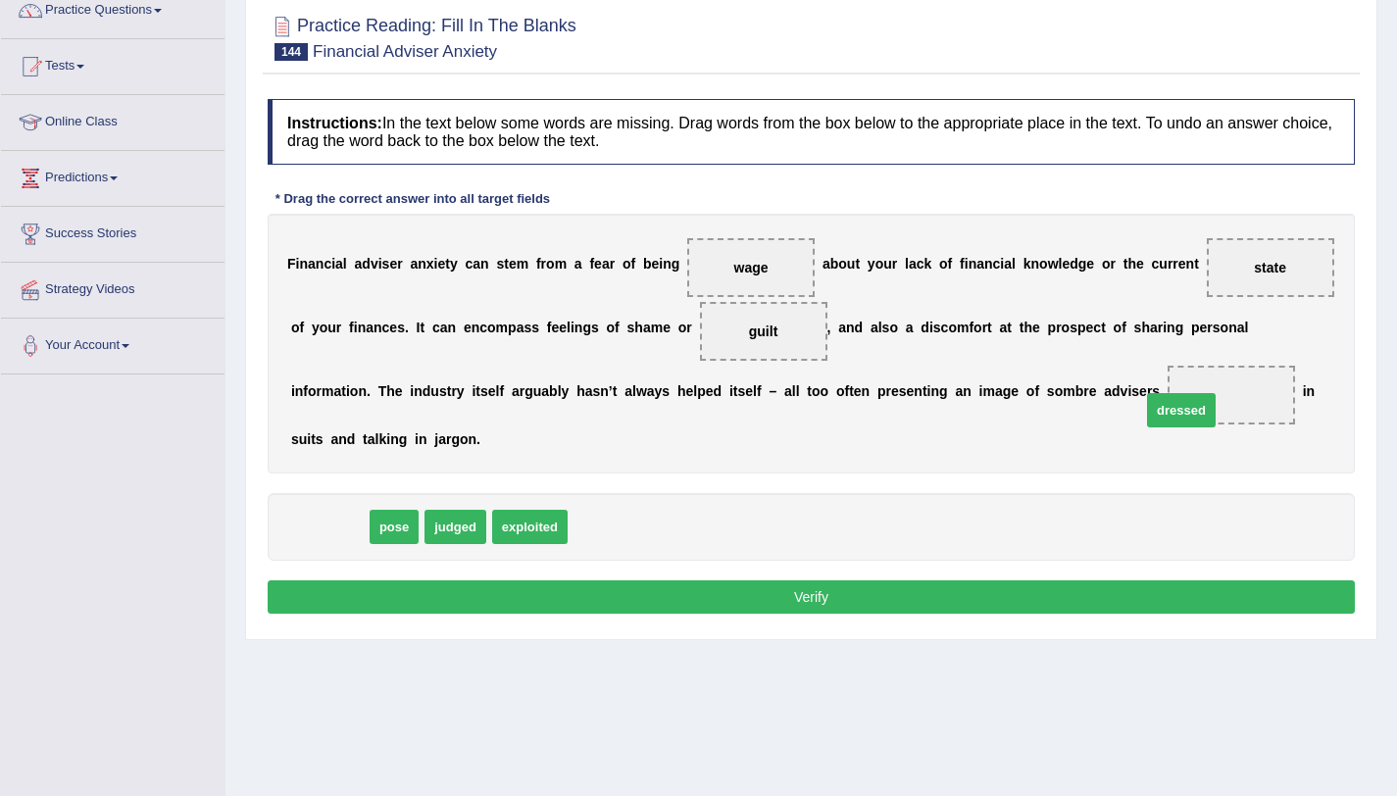
drag, startPoint x: 317, startPoint y: 523, endPoint x: 1166, endPoint y: 406, distance: 857.0
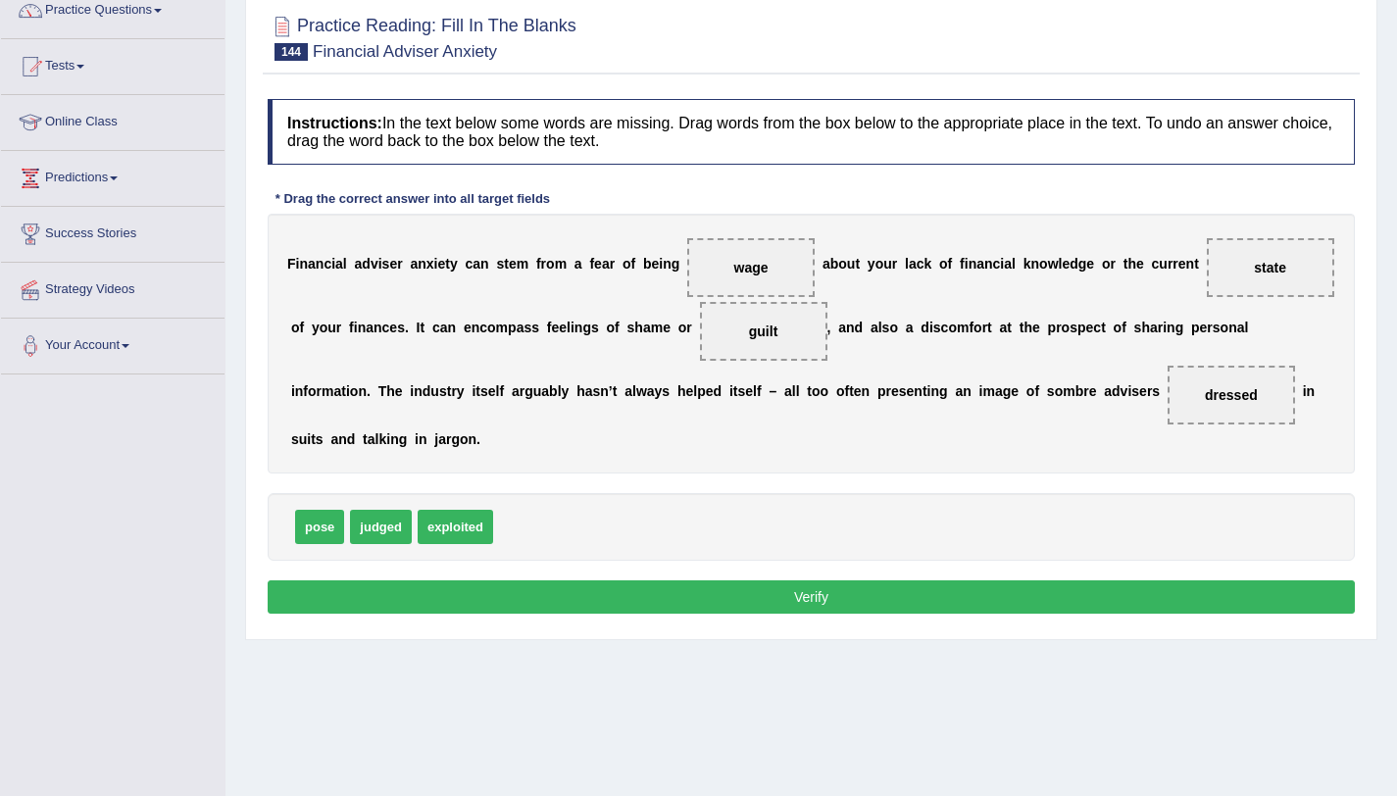
click at [829, 600] on button "Verify" at bounding box center [811, 596] width 1087 height 33
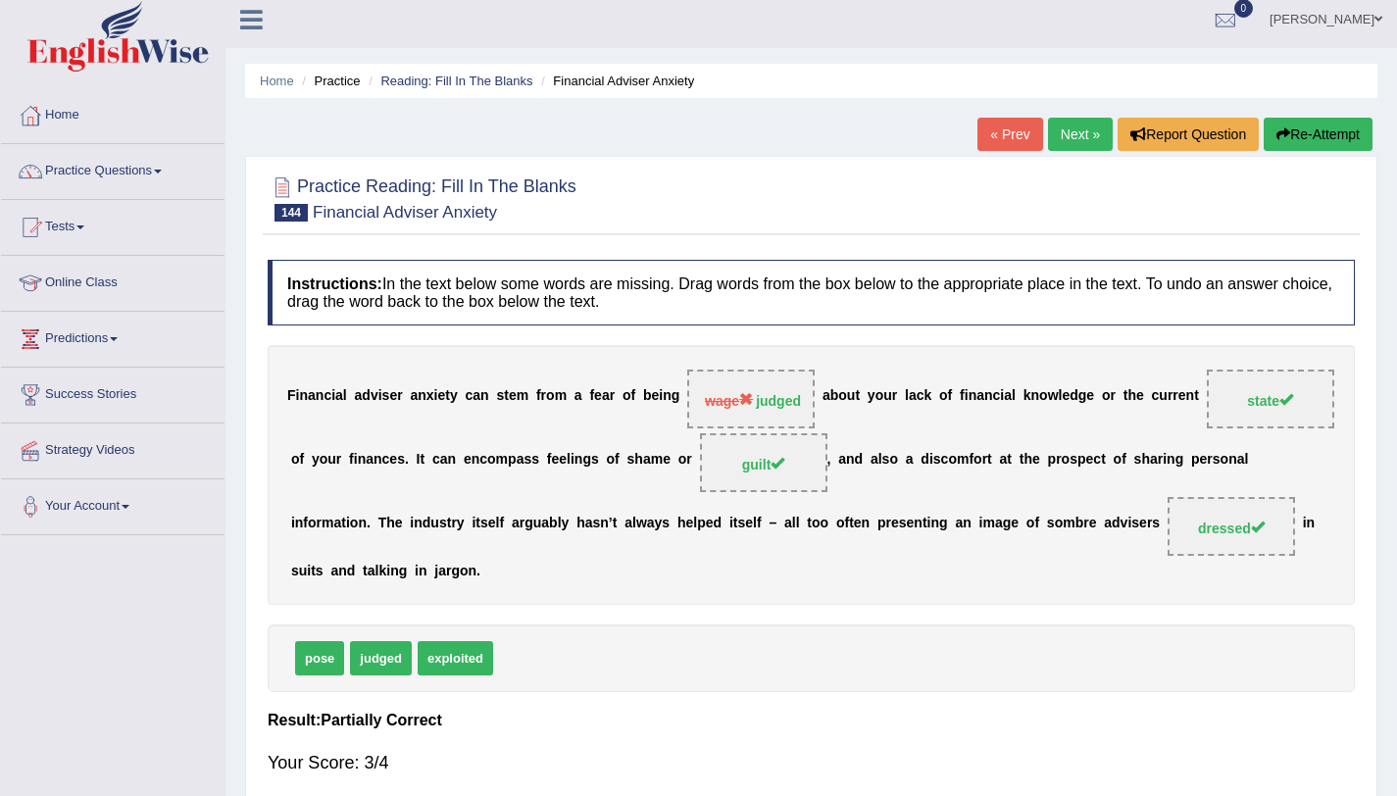
scroll to position [0, 0]
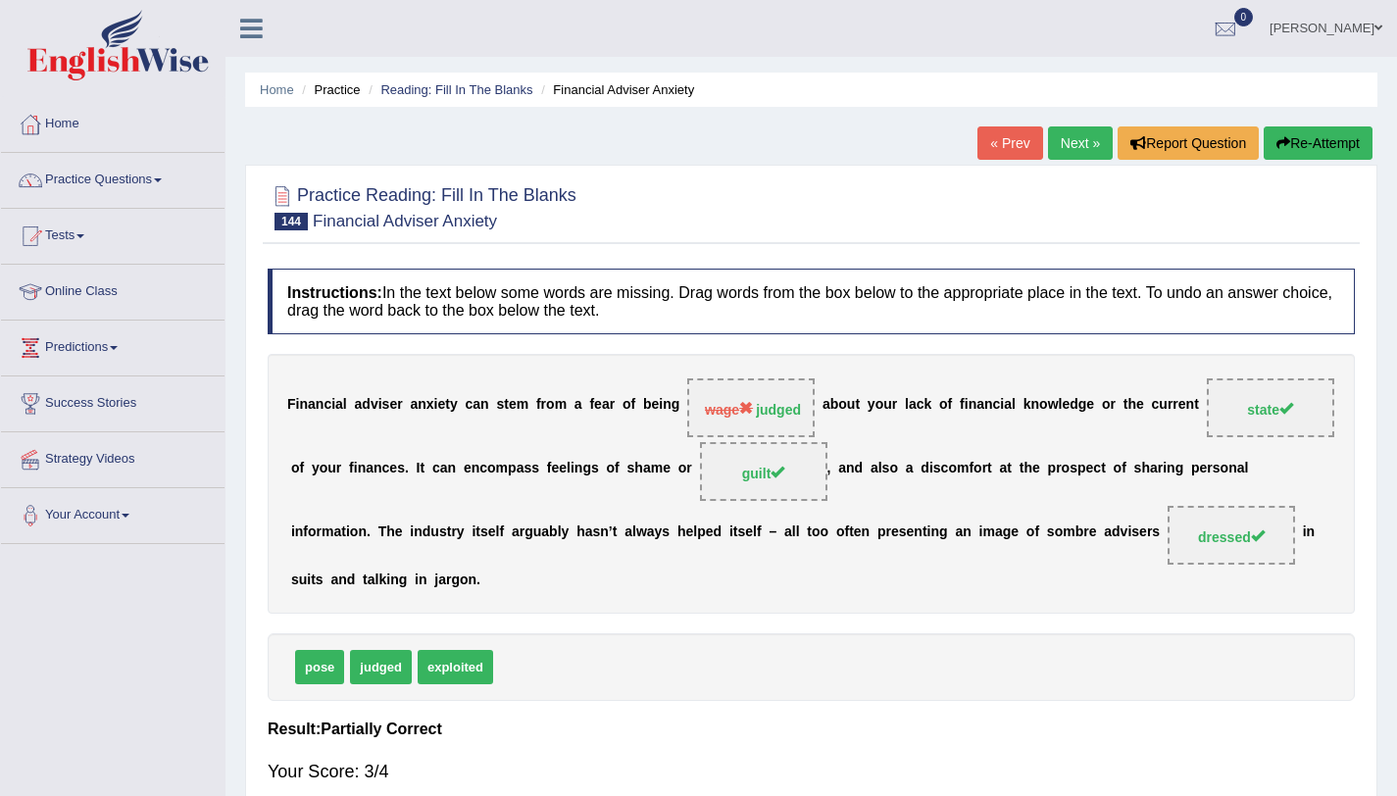
click at [1078, 150] on link "Next »" at bounding box center [1080, 142] width 65 height 33
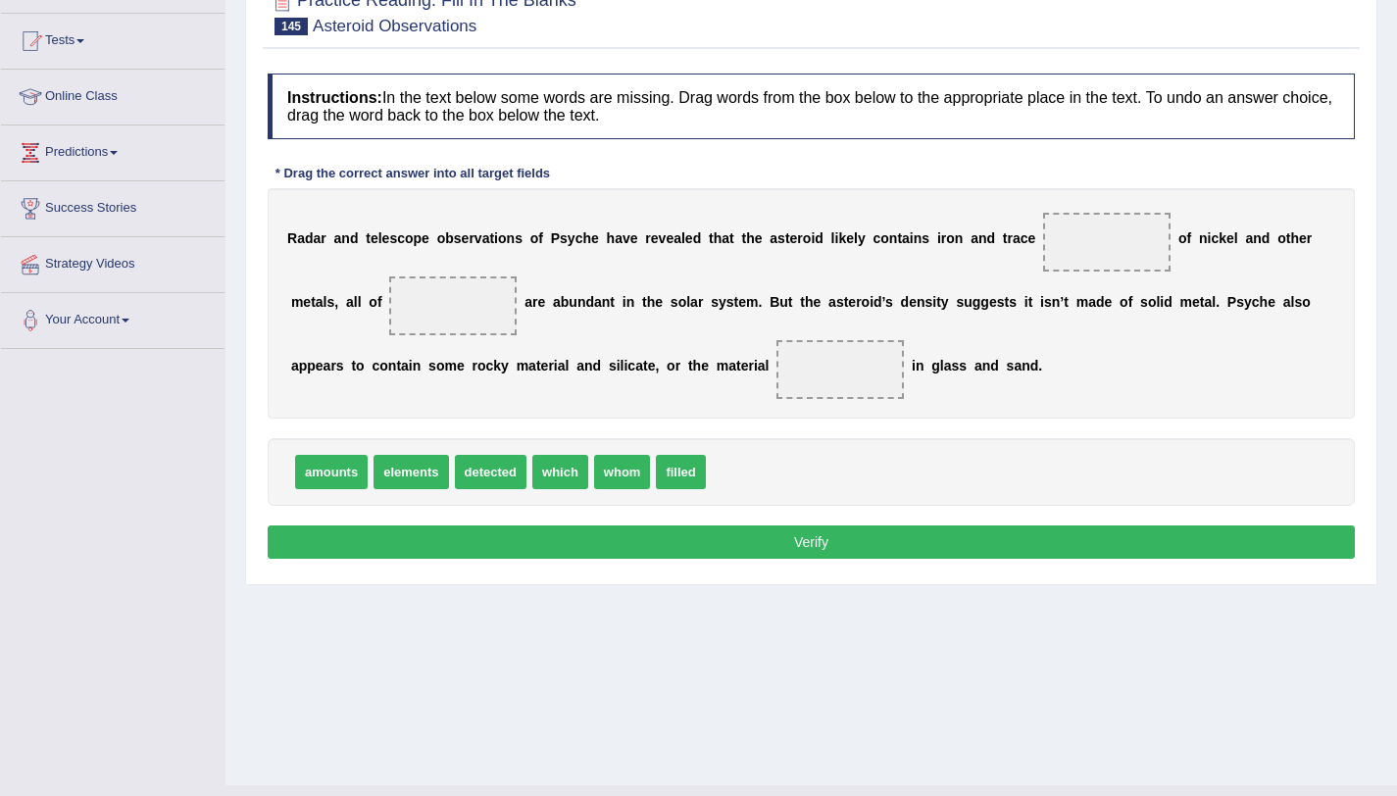
scroll to position [198, 0]
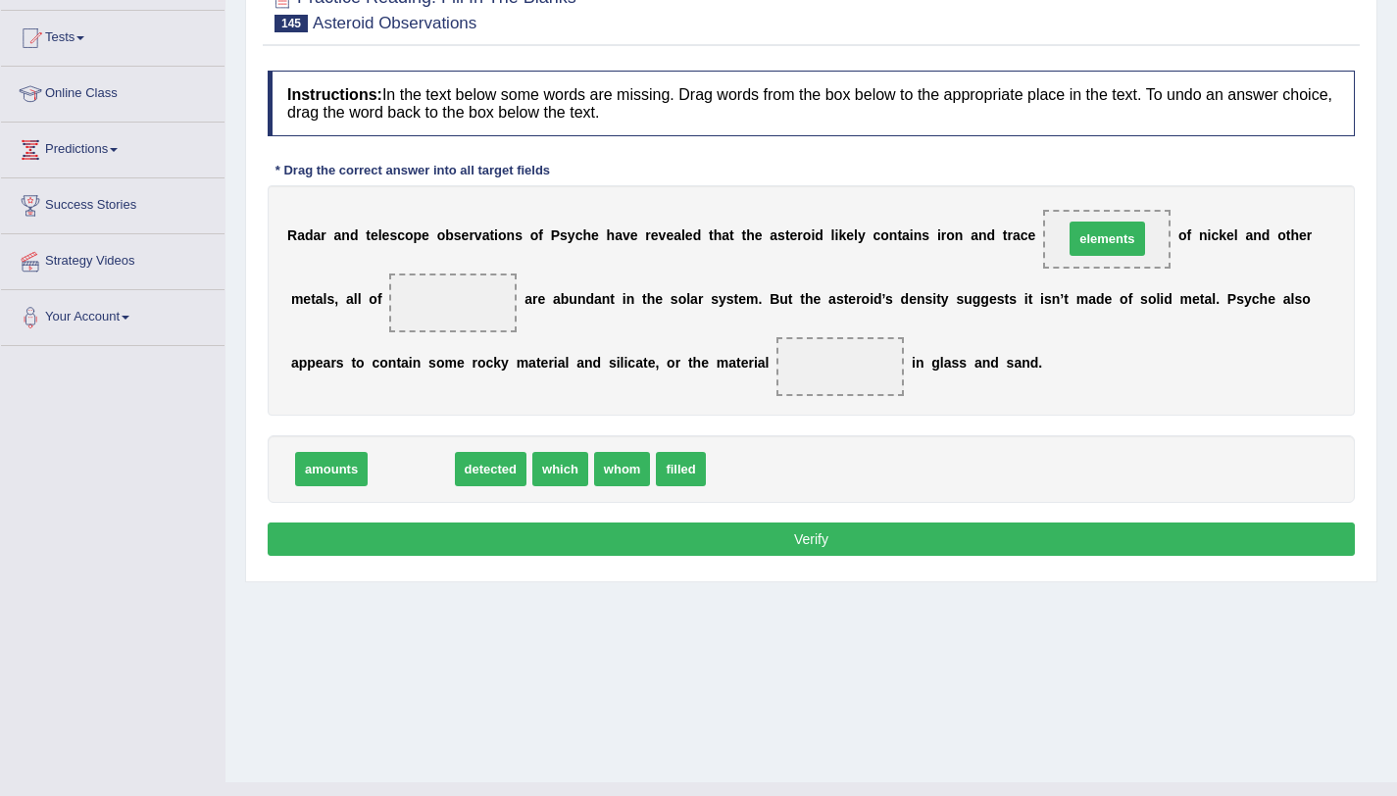
drag, startPoint x: 417, startPoint y: 476, endPoint x: 1114, endPoint y: 245, distance: 734.5
click at [424, 478] on span "detected" at bounding box center [410, 469] width 72 height 34
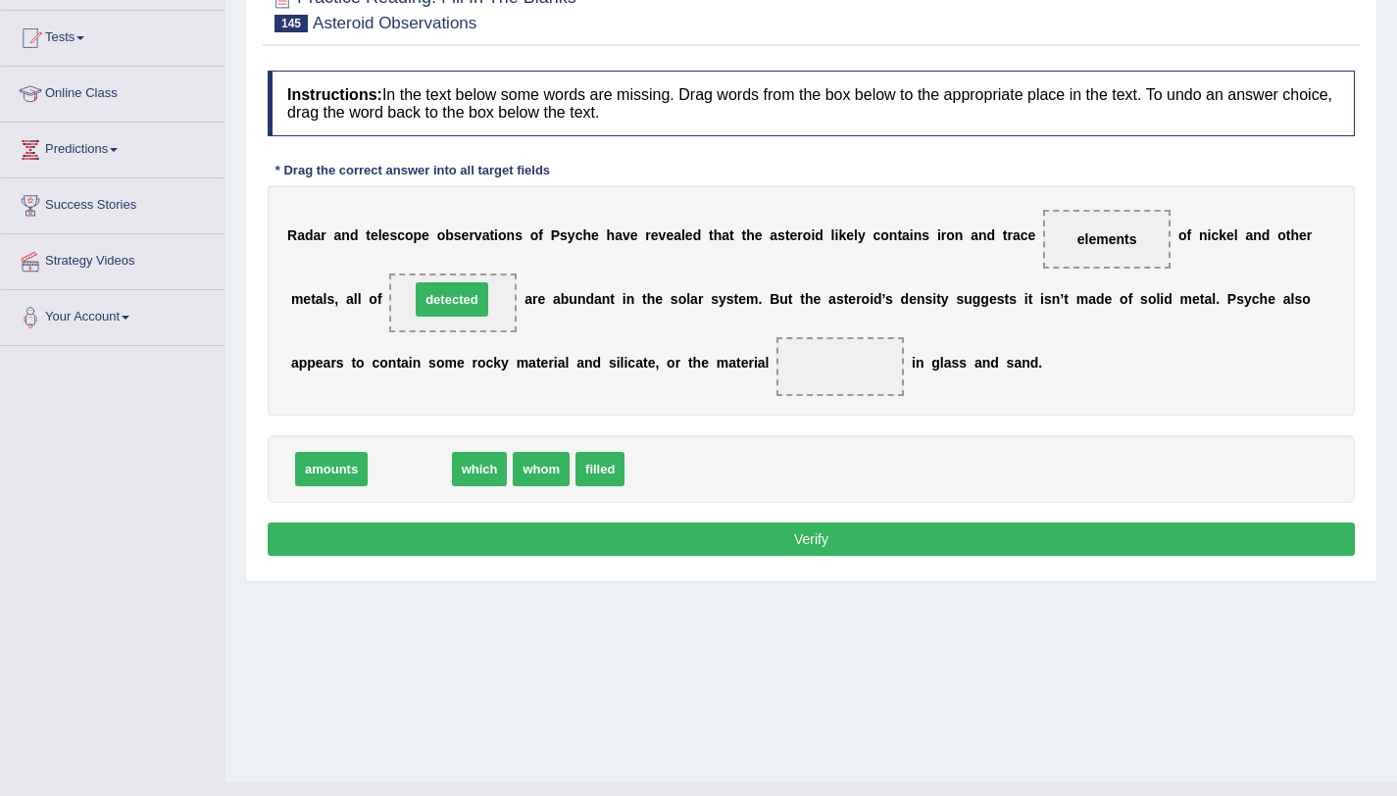
drag, startPoint x: 424, startPoint y: 478, endPoint x: 466, endPoint y: 309, distance: 174.8
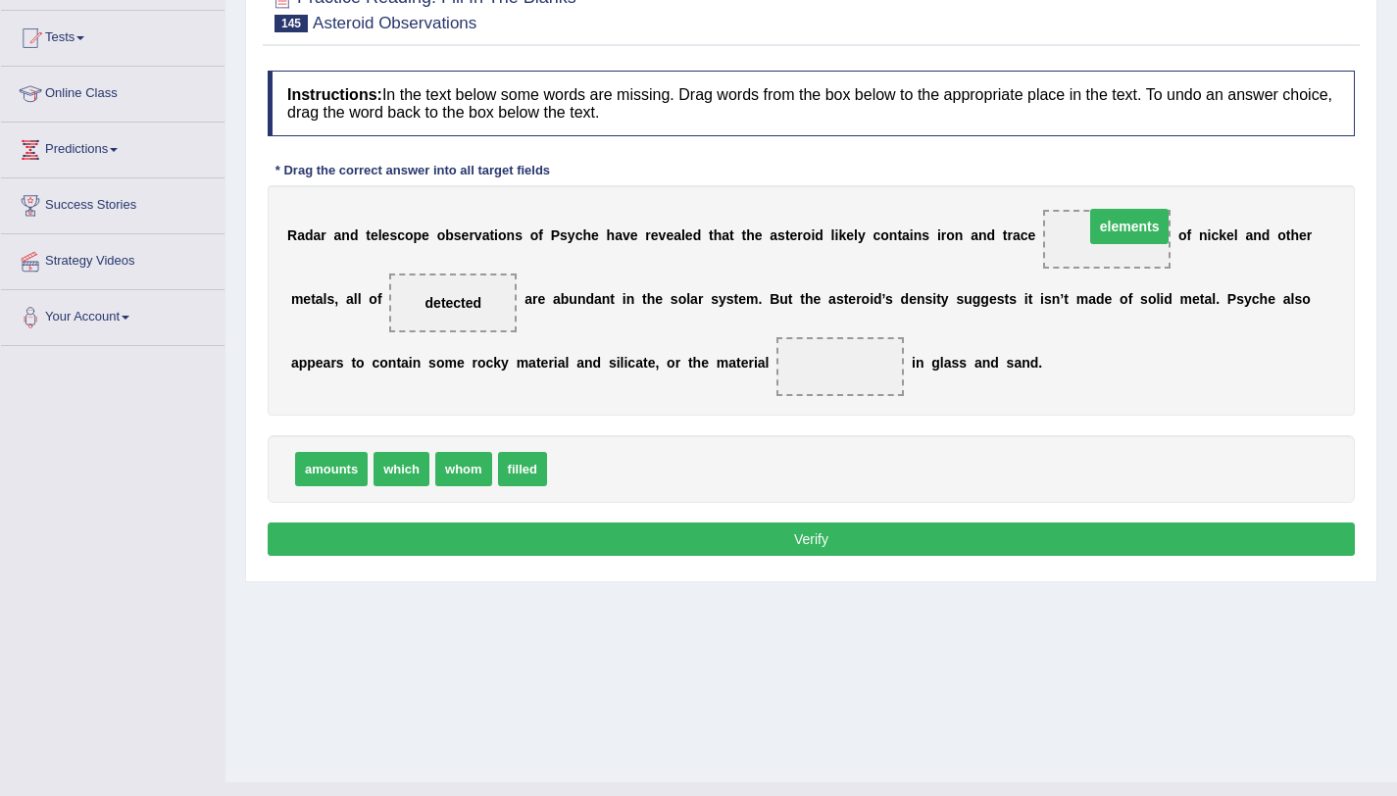
drag, startPoint x: 1119, startPoint y: 240, endPoint x: 1141, endPoint y: 228, distance: 25.4
drag, startPoint x: 517, startPoint y: 479, endPoint x: 823, endPoint y: 381, distance: 321.2
drag, startPoint x: 836, startPoint y: 366, endPoint x: 555, endPoint y: 460, distance: 296.7
drag, startPoint x: 451, startPoint y: 302, endPoint x: 836, endPoint y: 376, distance: 392.3
drag, startPoint x: 396, startPoint y: 471, endPoint x: 445, endPoint y: 320, distance: 158.7
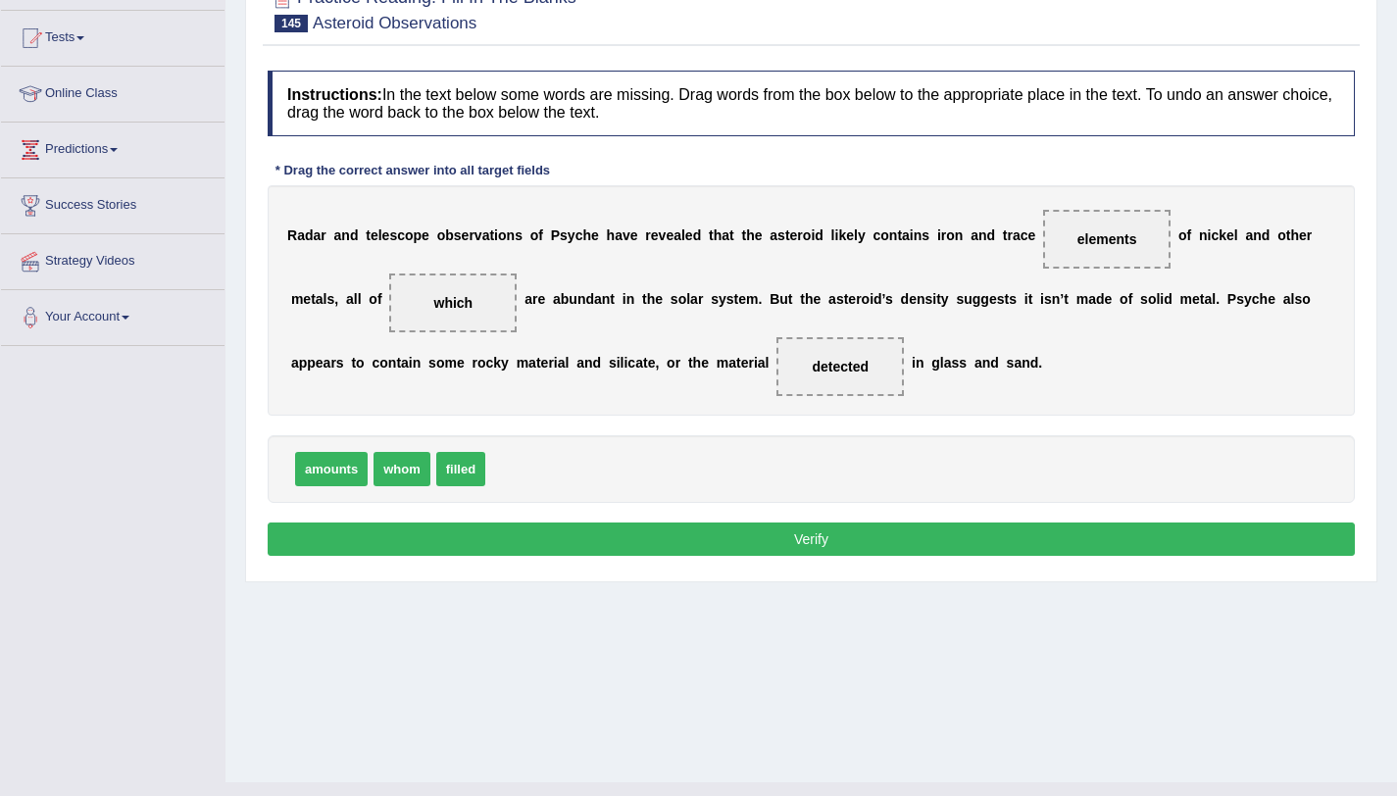
click at [669, 545] on button "Verify" at bounding box center [811, 539] width 1087 height 33
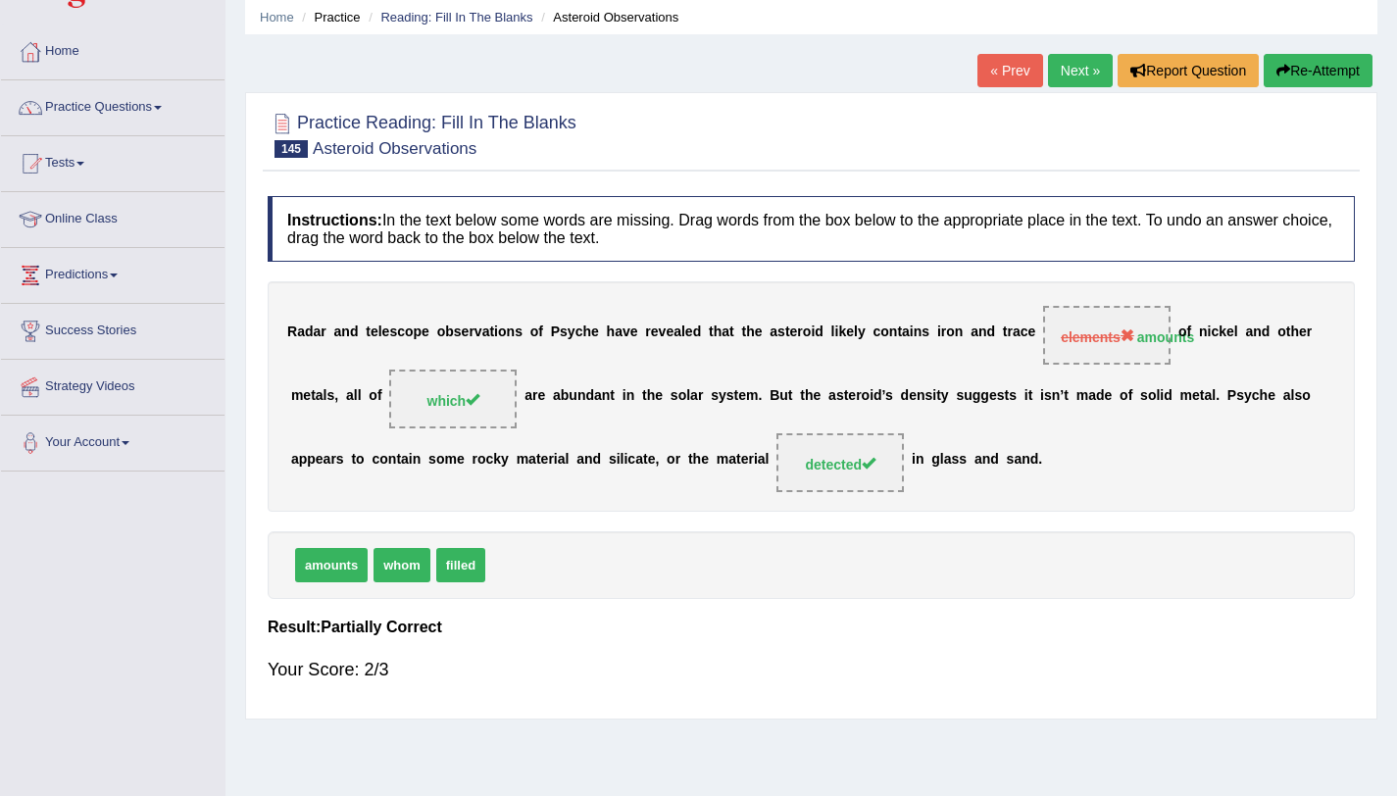
scroll to position [72, 0]
click at [1052, 81] on link "Next »" at bounding box center [1080, 71] width 65 height 33
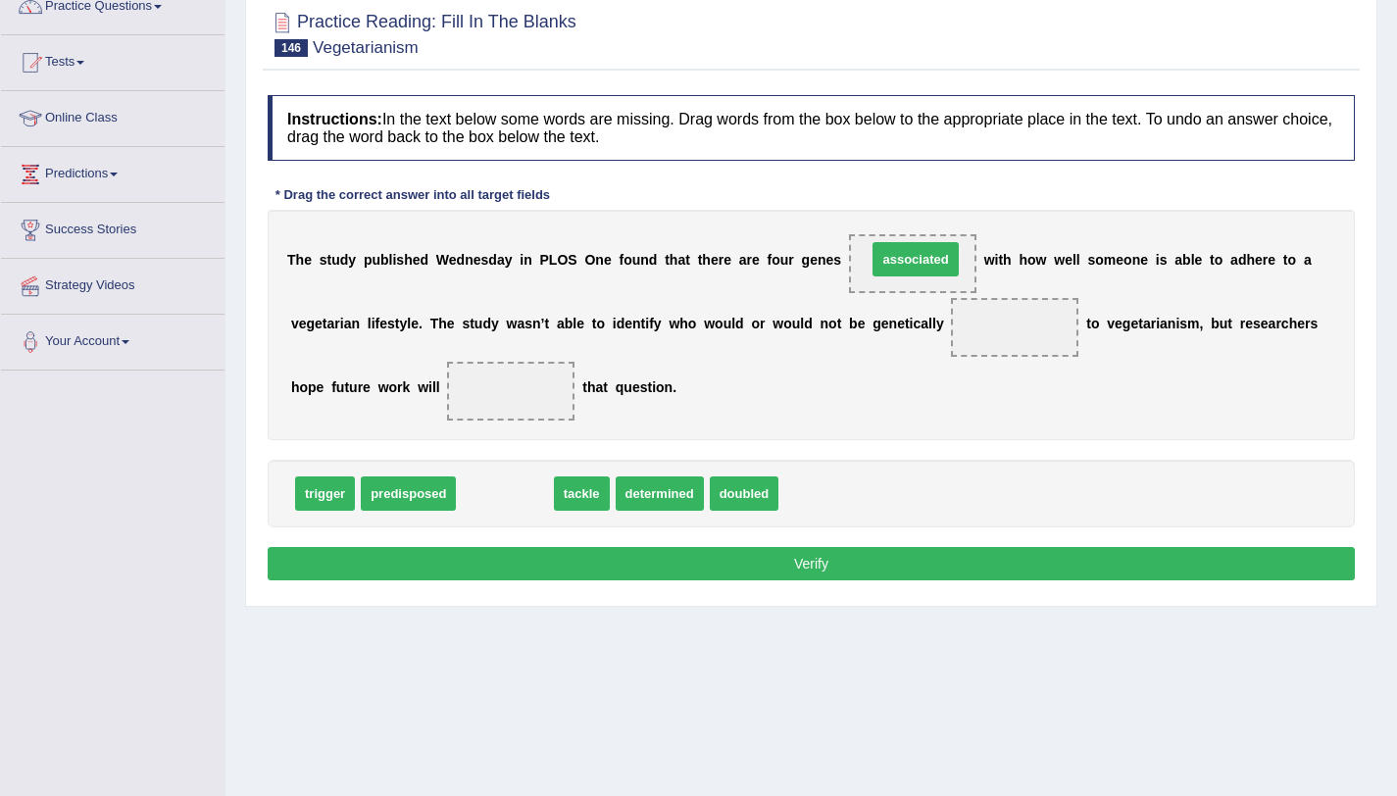
drag, startPoint x: 520, startPoint y: 493, endPoint x: 926, endPoint y: 260, distance: 468.2
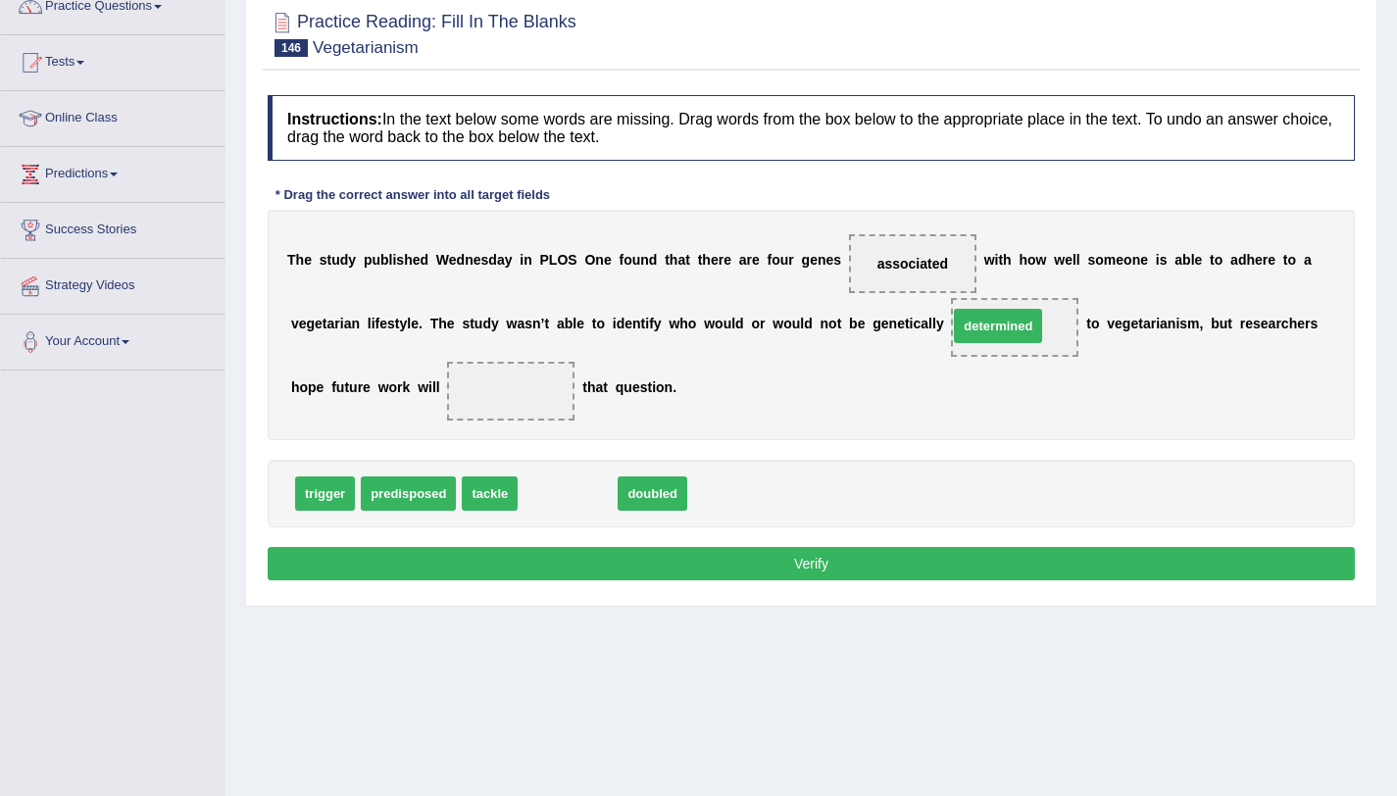
drag, startPoint x: 580, startPoint y: 501, endPoint x: 1010, endPoint y: 332, distance: 461.4
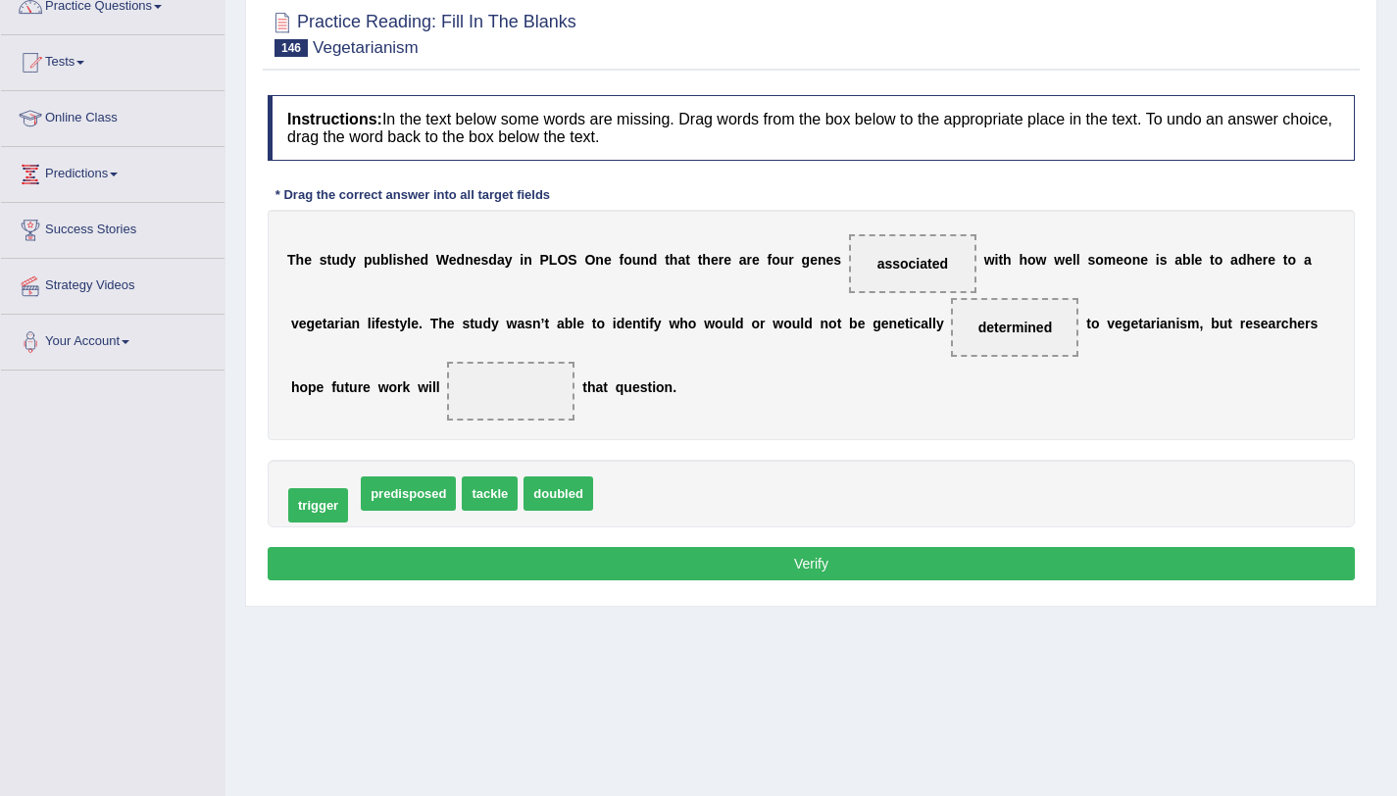
drag, startPoint x: 328, startPoint y: 511, endPoint x: 323, endPoint y: 522, distance: 12.3
click at [485, 494] on span "doubled" at bounding box center [493, 493] width 70 height 34
drag, startPoint x: 418, startPoint y: 502, endPoint x: 526, endPoint y: 398, distance: 149.8
click at [659, 565] on button "Verify" at bounding box center [811, 563] width 1087 height 33
